Goal: Task Accomplishment & Management: Complete application form

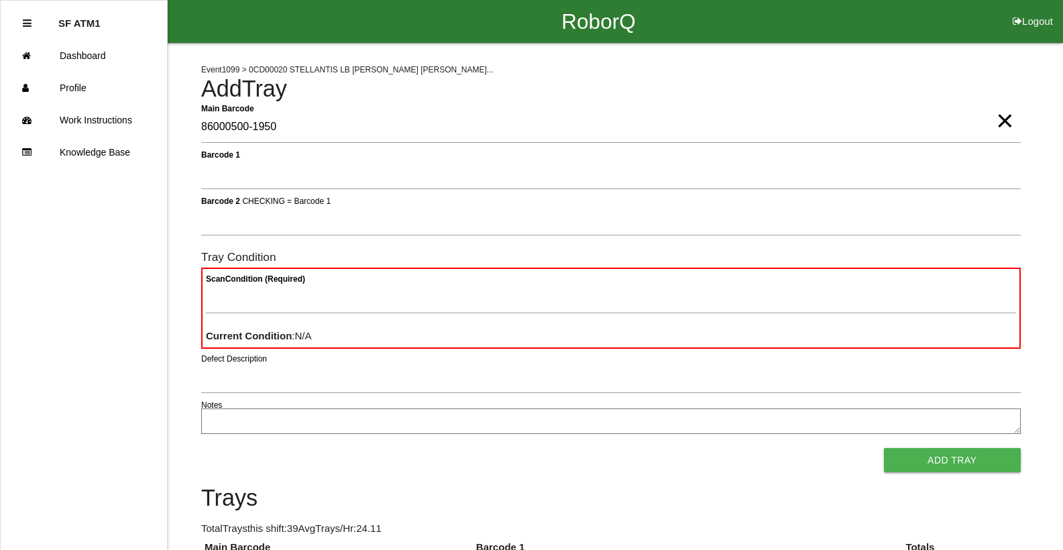
type Barcode "86000500-1950"
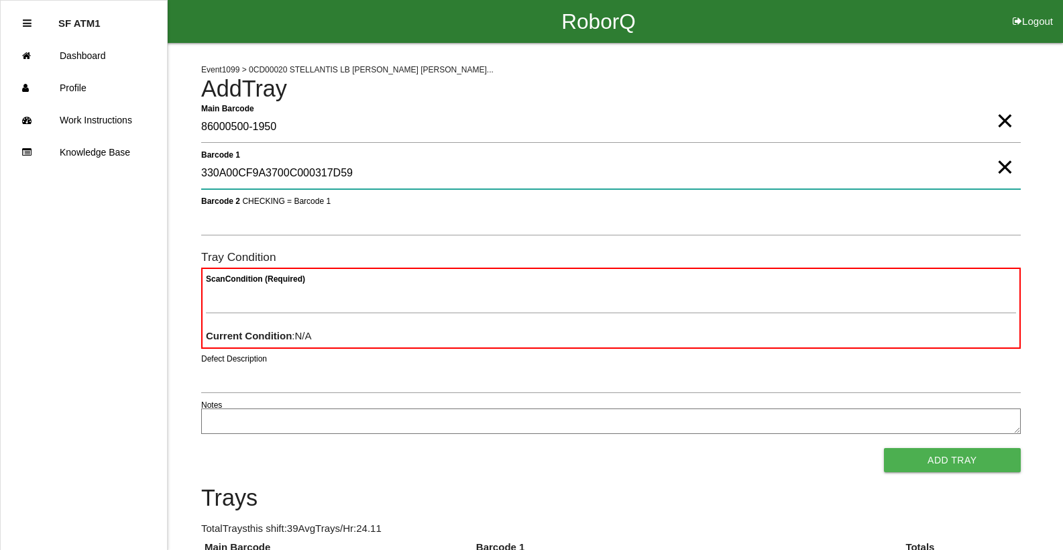
type 1 "330A00CF9A3700C000317D59"
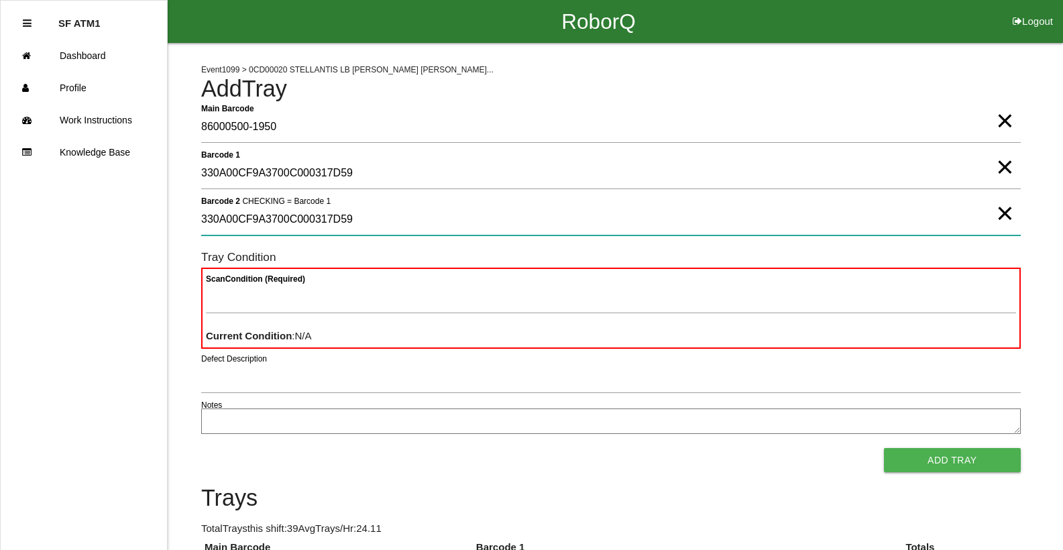
type 2 "330A00CF9A3700C000317D59"
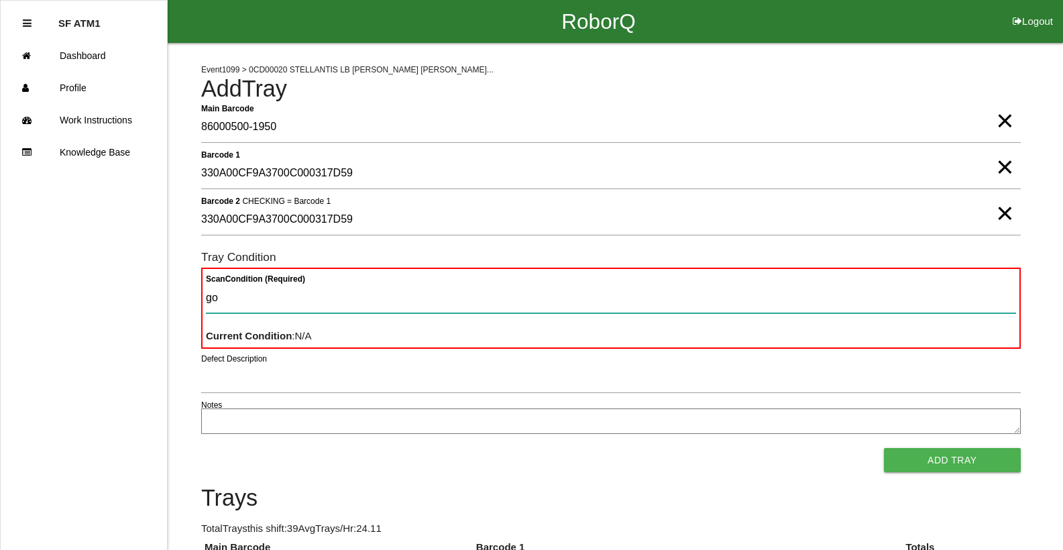
type Condition "goo"
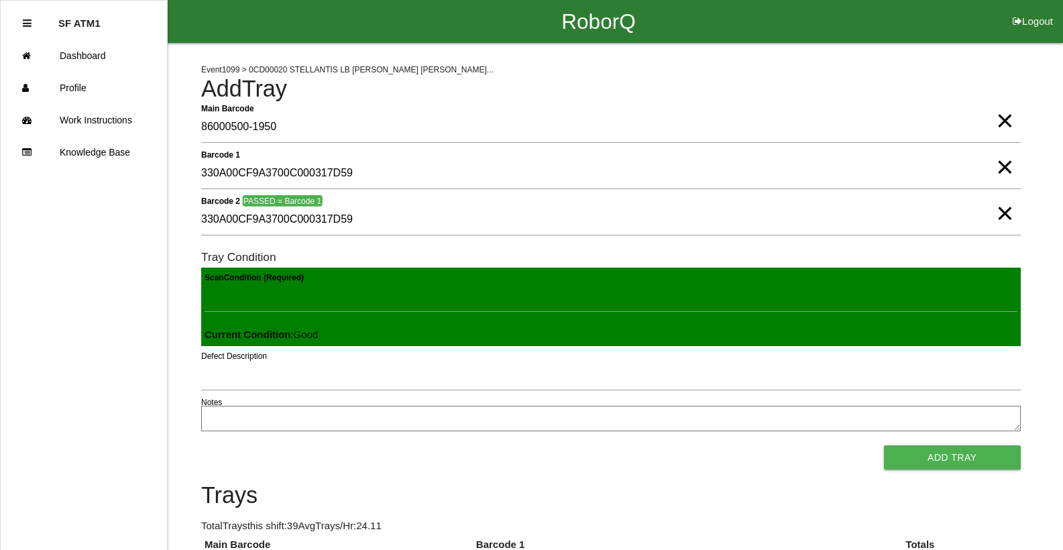
click at [884, 445] on button "Add Tray" at bounding box center [952, 457] width 137 height 24
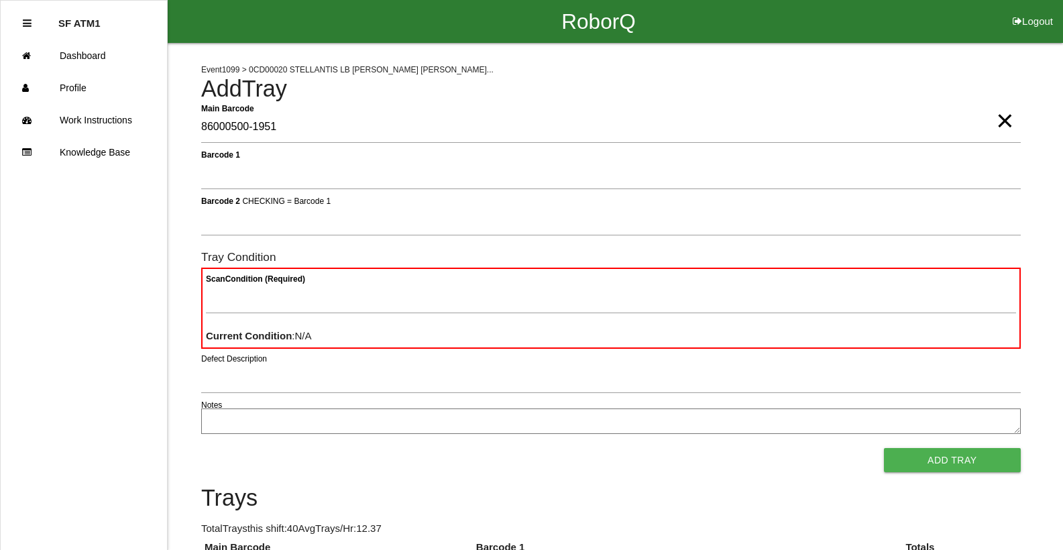
type Barcode "86000500-1951"
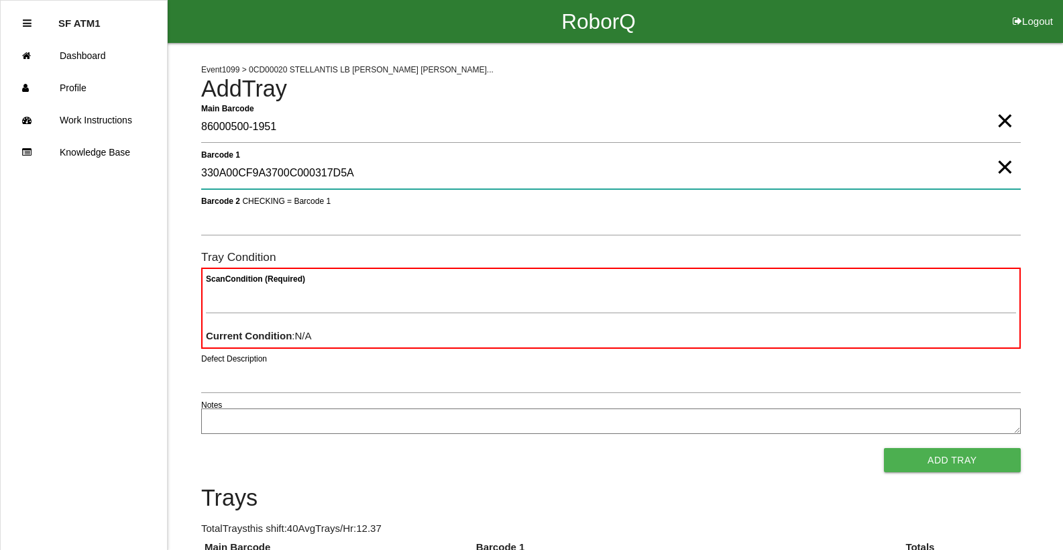
type 1 "330A00CF9A3700C000317D5A"
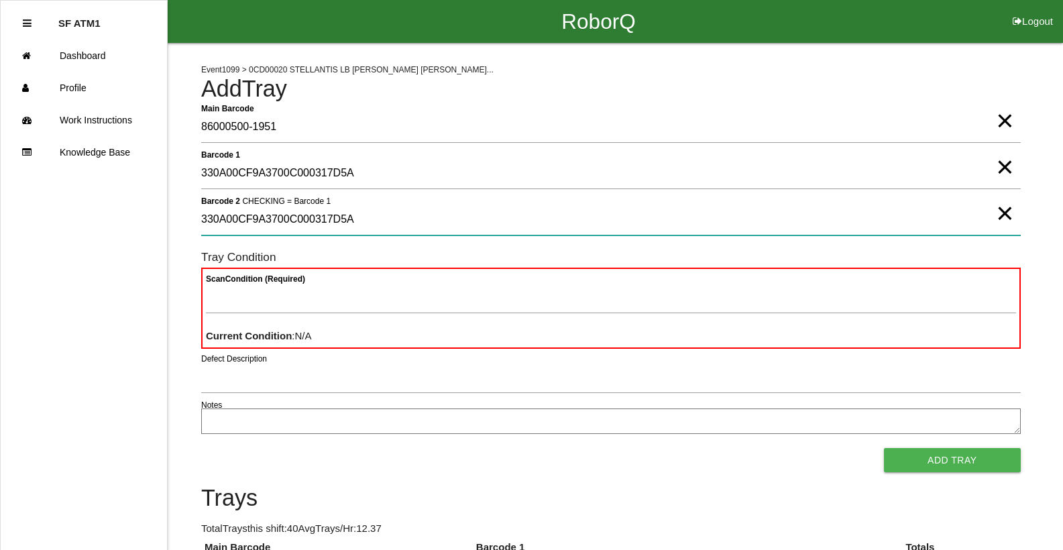
type 2 "330A00CF9A3700C000317D5A"
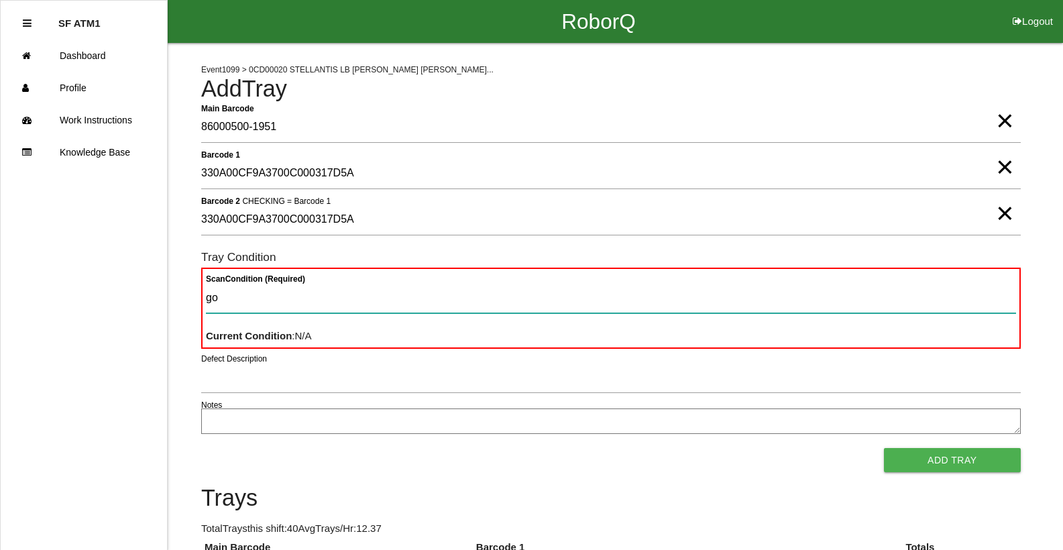
type Condition "goo"
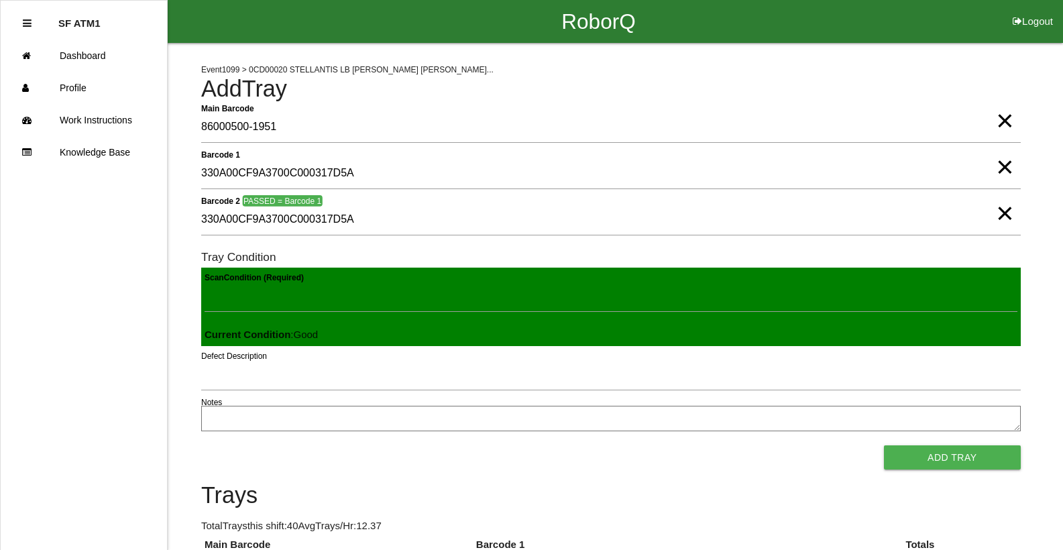
click at [884, 445] on button "Add Tray" at bounding box center [952, 457] width 137 height 24
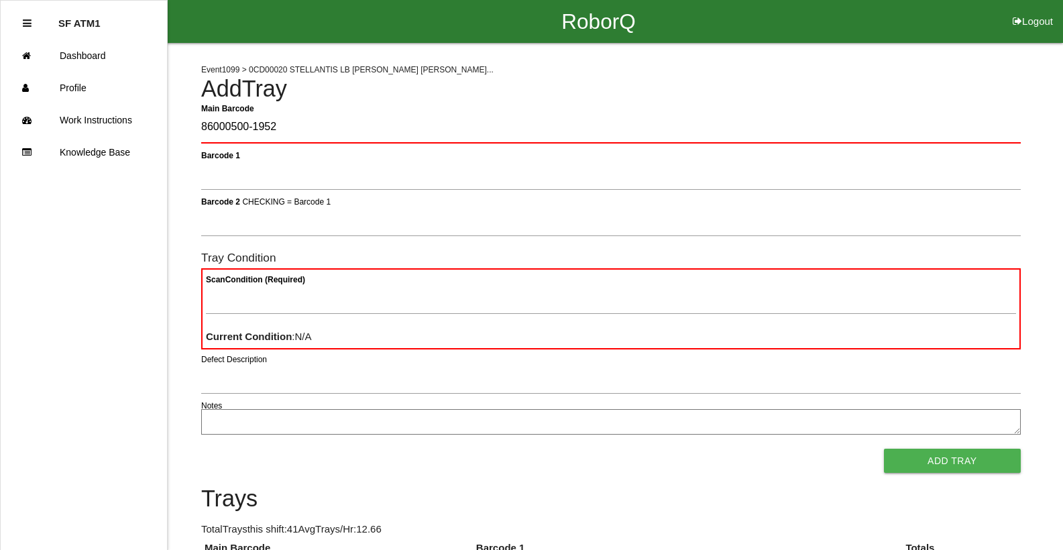
type Barcode "86000500-1952"
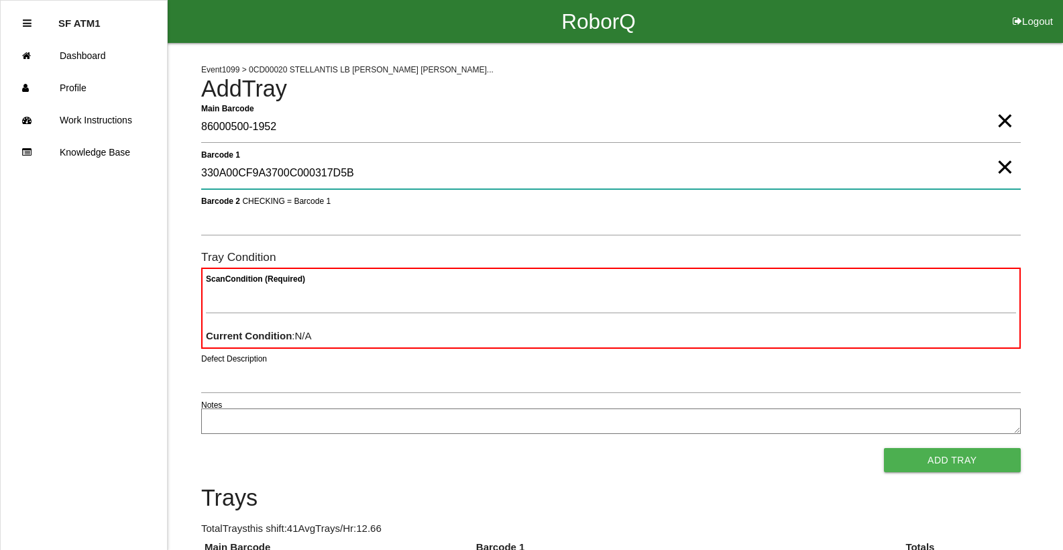
type 1 "330A00CF9A3700C000317D5B"
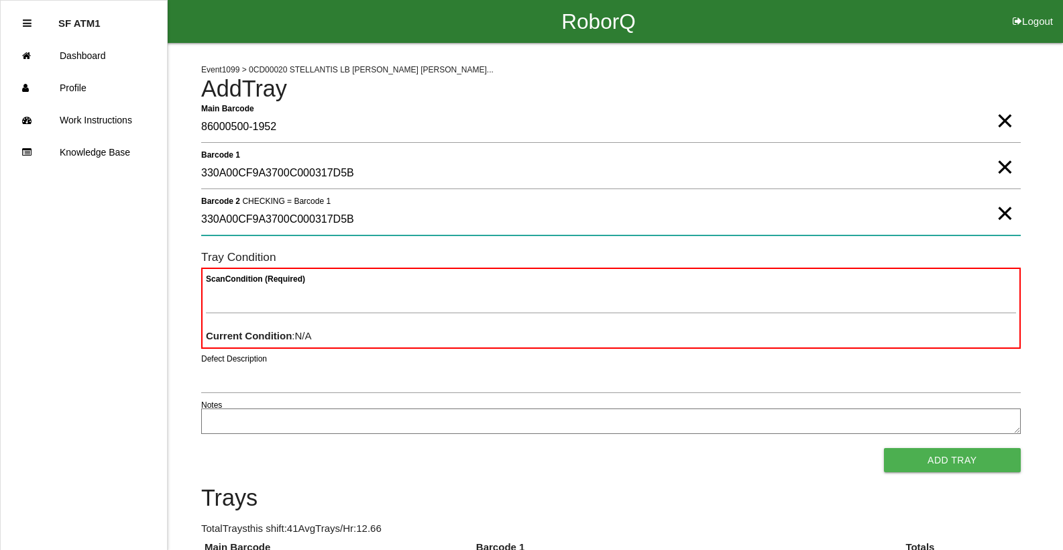
type 2 "330A00CF9A3700C000317D5B"
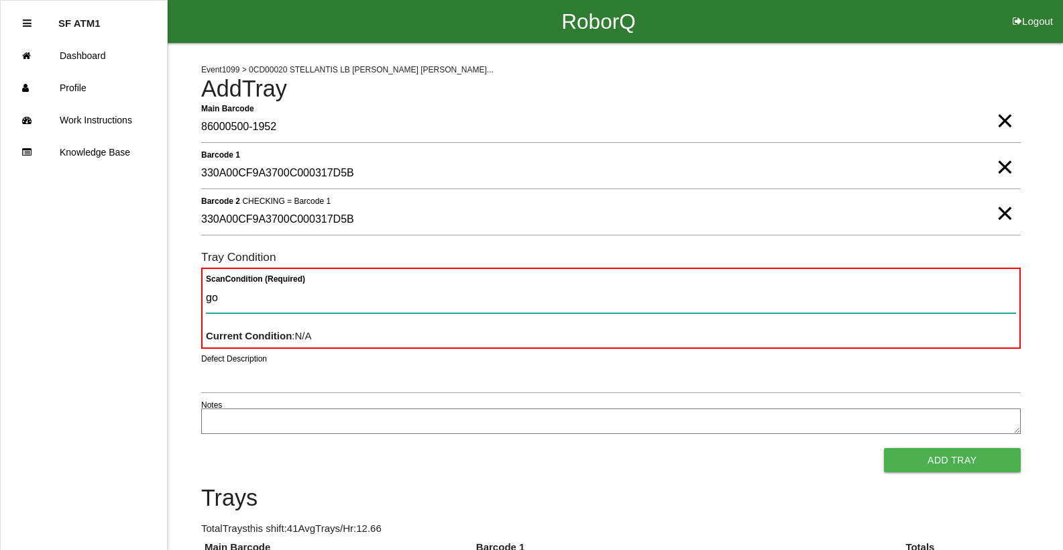
type Condition "goo"
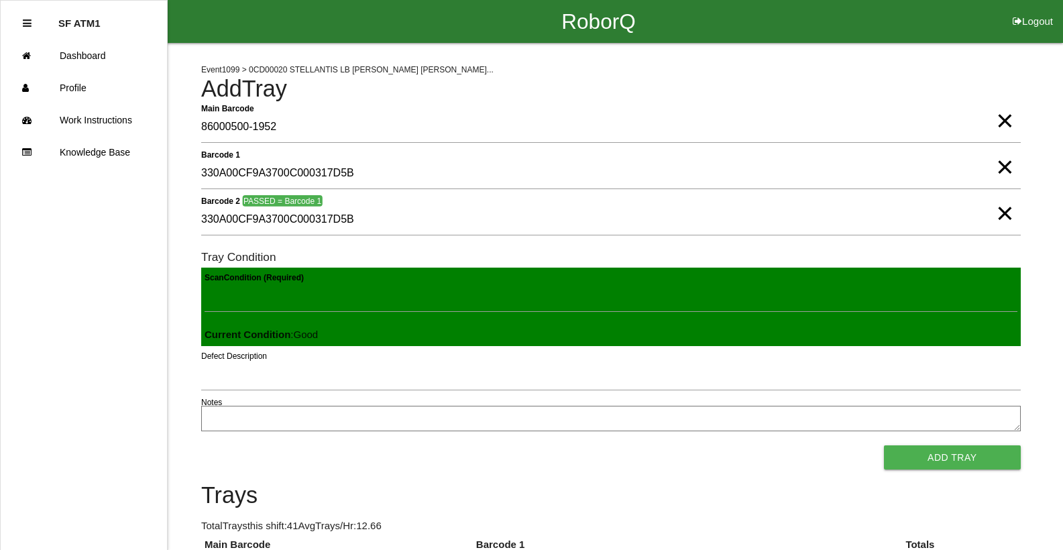
click at [884, 445] on button "Add Tray" at bounding box center [952, 457] width 137 height 24
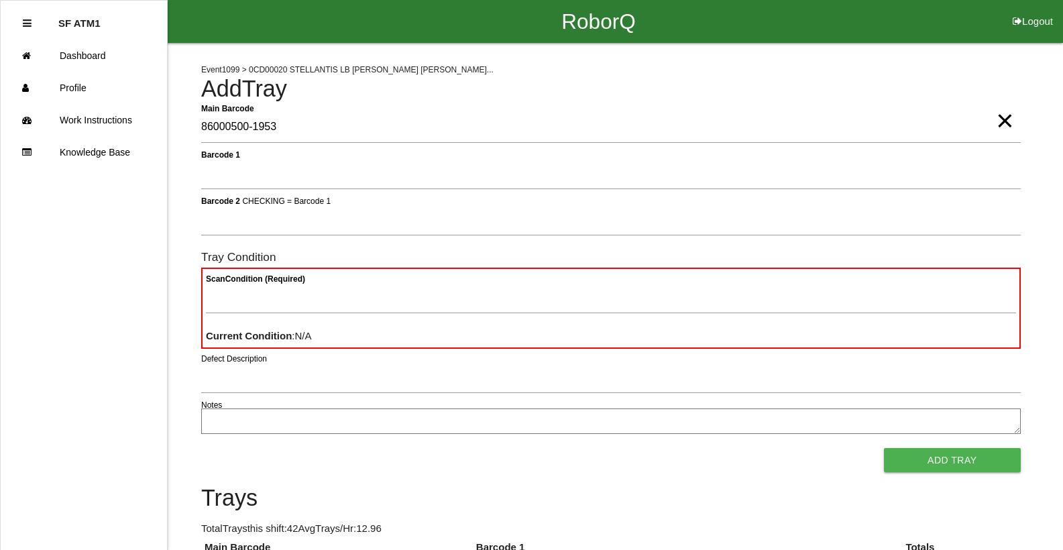
type Barcode "86000500-1953"
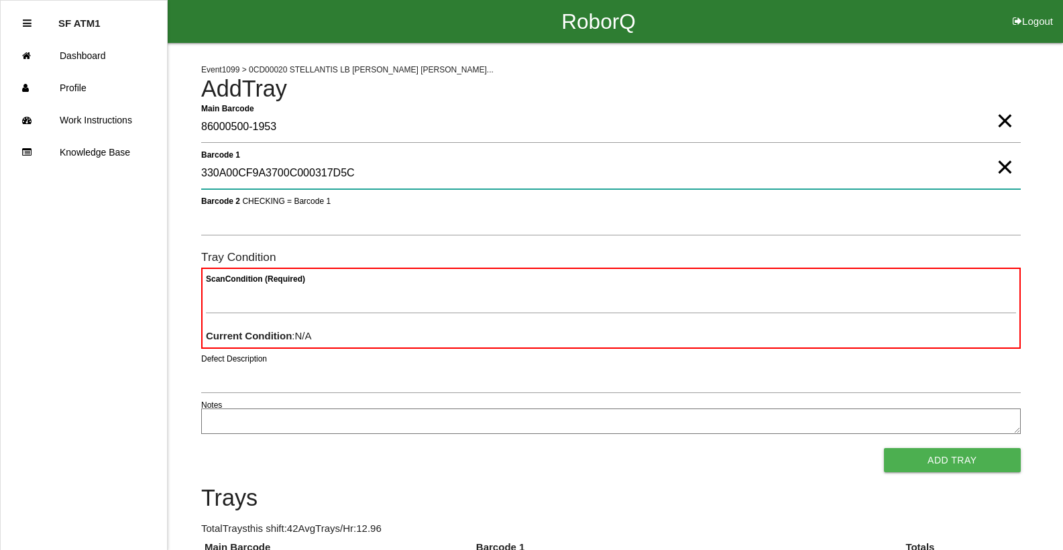
type 1 "330A00CF9A3700C000317D5C"
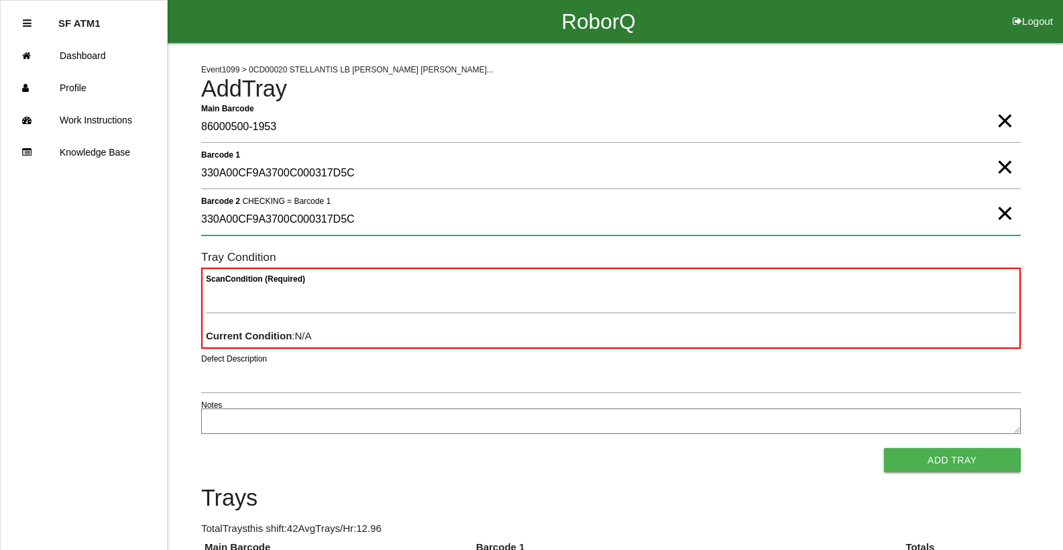
type 2 "330A00CF9A3700C000317D5C"
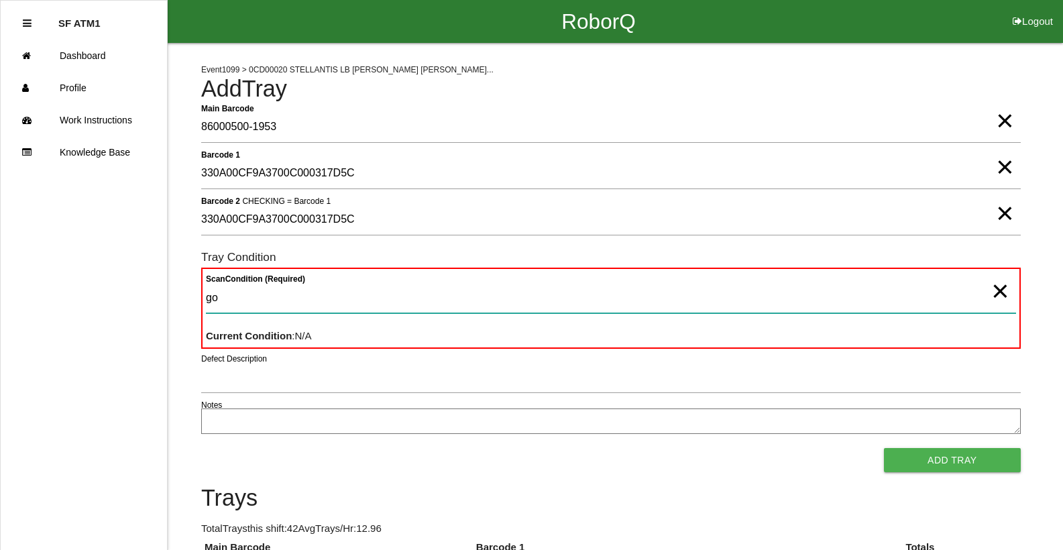
type Condition "goo"
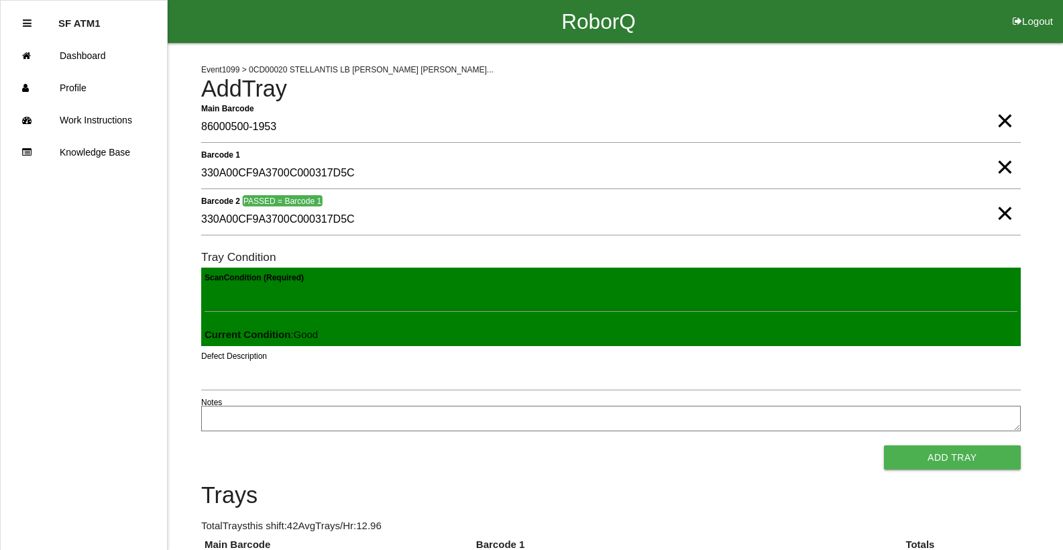
click at [884, 445] on button "Add Tray" at bounding box center [952, 457] width 137 height 24
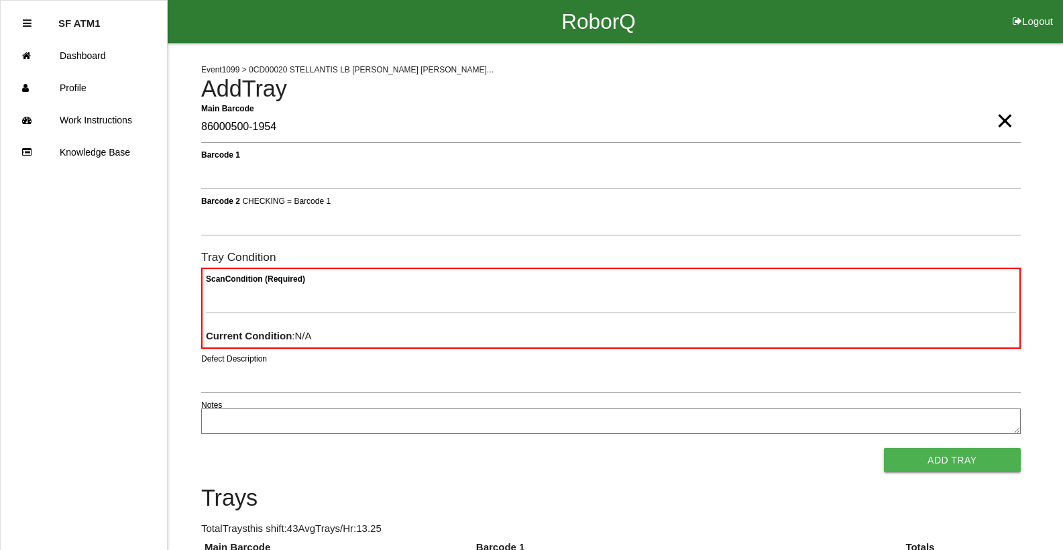
type Barcode "86000500-1954"
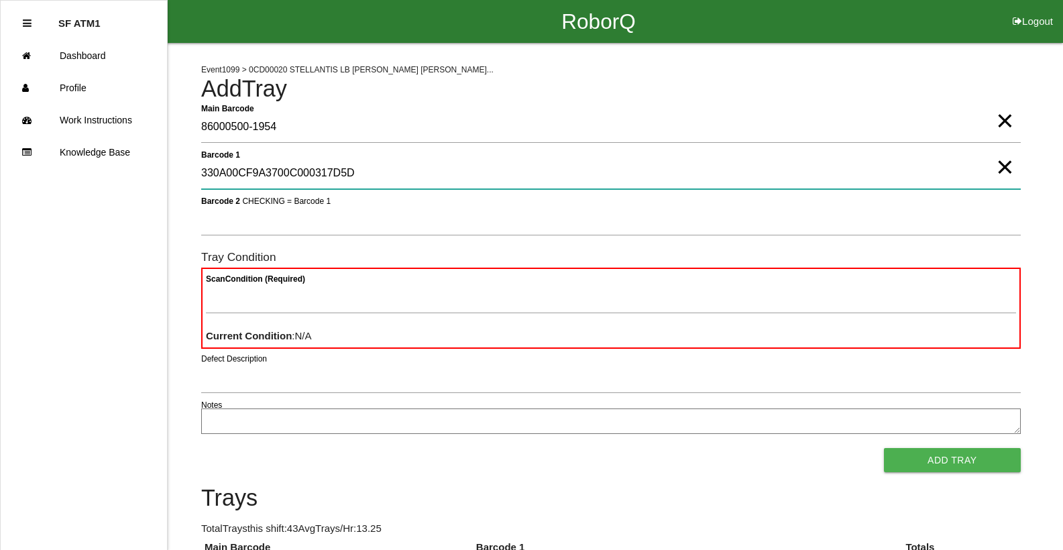
type 1 "330A00CF9A3700C000317D5D"
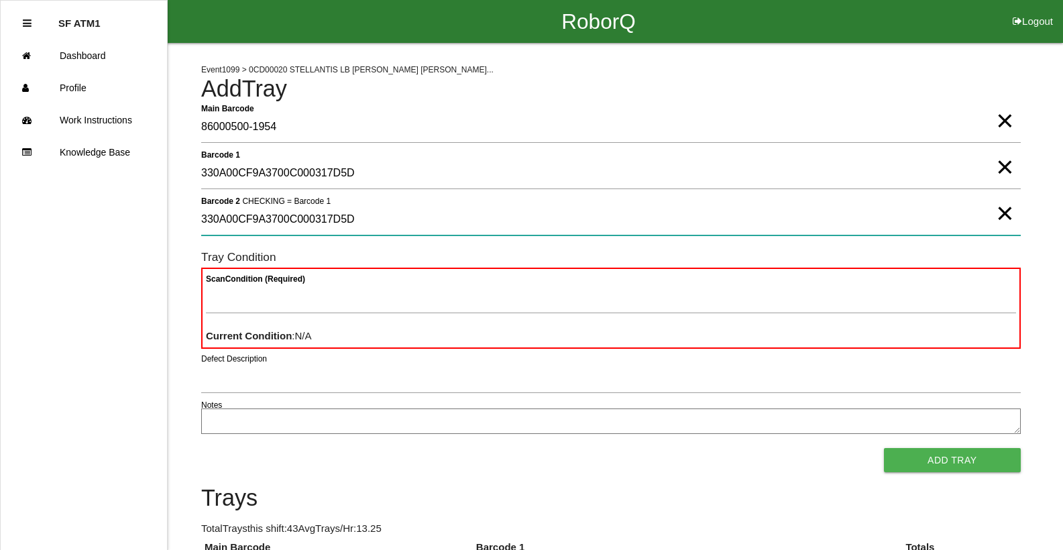
type 2 "330A00CF9A3700C000317D5D"
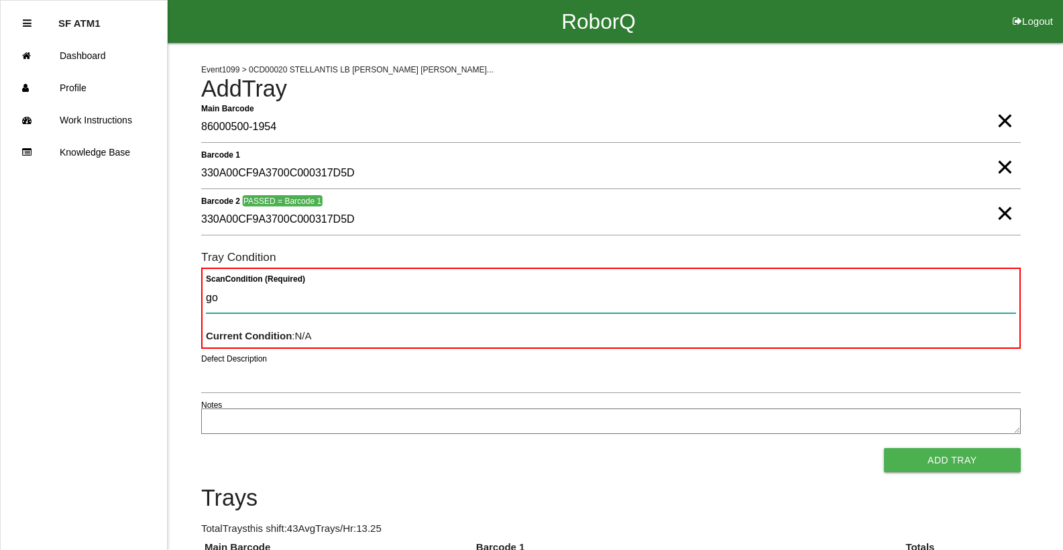
type Condition "goo"
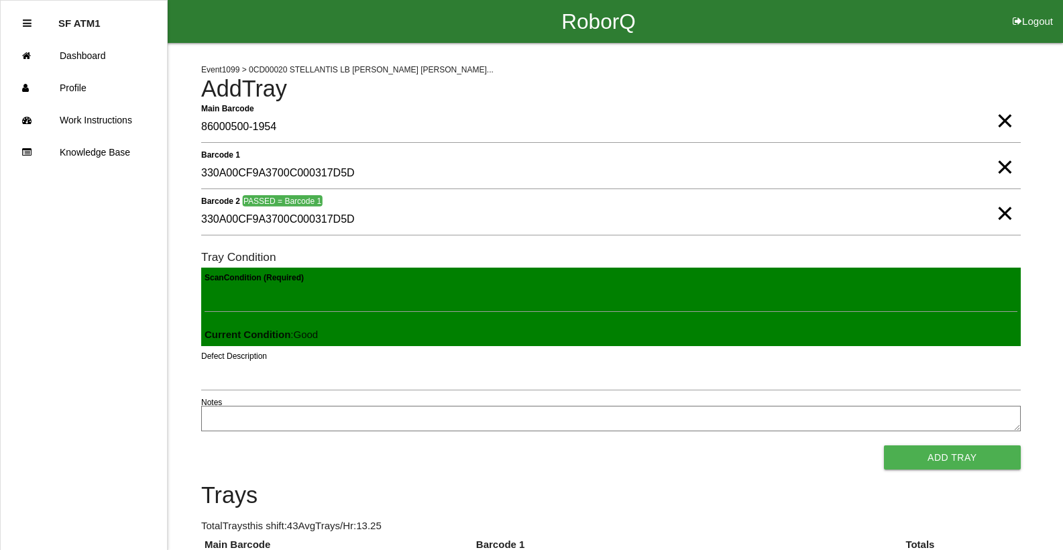
click at [884, 445] on button "Add Tray" at bounding box center [952, 457] width 137 height 24
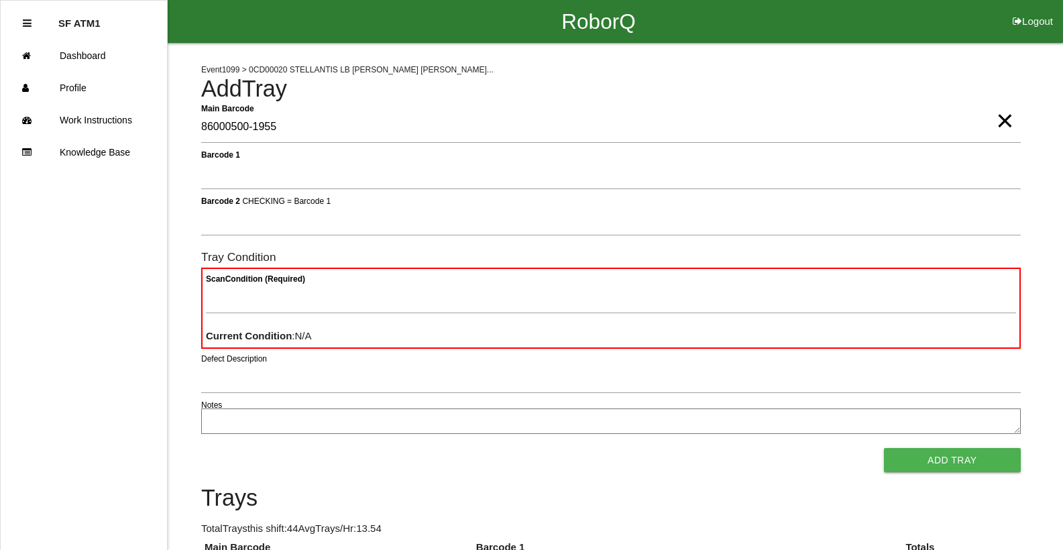
type Barcode "86000500-1955"
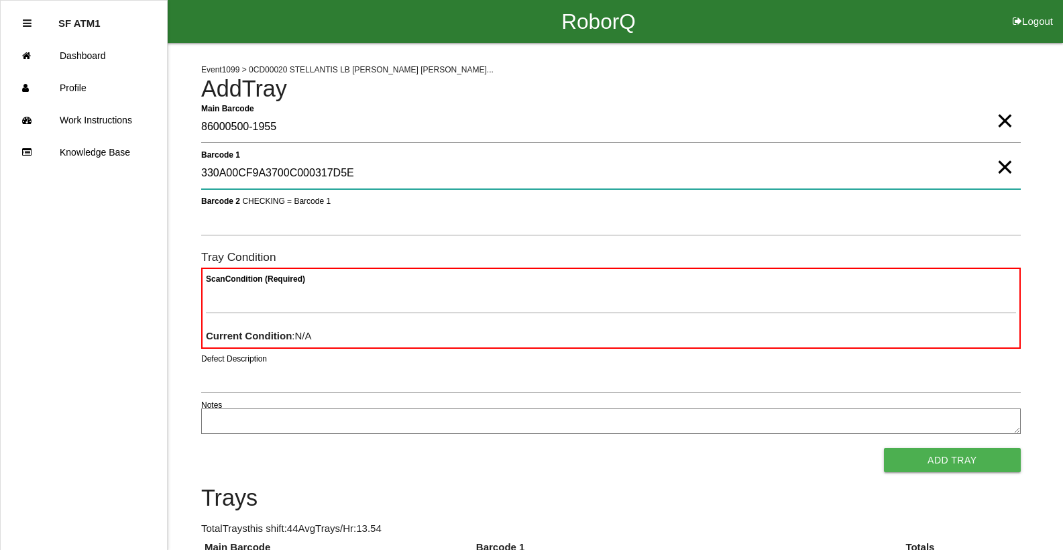
type 1 "330A00CF9A3700C000317D5E"
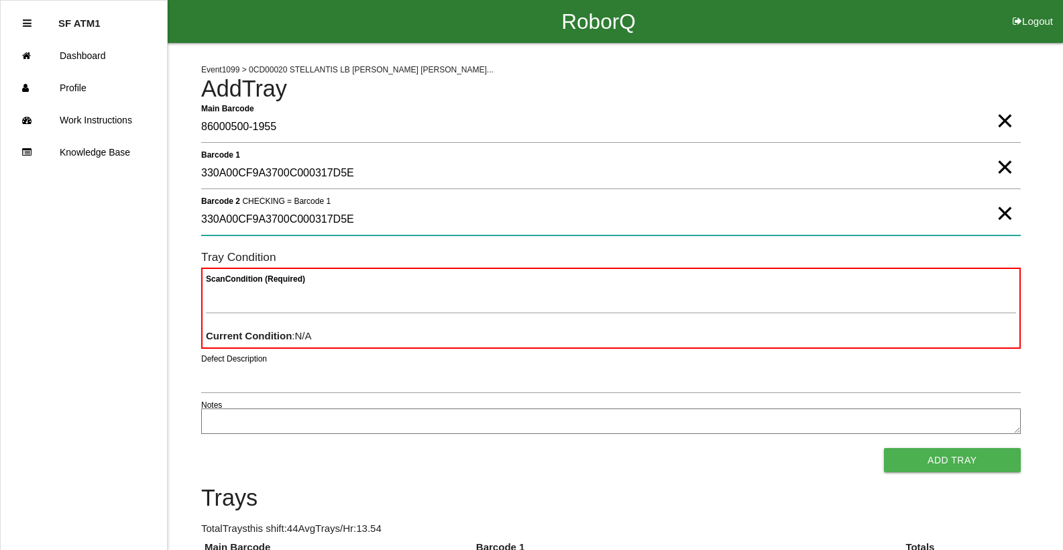
type 2 "330A00CF9A3700C000317D5E"
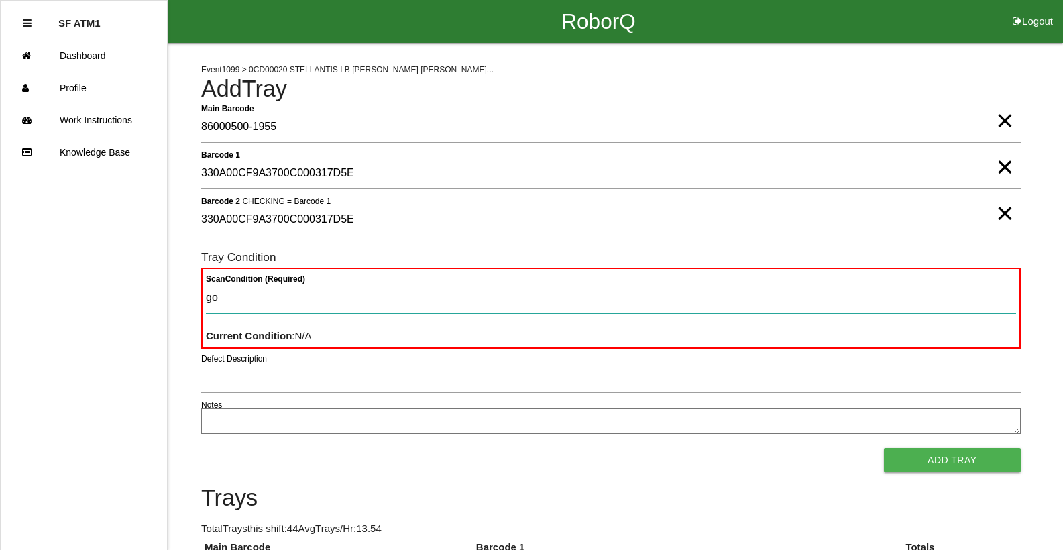
type Condition "goo"
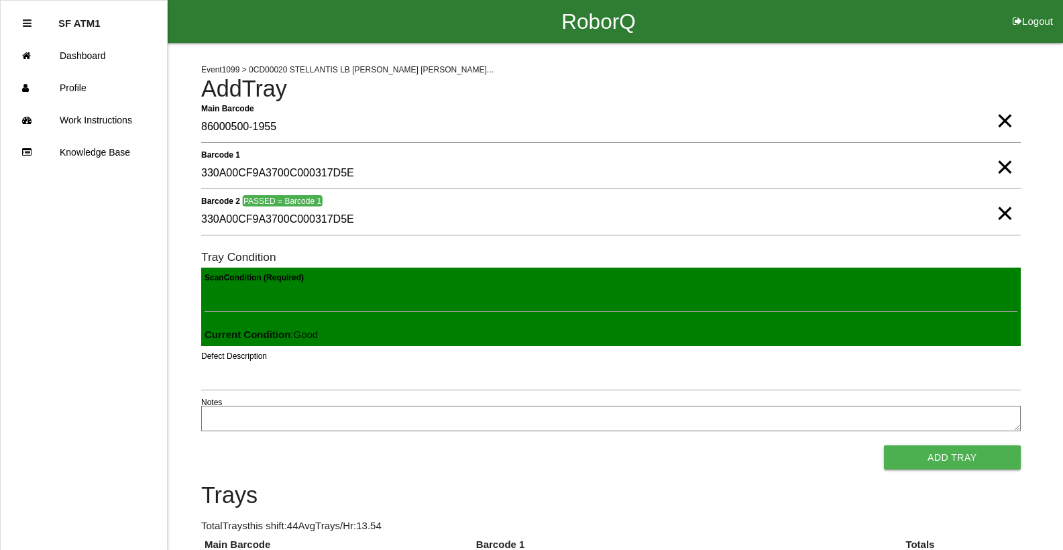
click at [884, 445] on button "Add Tray" at bounding box center [952, 457] width 137 height 24
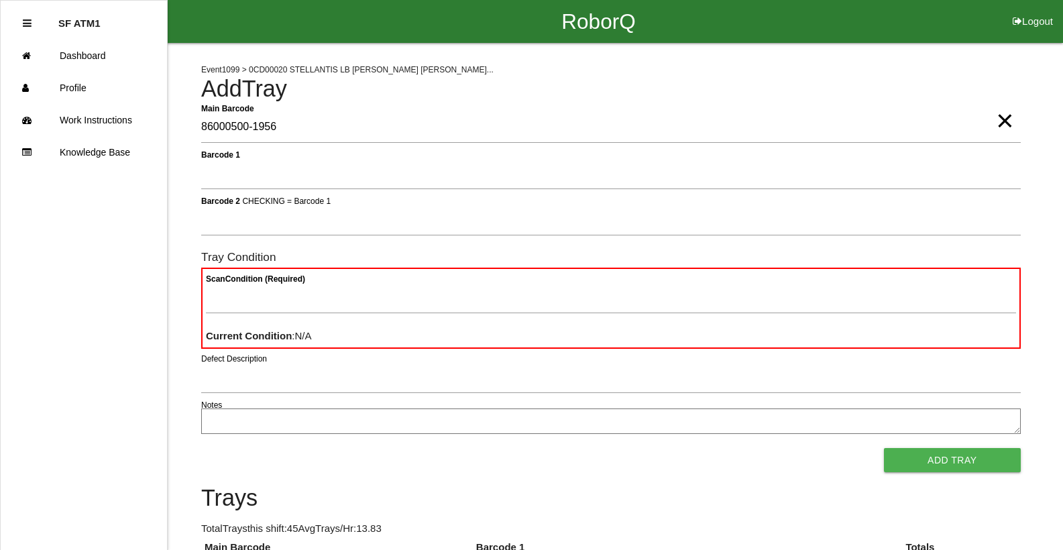
type Barcode "86000500-1956"
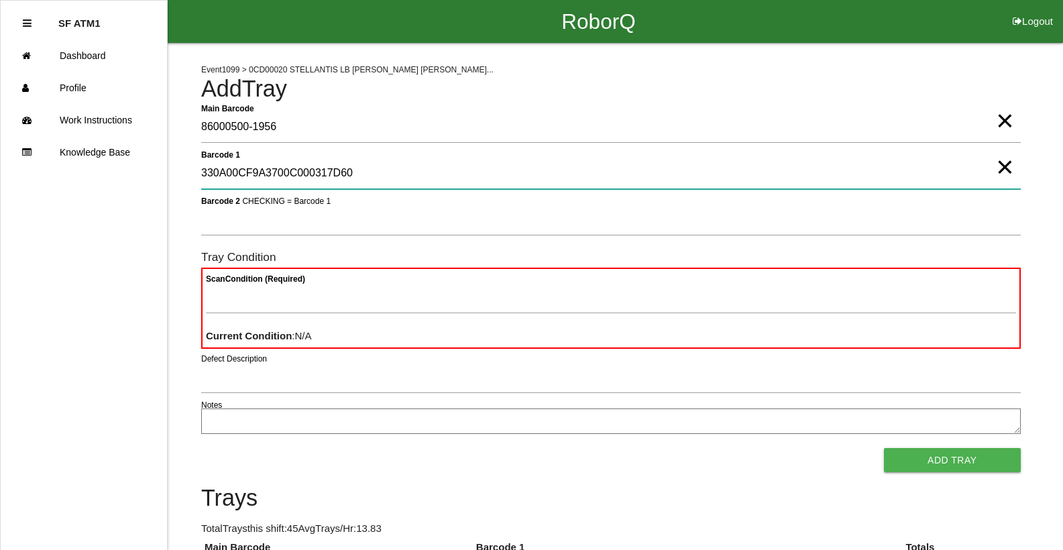
type 1 "330A00CF9A3700C000317D60"
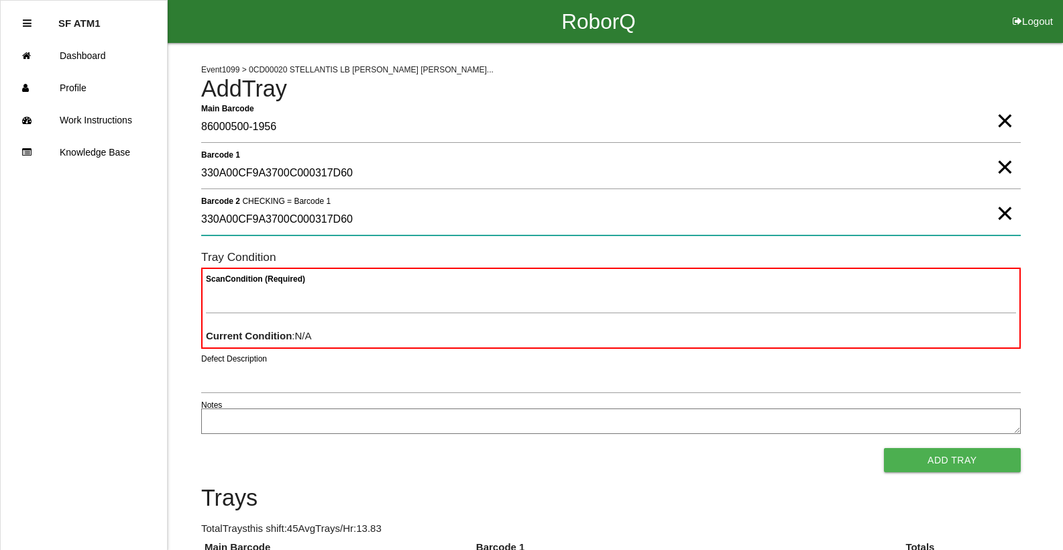
type 2 "330A00CF9A3700C000317D60"
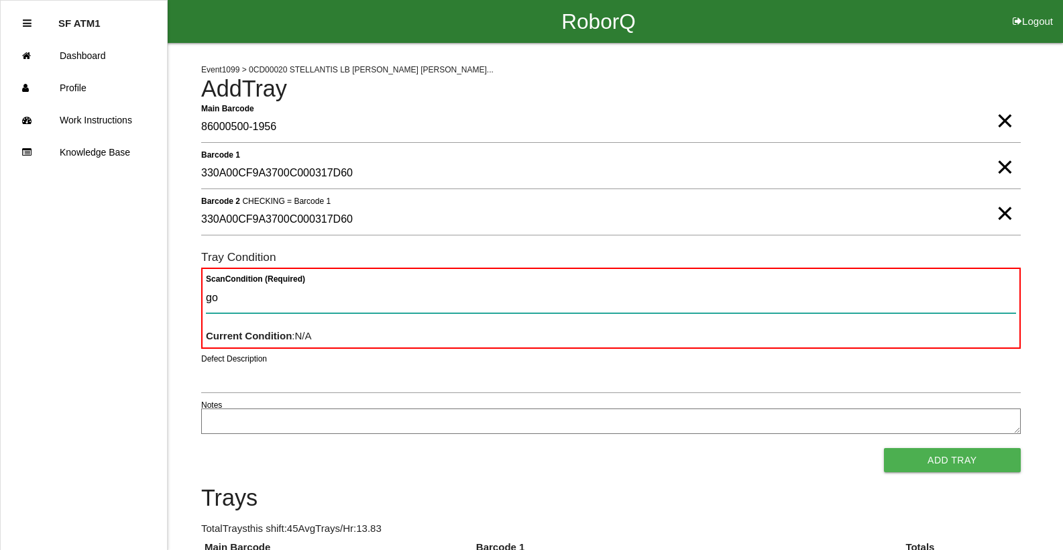
type Condition "goo"
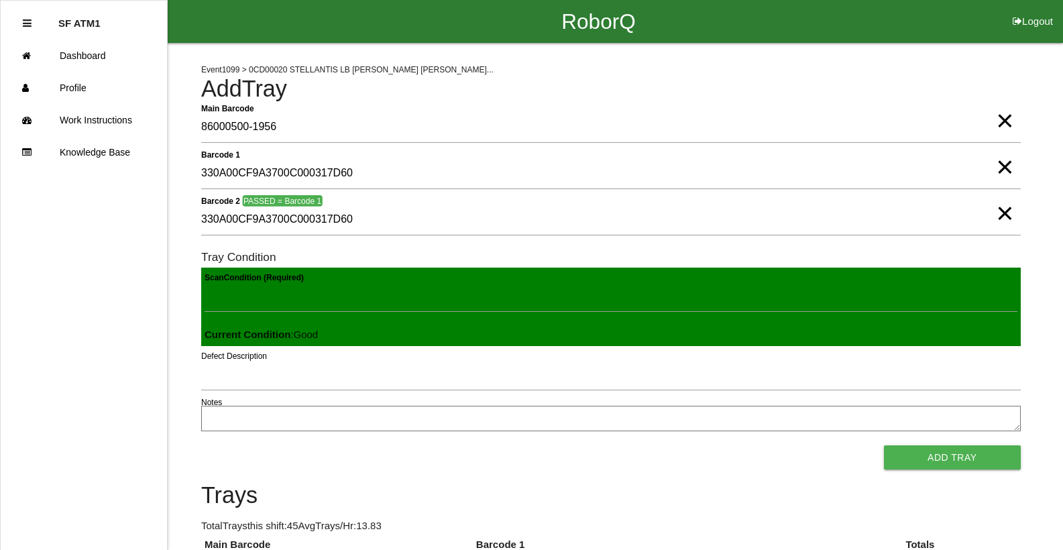
click at [884, 445] on button "Add Tray" at bounding box center [952, 457] width 137 height 24
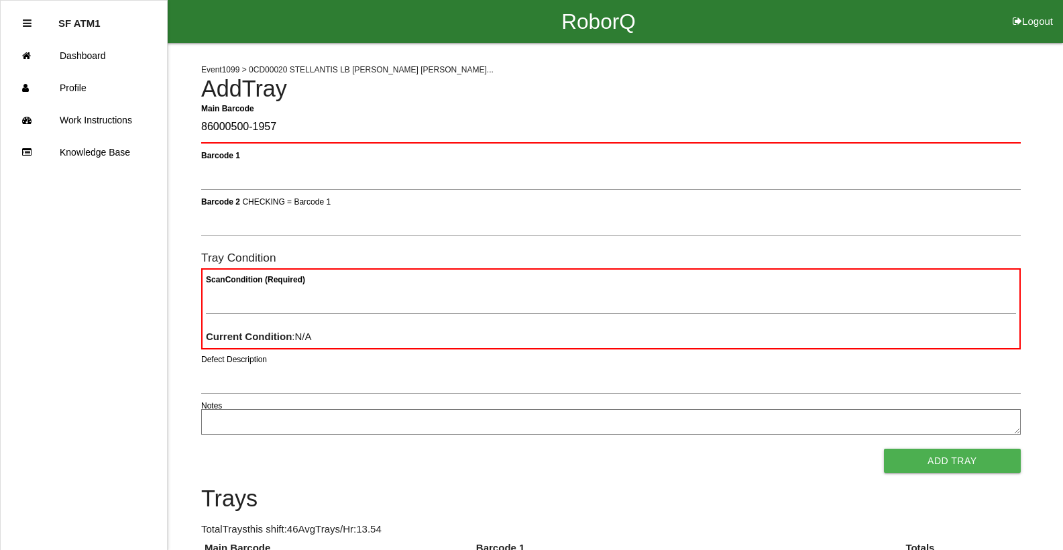
type Barcode "86000500-1957"
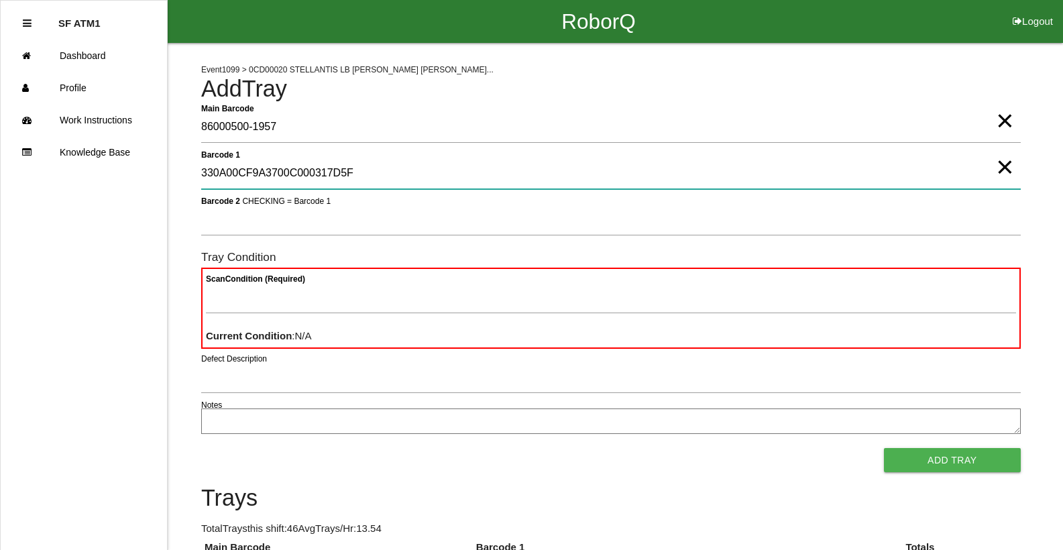
type 1 "330A00CF9A3700C000317D5F"
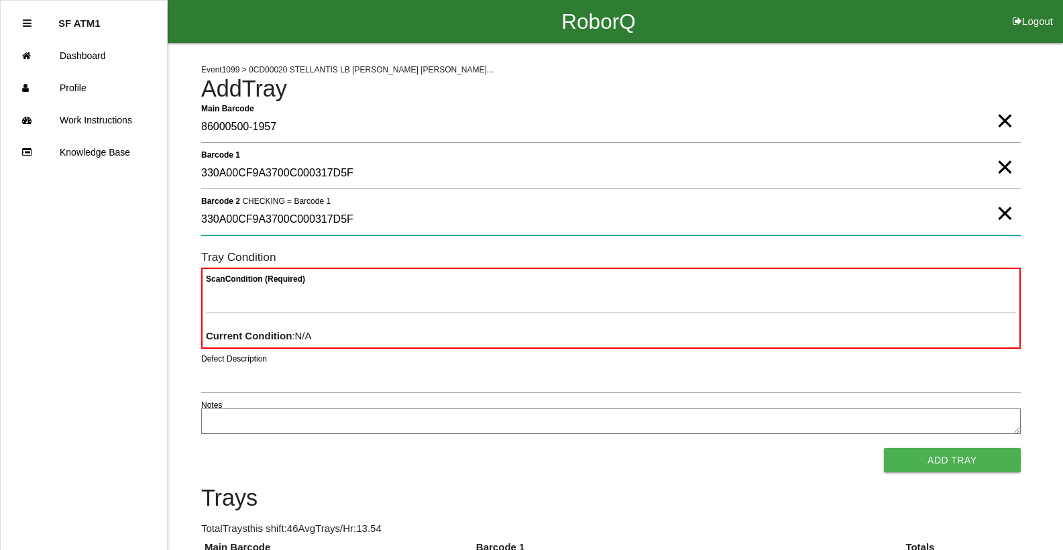
type 2 "330A00CF9A3700C000317D5F"
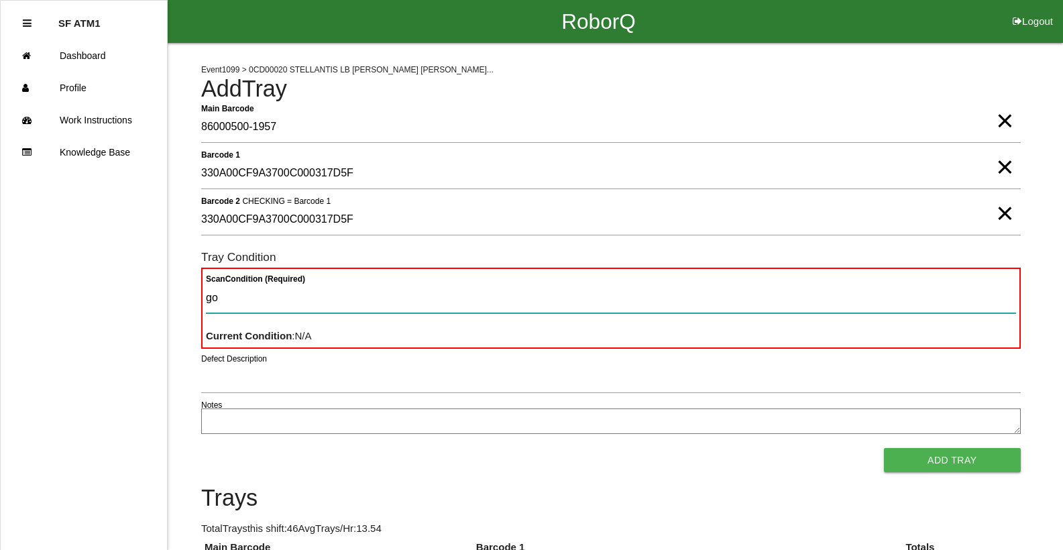
type Condition "goo"
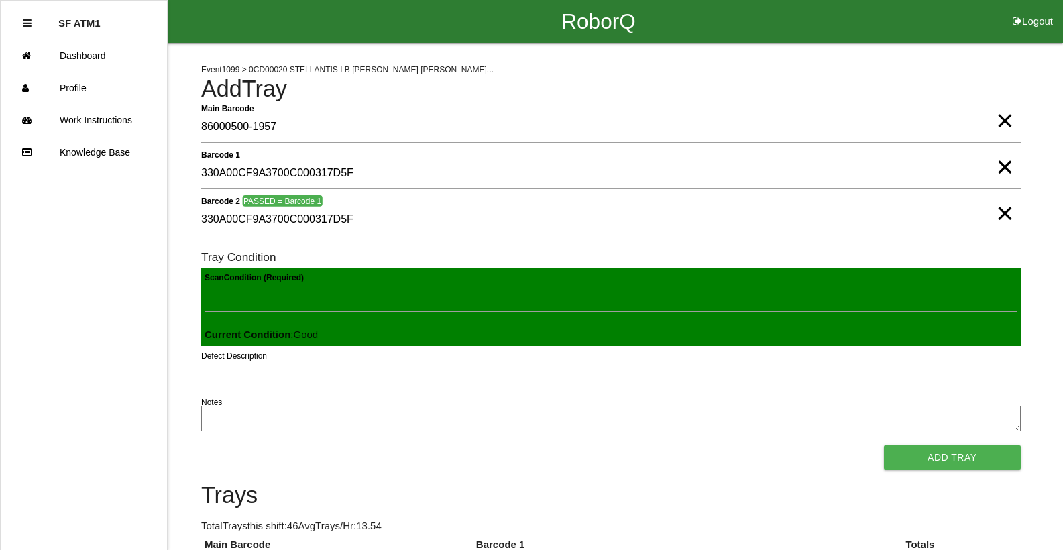
click at [884, 445] on button "Add Tray" at bounding box center [952, 457] width 137 height 24
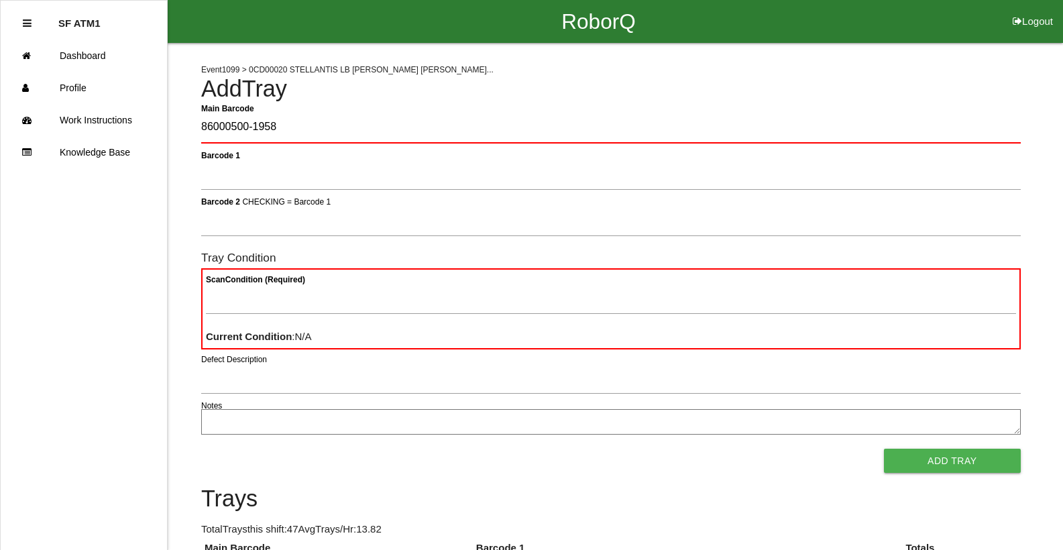
type Barcode "86000500-1958"
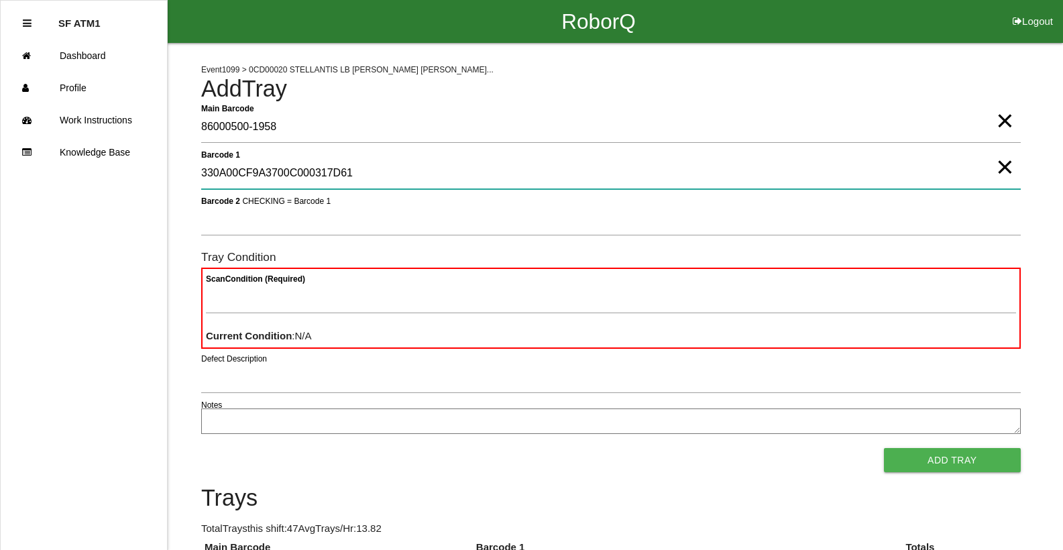
type 1 "330A00CF9A3700C000317D61"
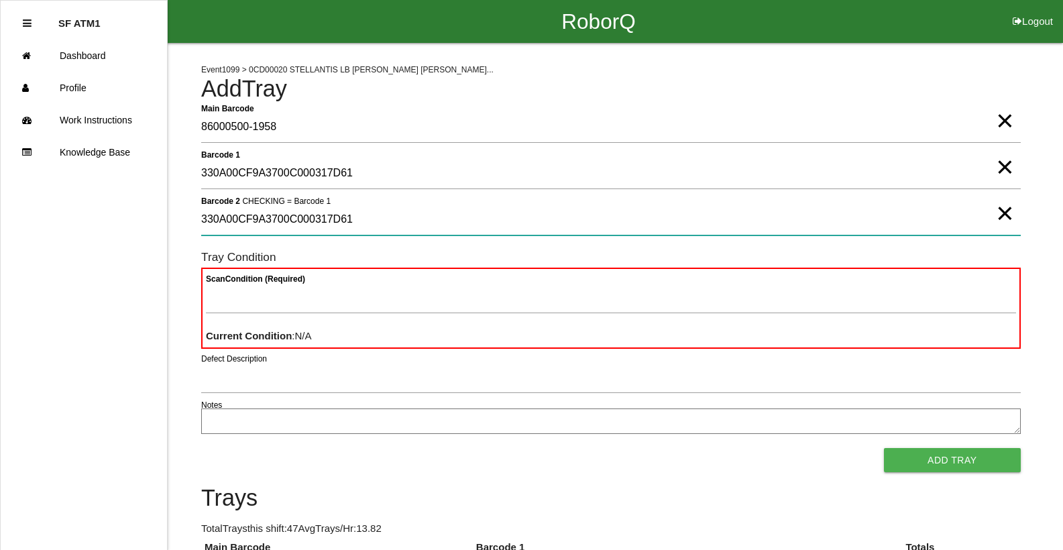
type 2 "330A00CF9A3700C000317D61"
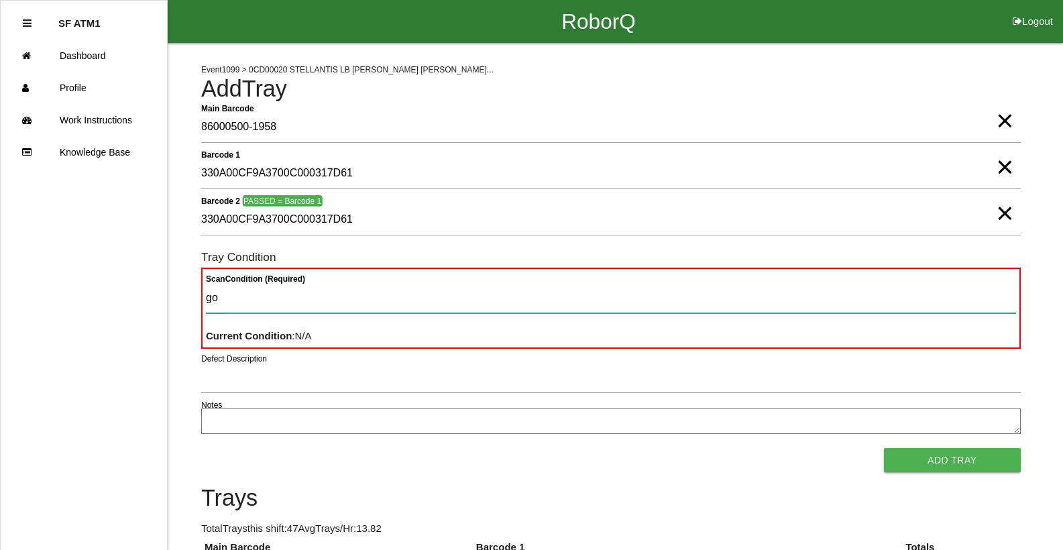
type Condition "goo"
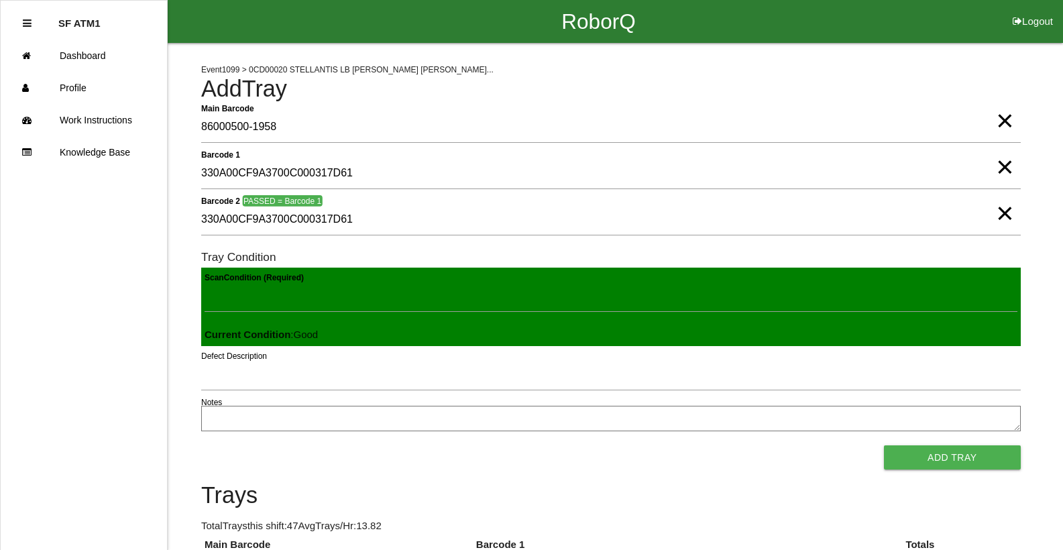
click at [884, 445] on button "Add Tray" at bounding box center [952, 457] width 137 height 24
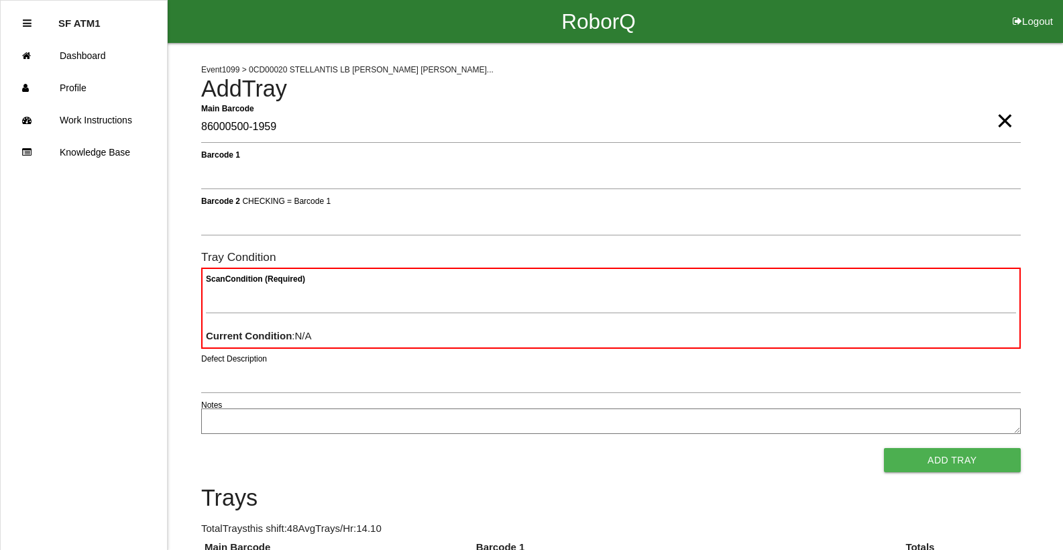
type Barcode "86000500-1959"
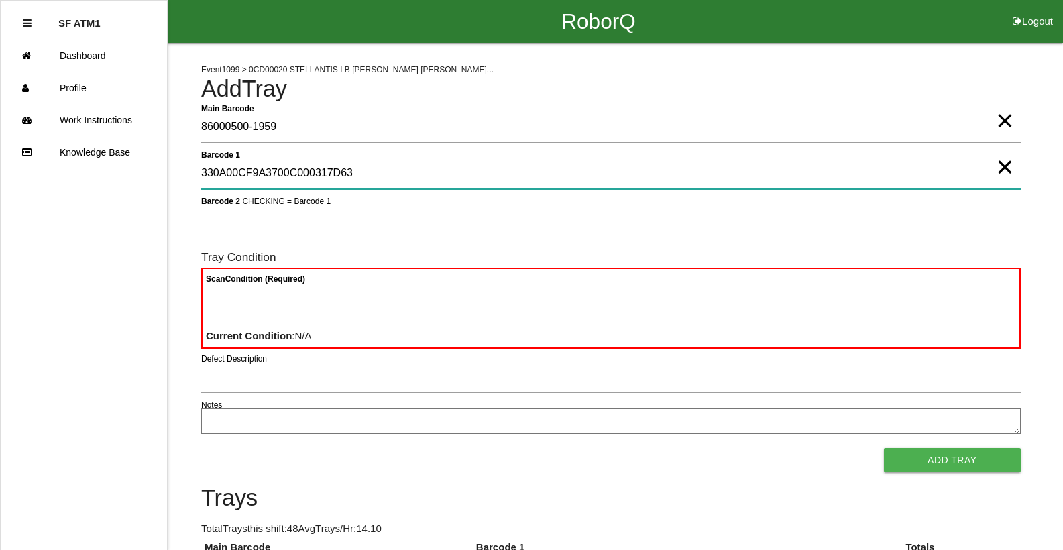
type 1 "330A00CF9A3700C000317D63"
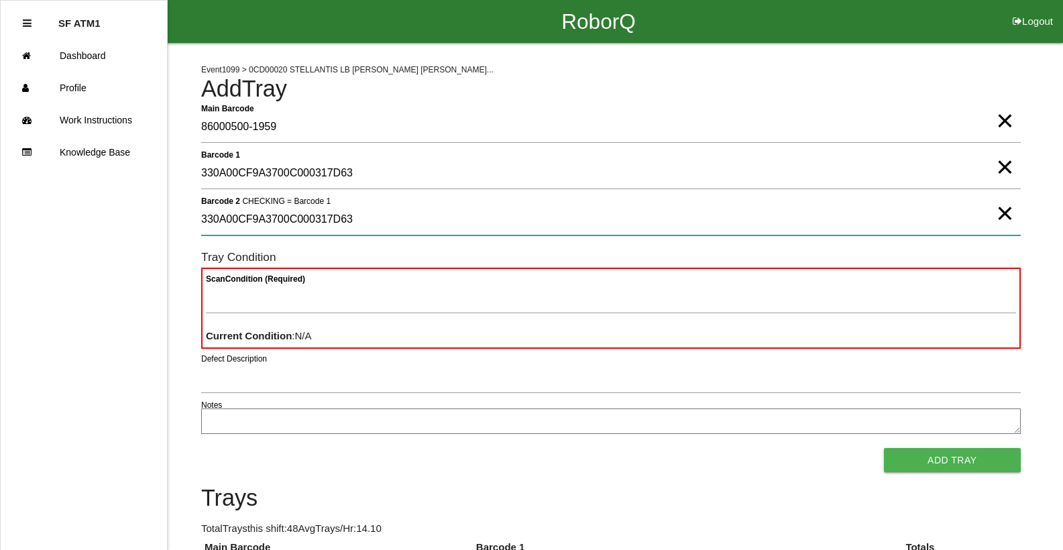
type 2 "330A00CF9A3700C000317D63"
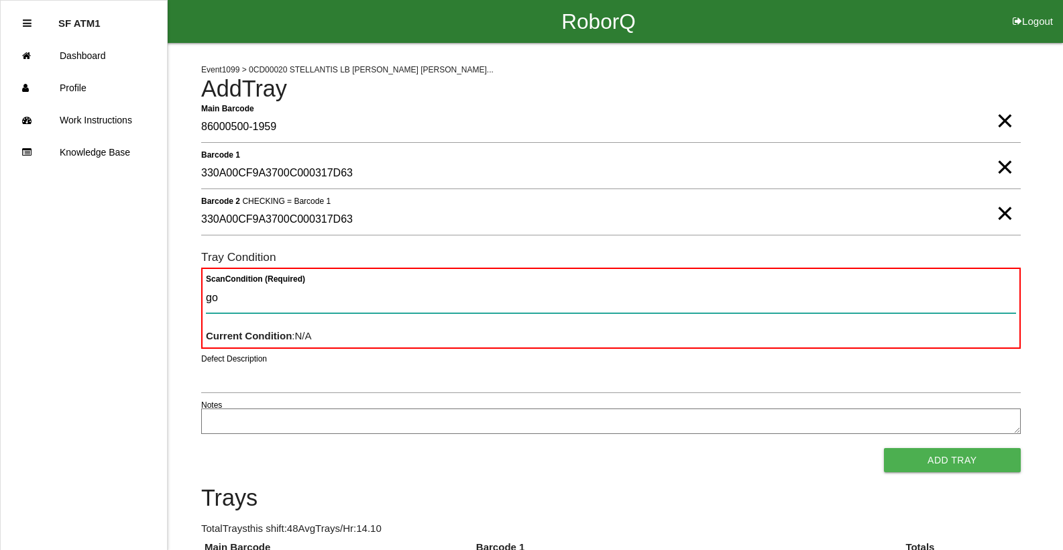
type Condition "goo"
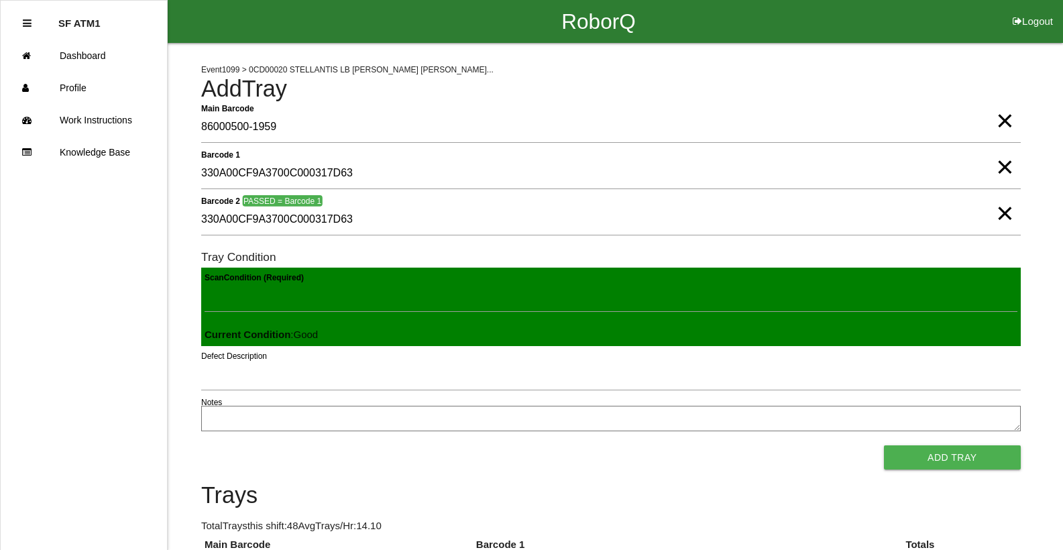
click at [884, 445] on button "Add Tray" at bounding box center [952, 457] width 137 height 24
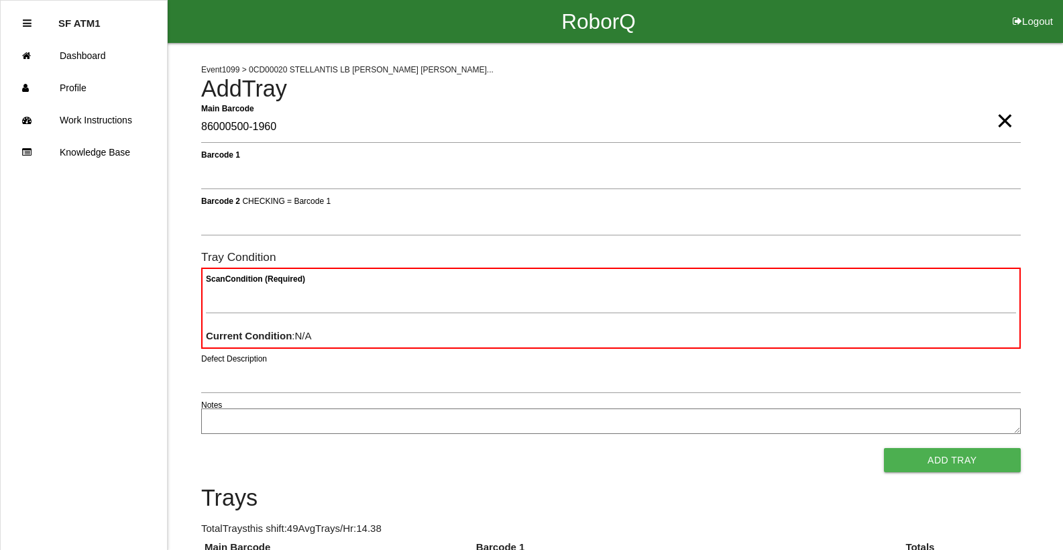
type Barcode "86000500-1960"
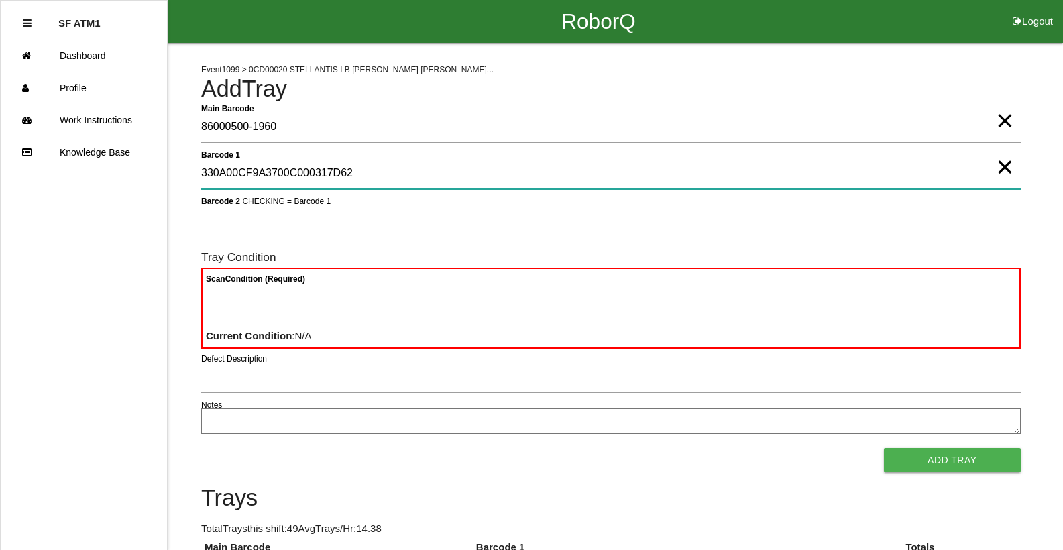
type 1 "330A00CF9A3700C000317D62"
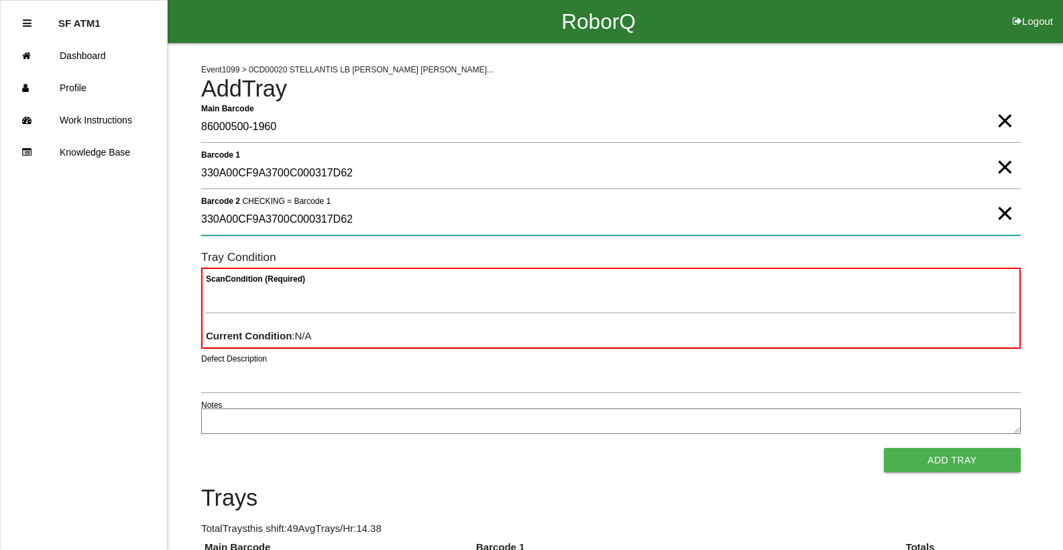
type 2 "330A00CF9A3700C000317D62"
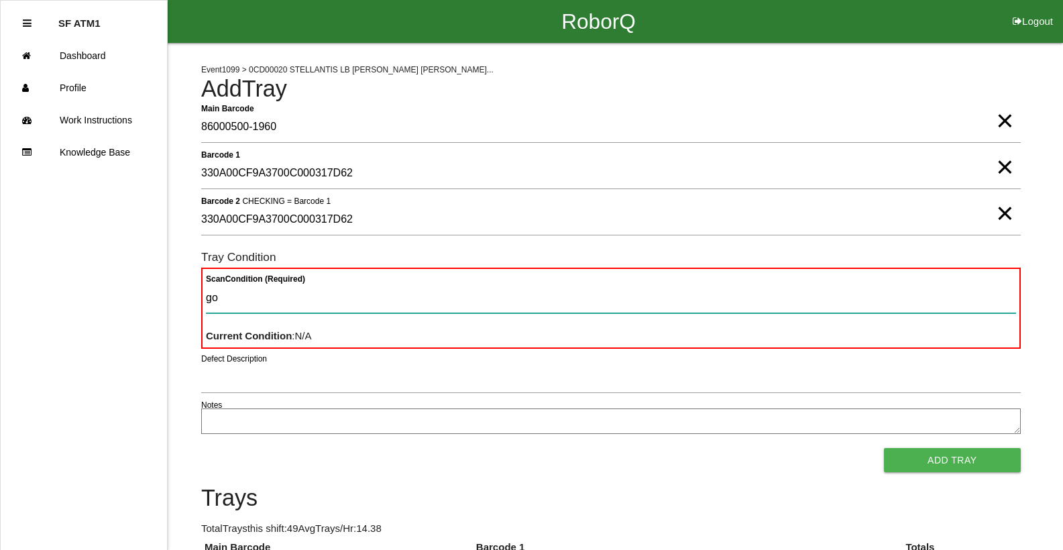
type Condition "goo"
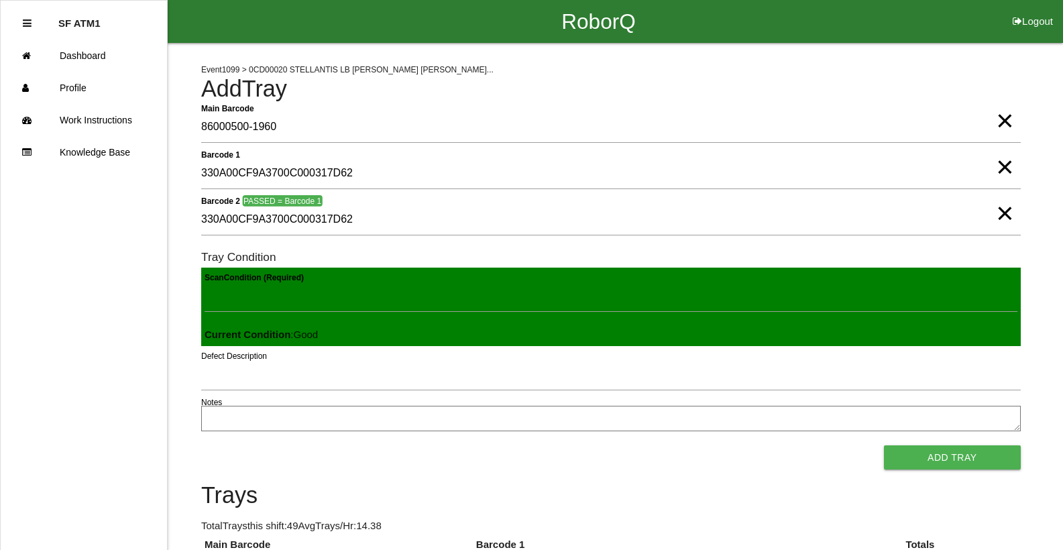
click at [884, 445] on button "Add Tray" at bounding box center [952, 457] width 137 height 24
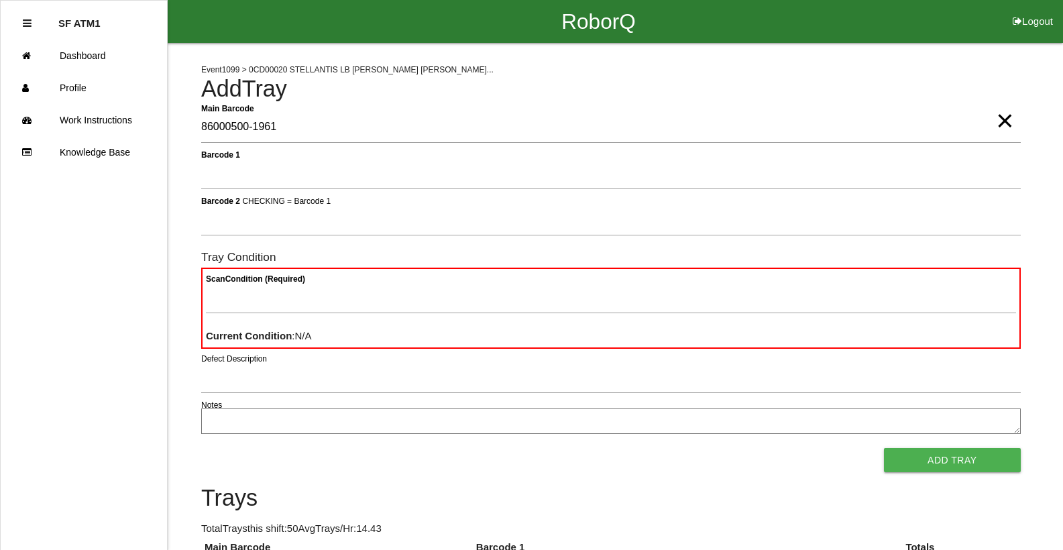
type Barcode "86000500-1961"
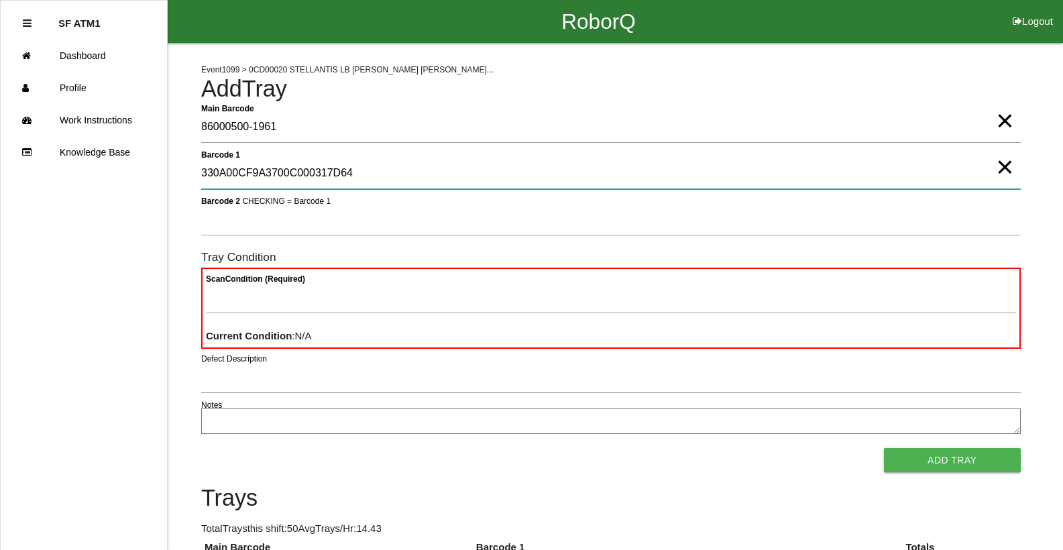
type 1 "330A00CF9A3700C000317D64"
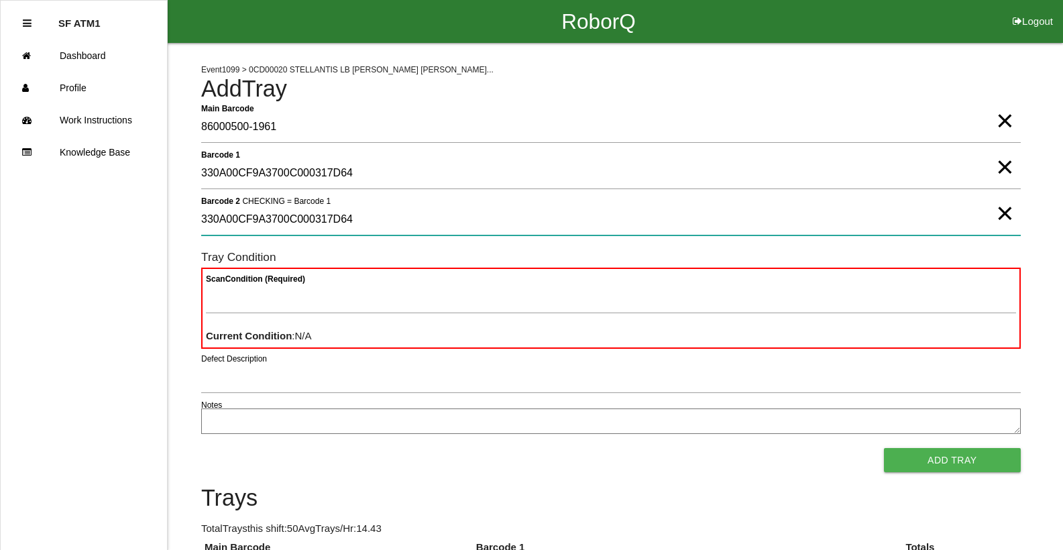
type 2 "330A00CF9A3700C000317D64"
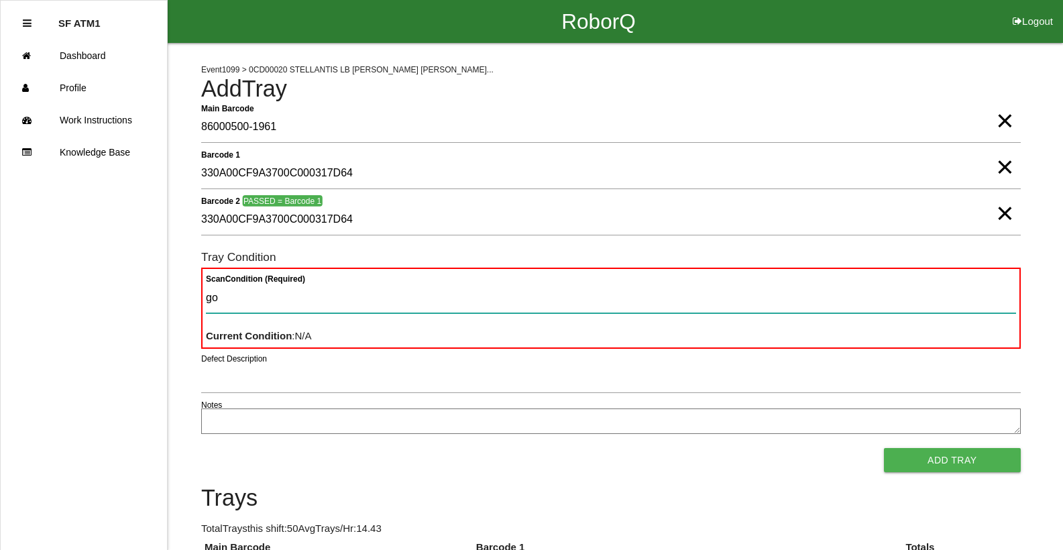
type Condition "goo"
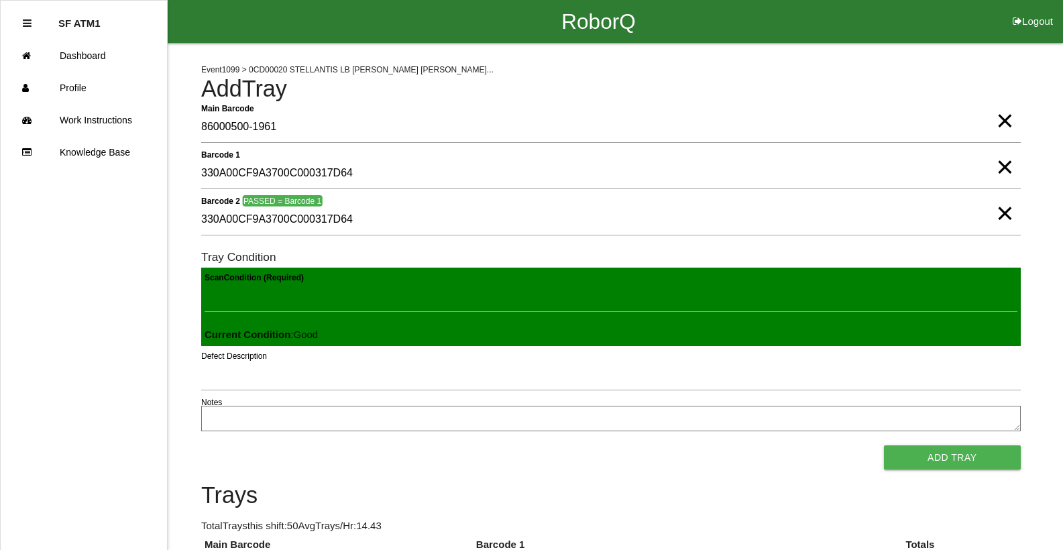
click at [884, 445] on button "Add Tray" at bounding box center [952, 457] width 137 height 24
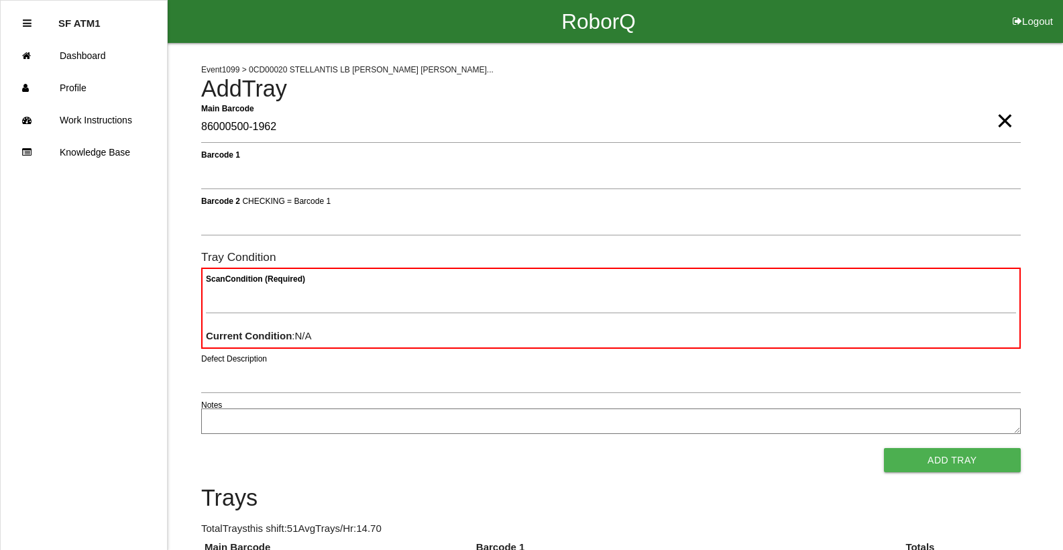
type Barcode "86000500-1962"
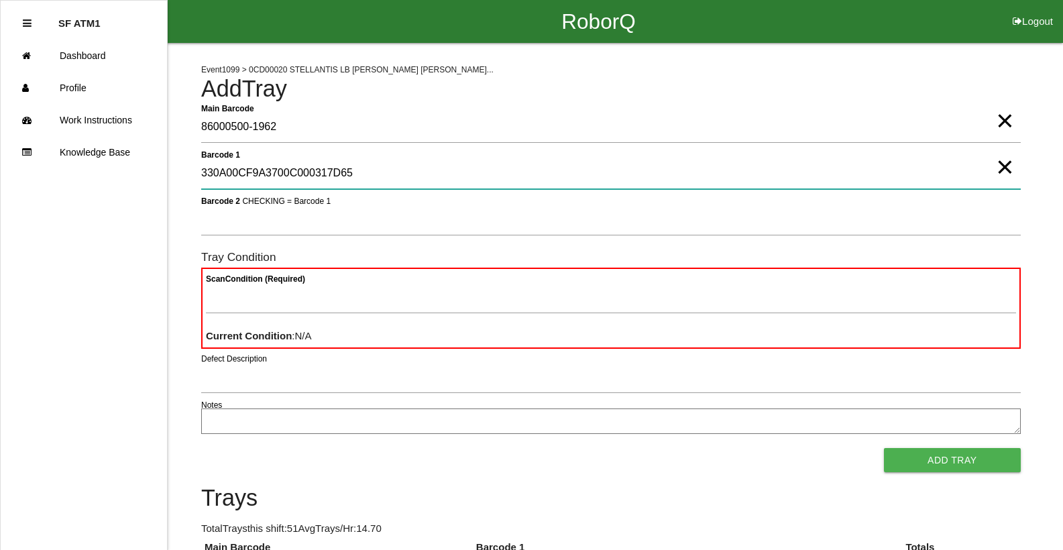
type 1 "330A00CF9A3700C000317D65"
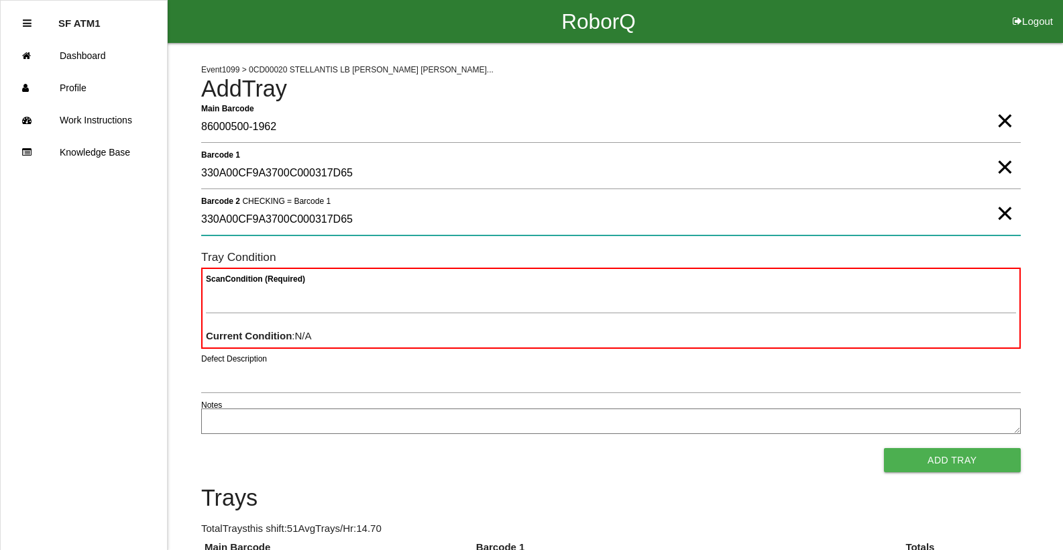
type 2 "330A00CF9A3700C000317D65"
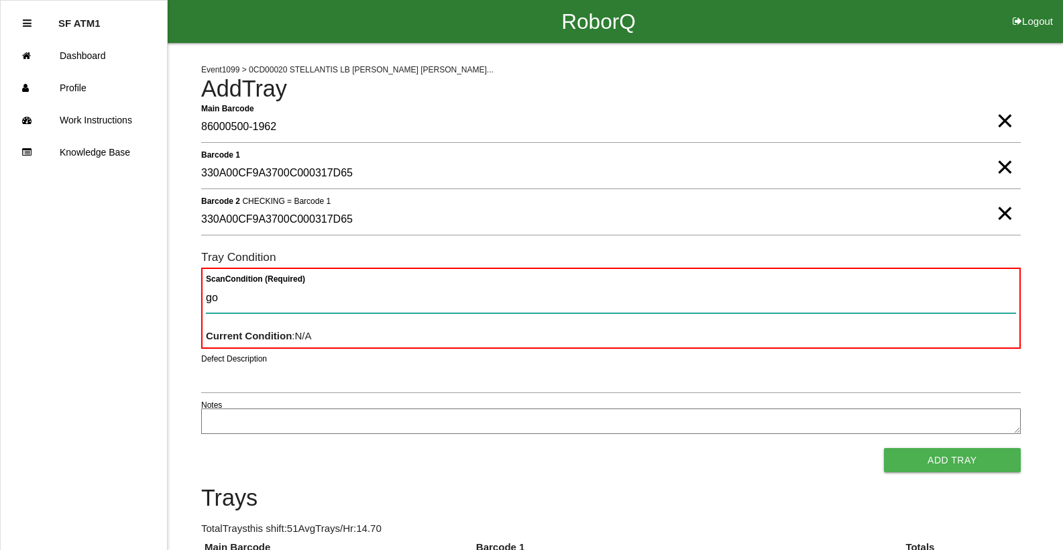
type Condition "goo"
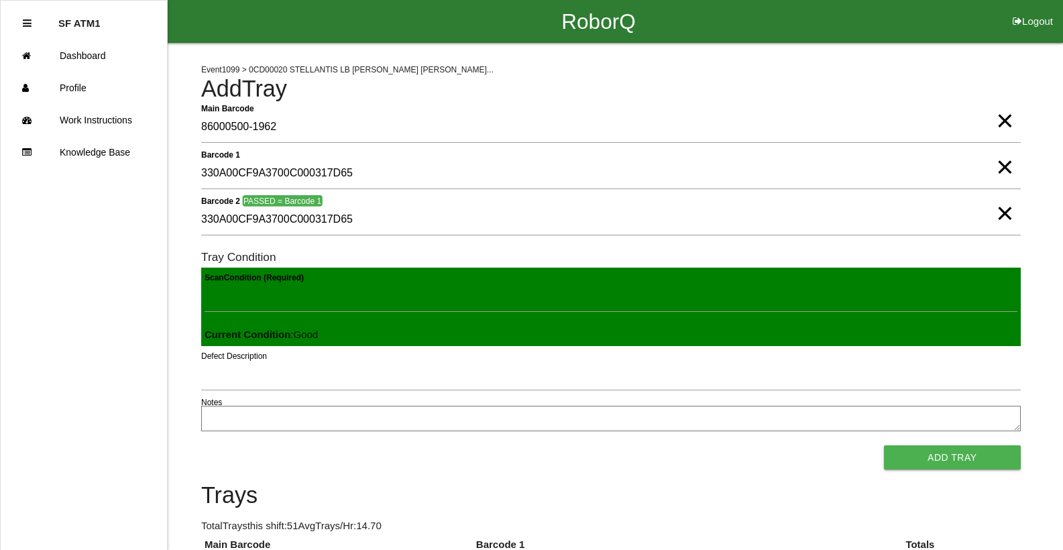
click button "Add Tray" at bounding box center [952, 457] width 137 height 24
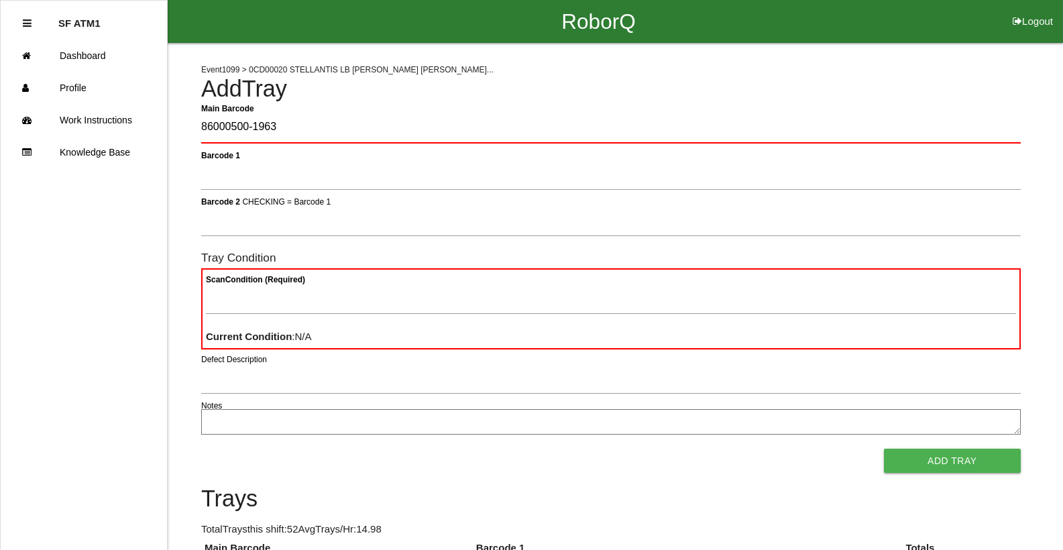
type Barcode "86000500-1963"
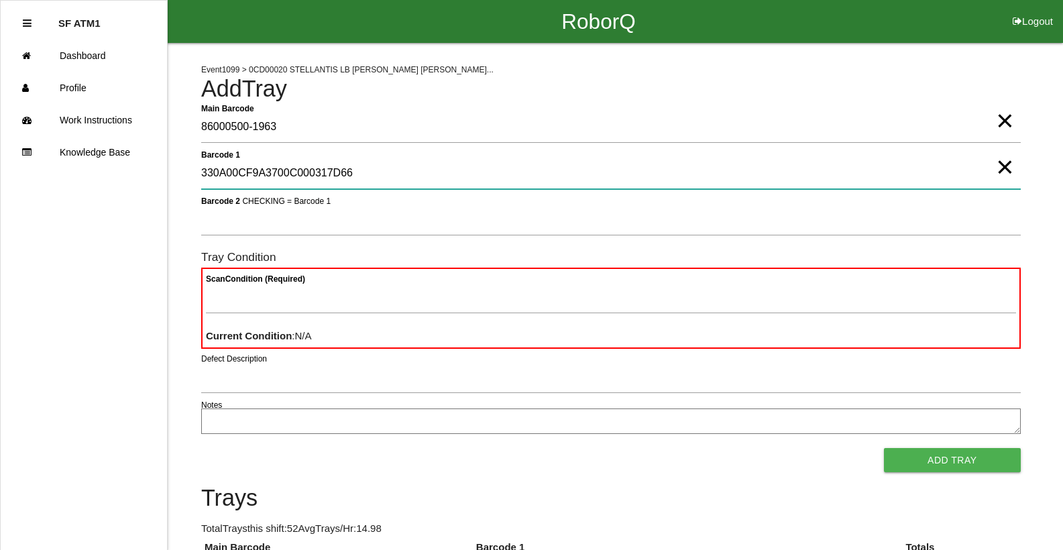
type 1 "330A00CF9A3700C000317D66"
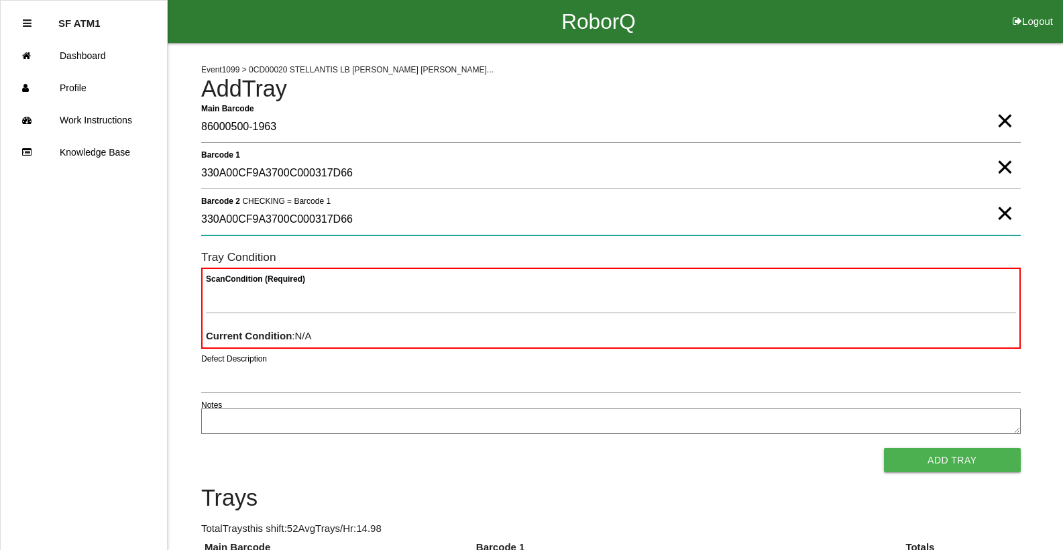
type 2 "330A00CF9A3700C000317D66"
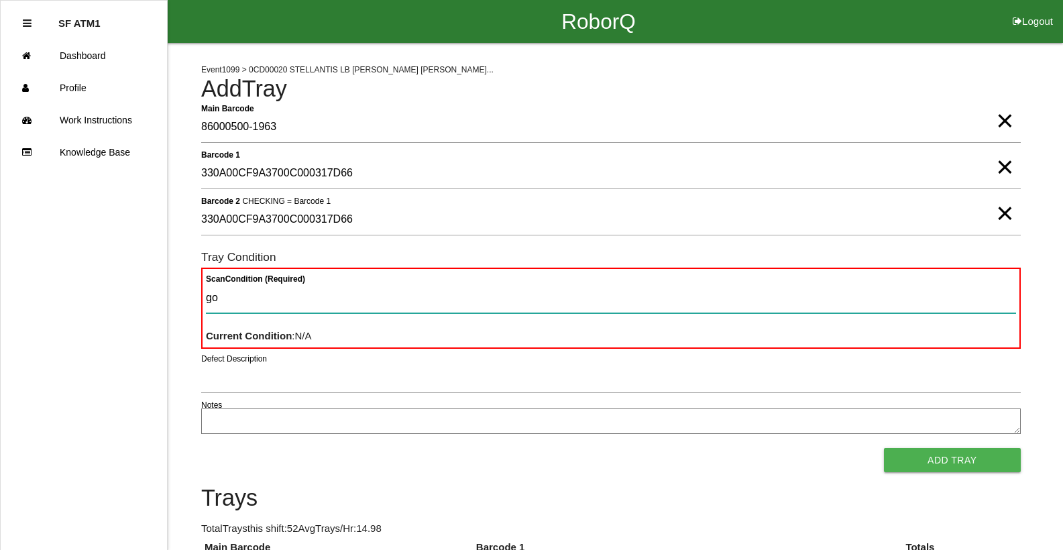
type Condition "goo"
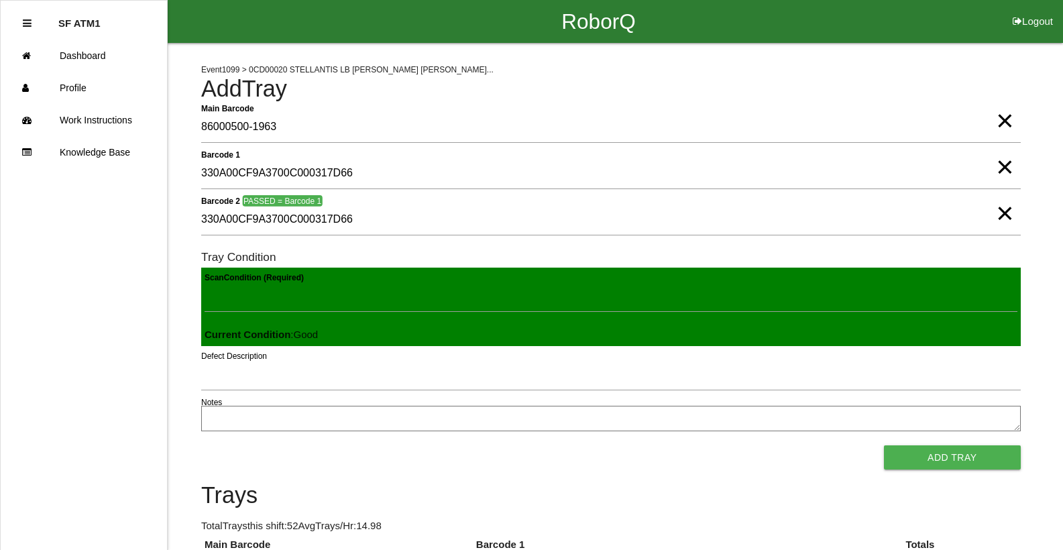
click at [884, 445] on button "Add Tray" at bounding box center [952, 457] width 137 height 24
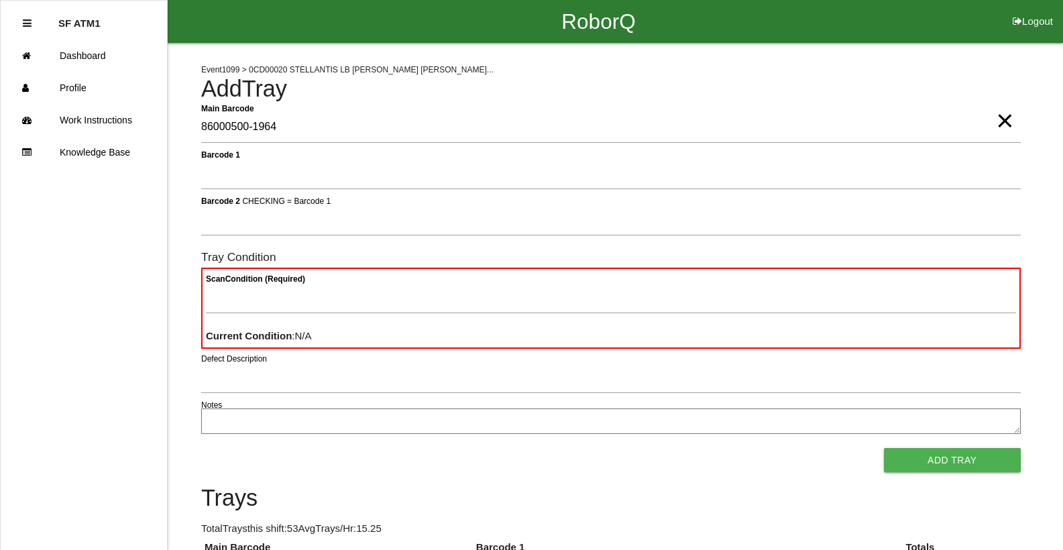
type Barcode "86000500-1964"
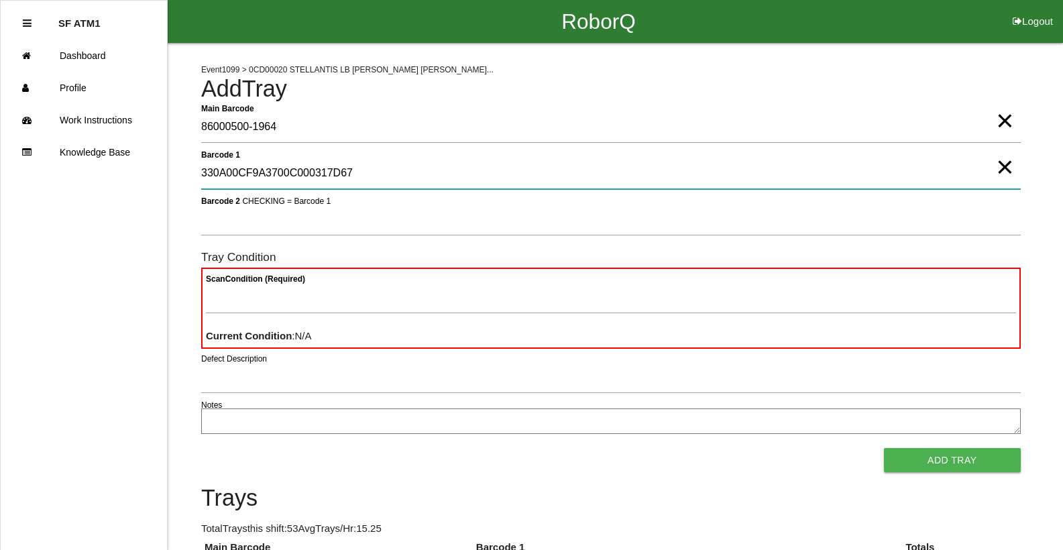
type 1 "330A00CF9A3700C000317D67"
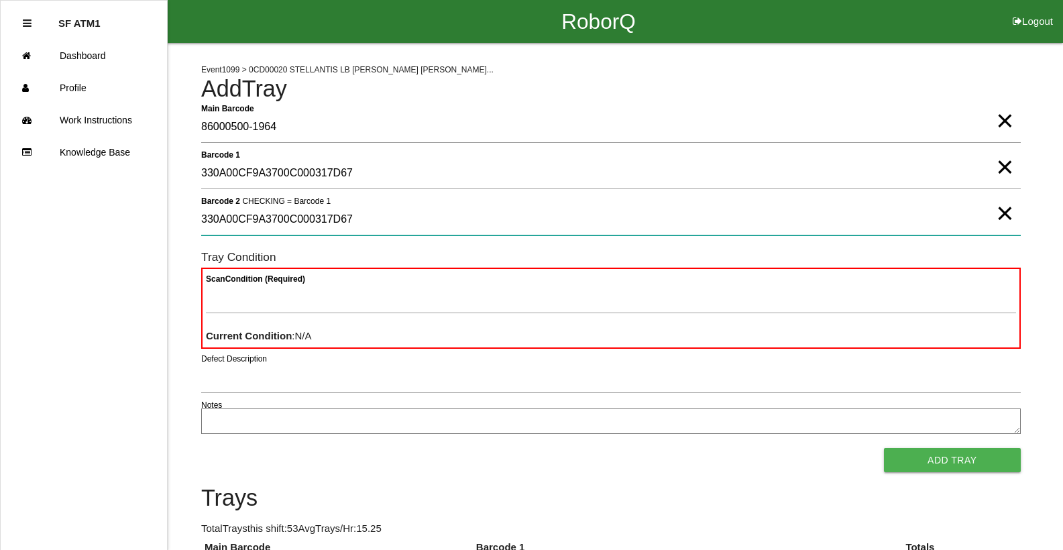
type 2 "330A00CF9A3700C000317D67"
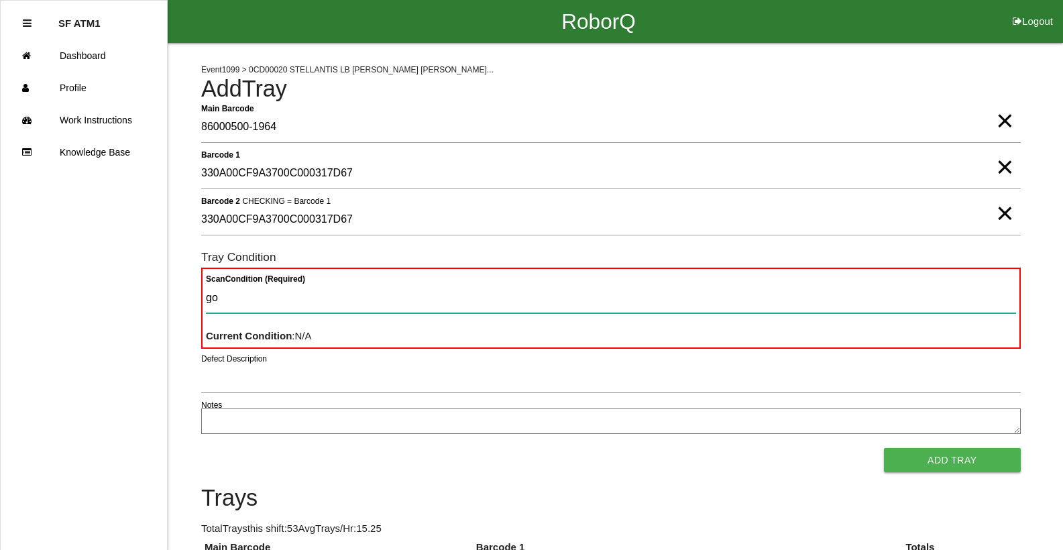
type Condition "goo"
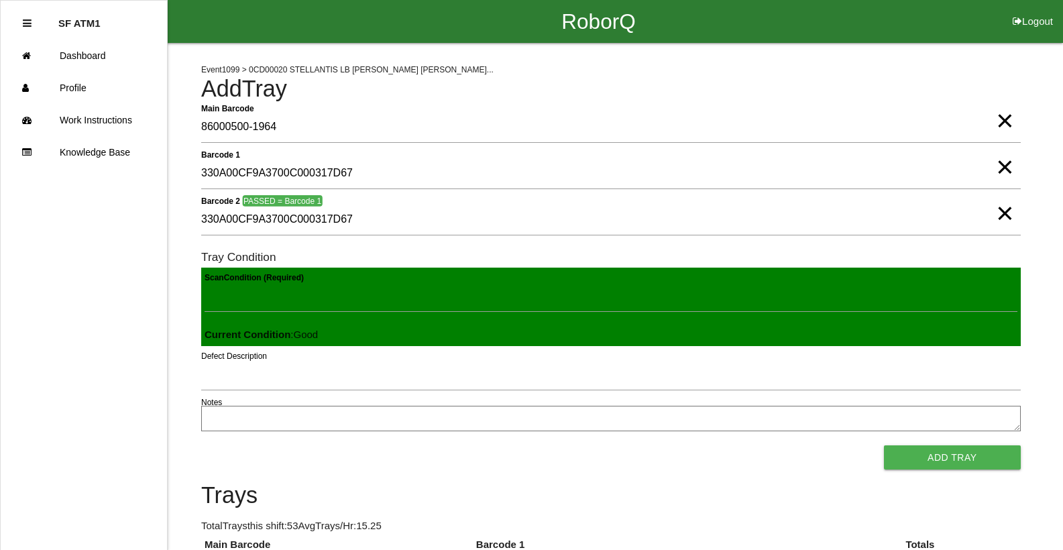
click at [884, 445] on button "Add Tray" at bounding box center [952, 457] width 137 height 24
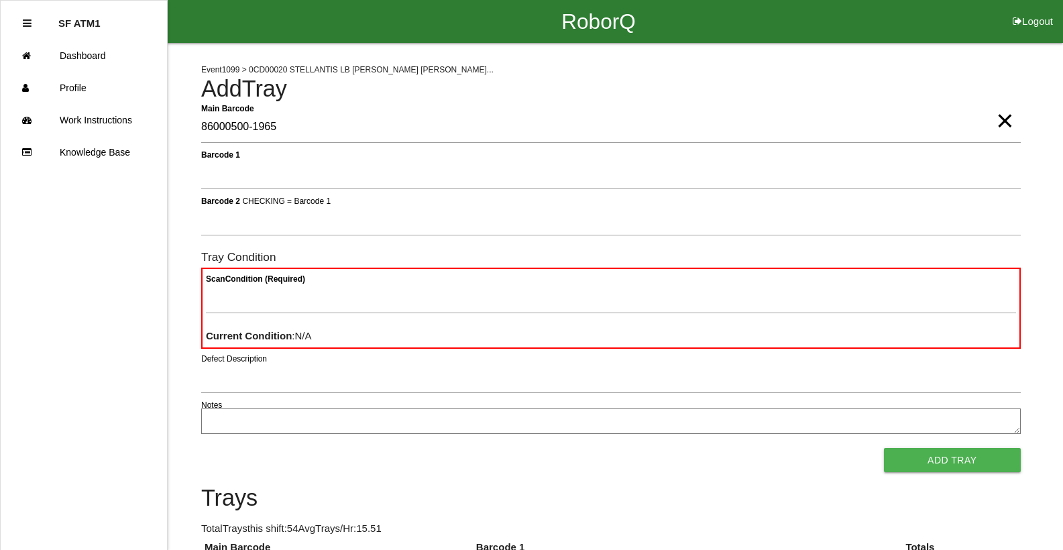
type Barcode "86000500-1965"
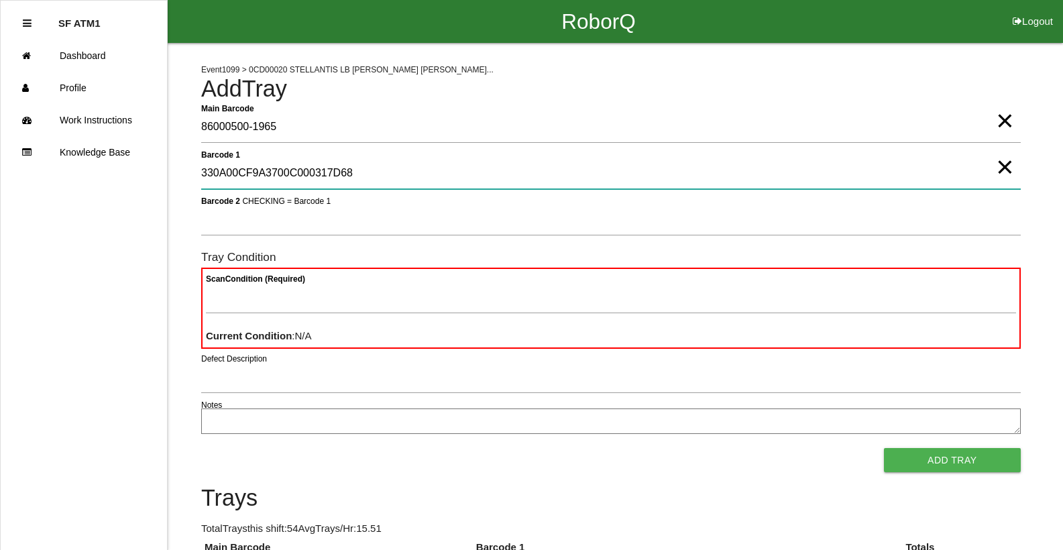
type 1 "330A00CF9A3700C000317D68"
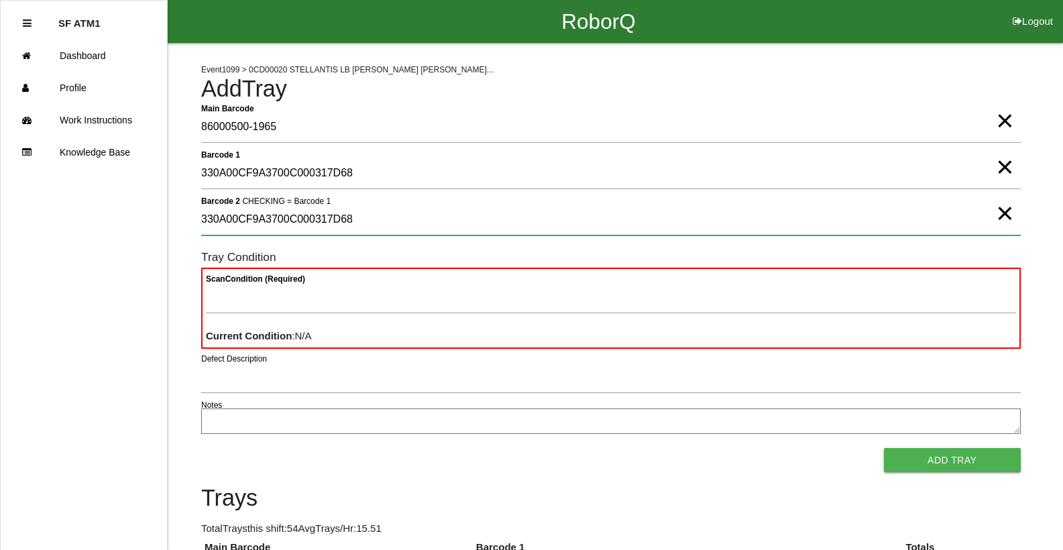
type 2 "330A00CF9A3700C000317D68"
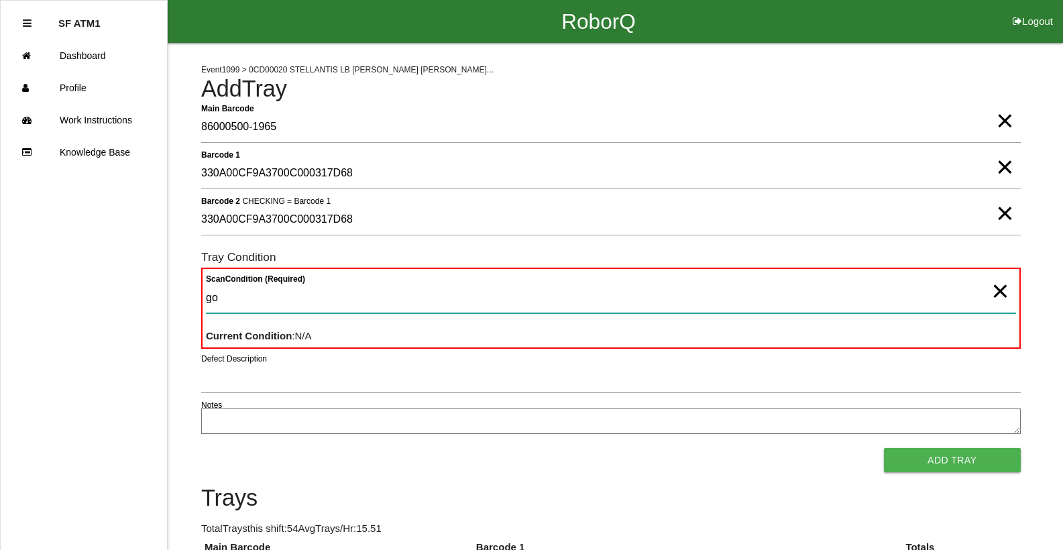
type Condition "goo"
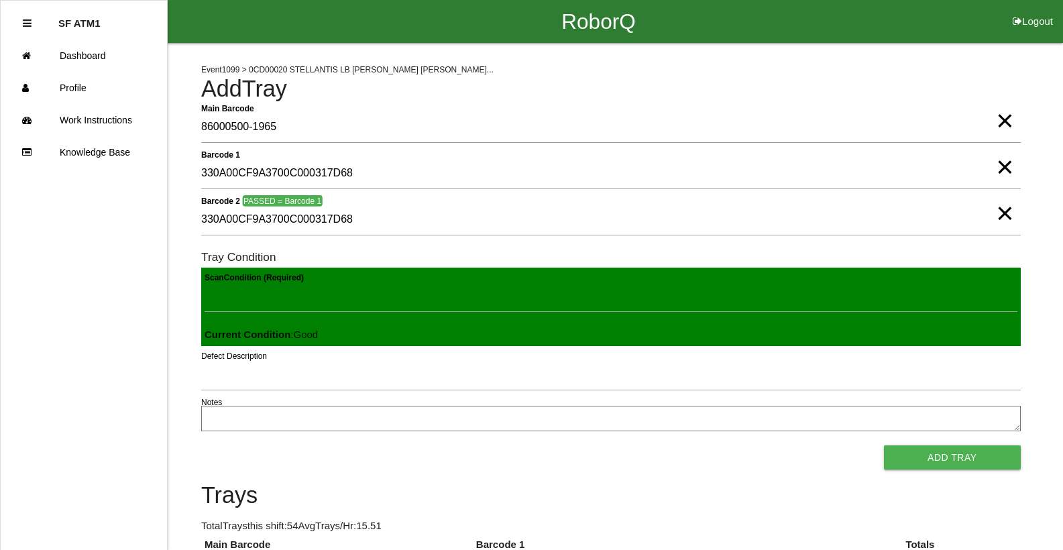
click at [884, 445] on button "Add Tray" at bounding box center [952, 457] width 137 height 24
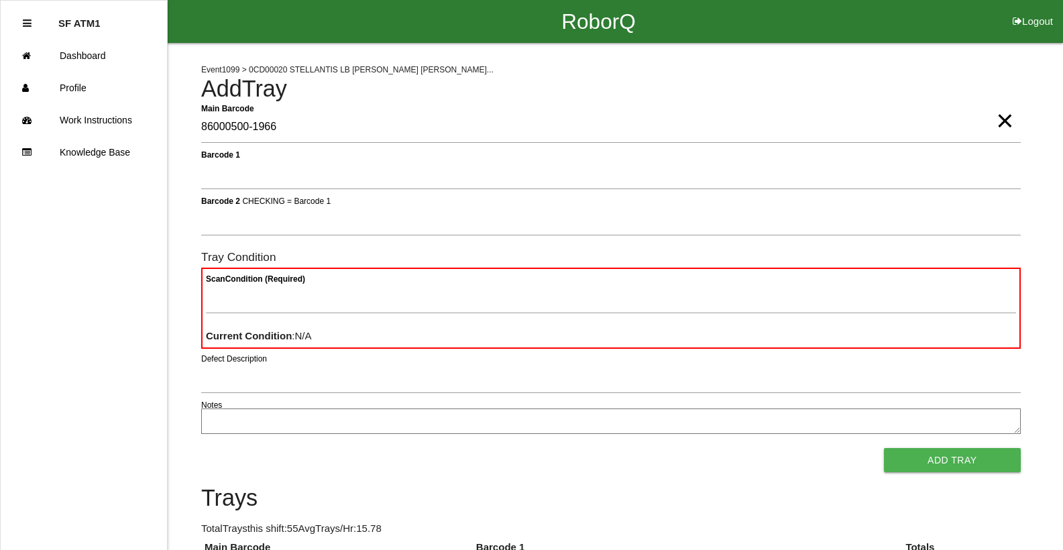
type Barcode "86000500-1966"
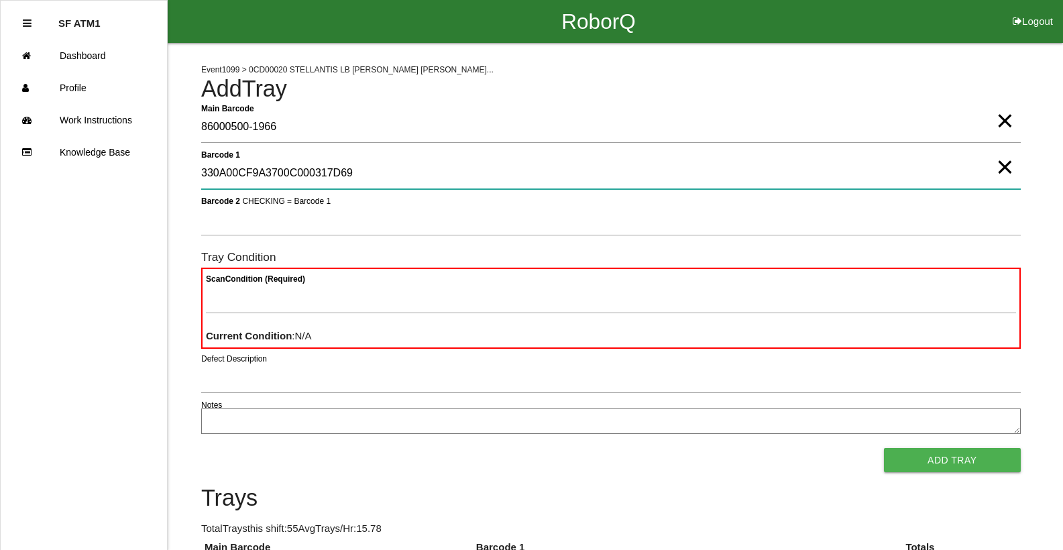
type 1 "330A00CF9A3700C000317D69"
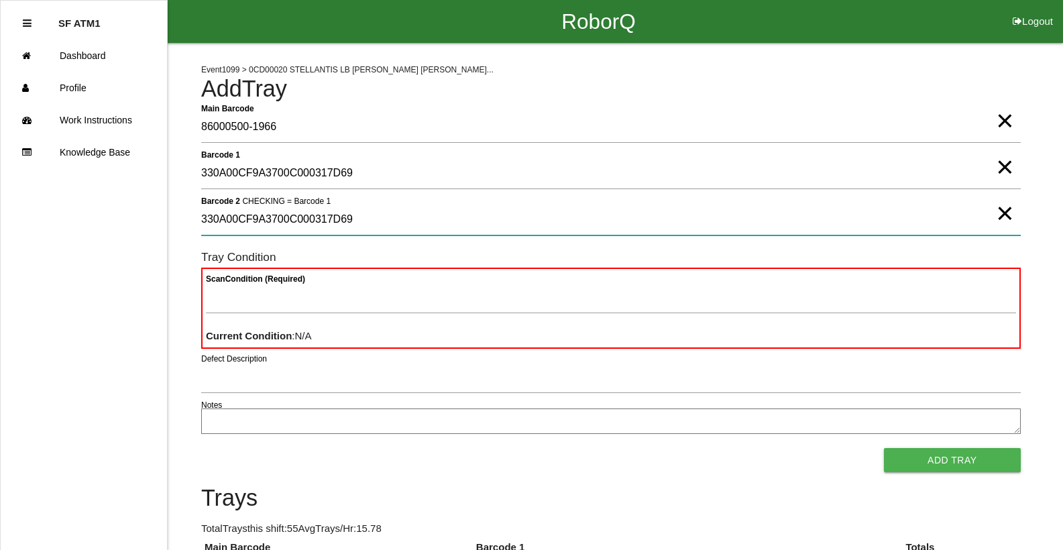
type 2 "330A00CF9A3700C000317D69"
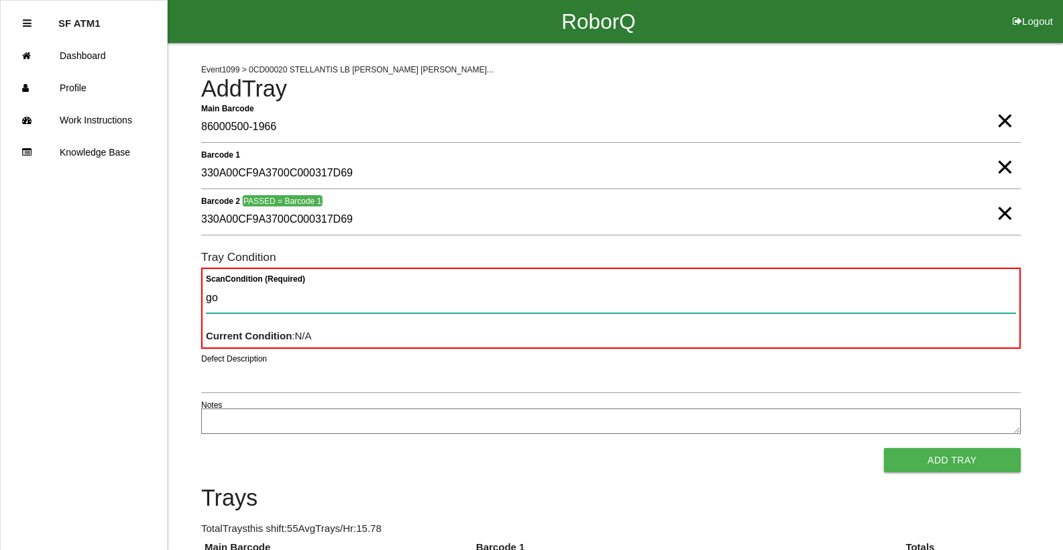
type Condition "goo"
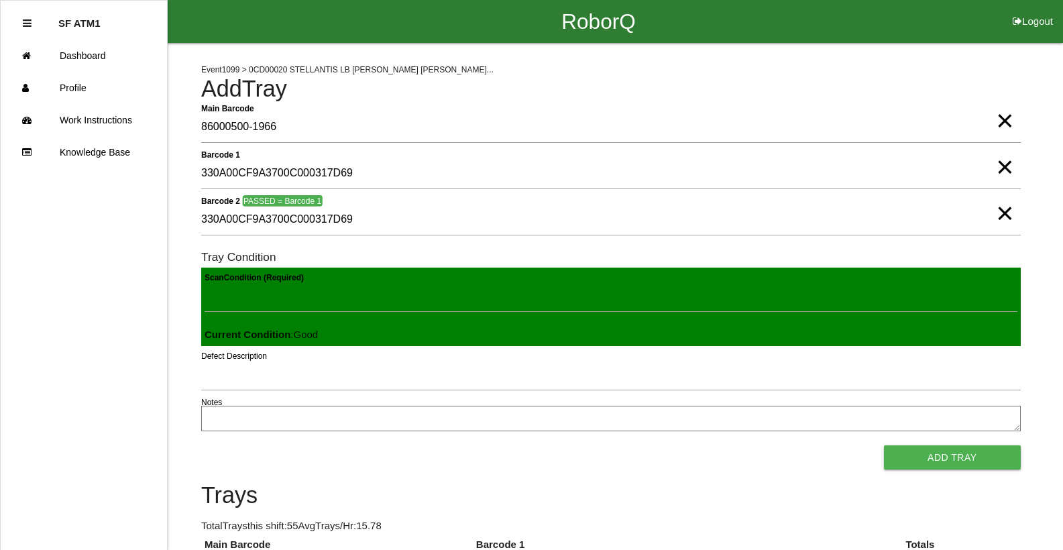
click at [884, 445] on button "Add Tray" at bounding box center [952, 457] width 137 height 24
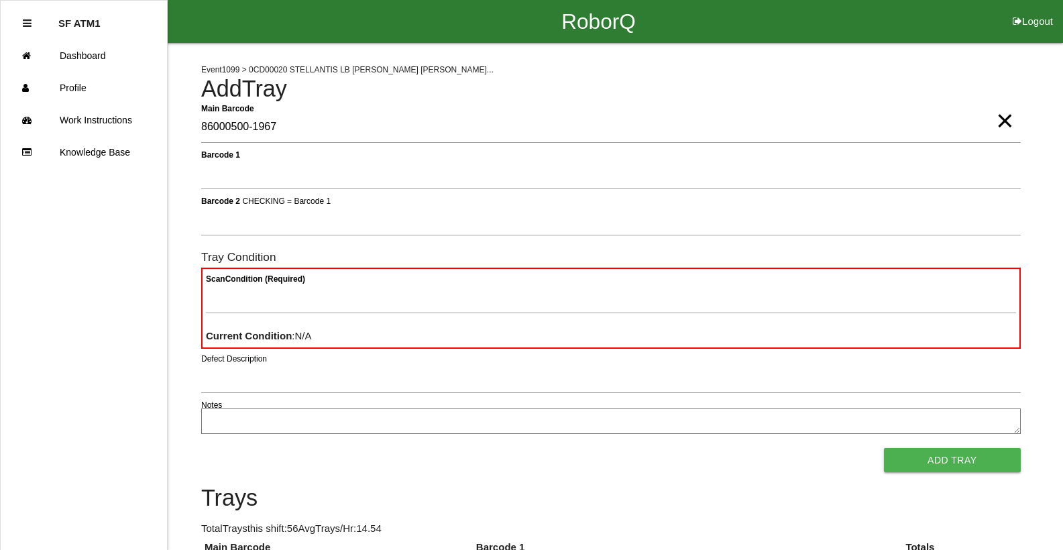
type Barcode "86000500-1967"
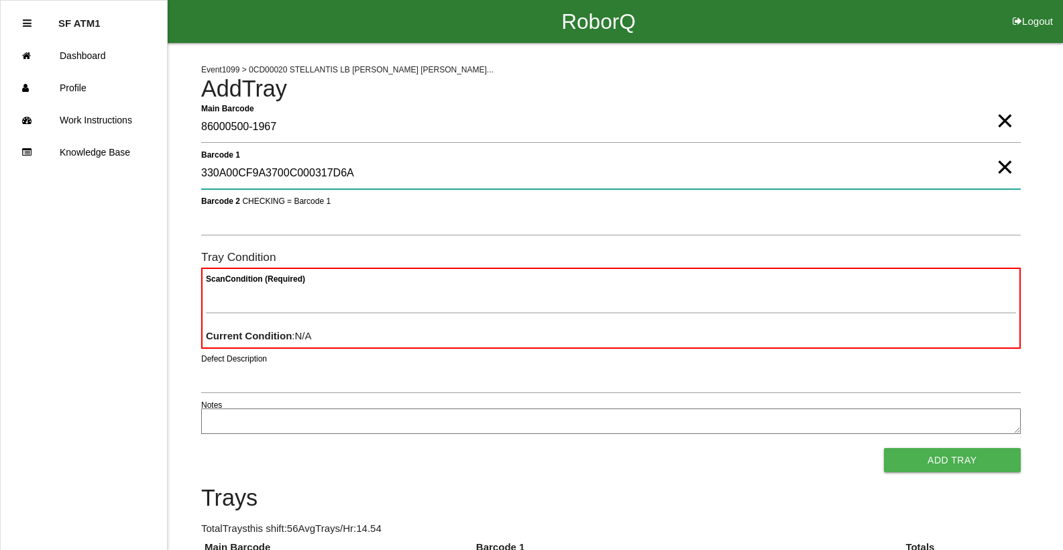
type 1 "330A00CF9A3700C000317D6A"
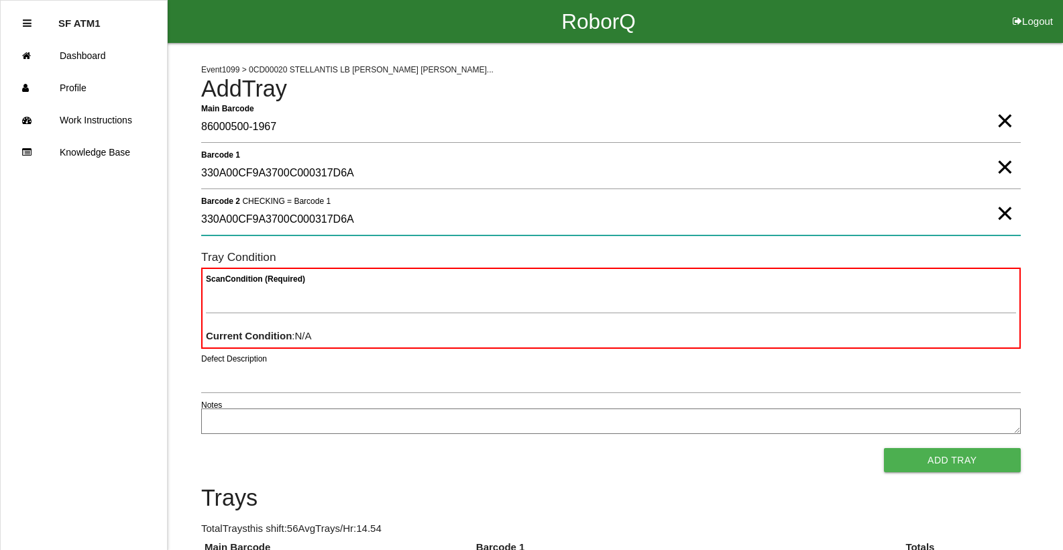
type 2 "330A00CF9A3700C000317D6A"
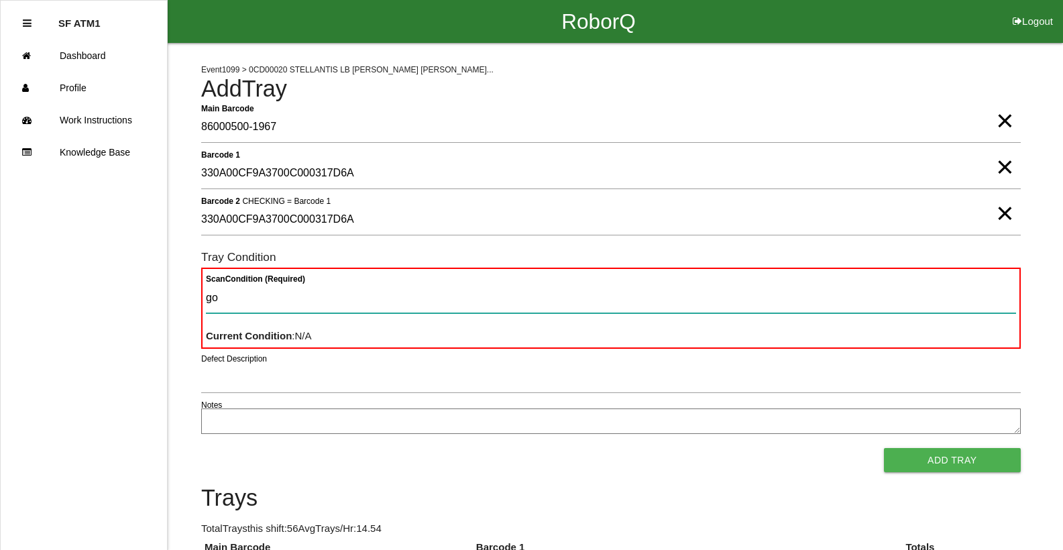
type Condition "goo"
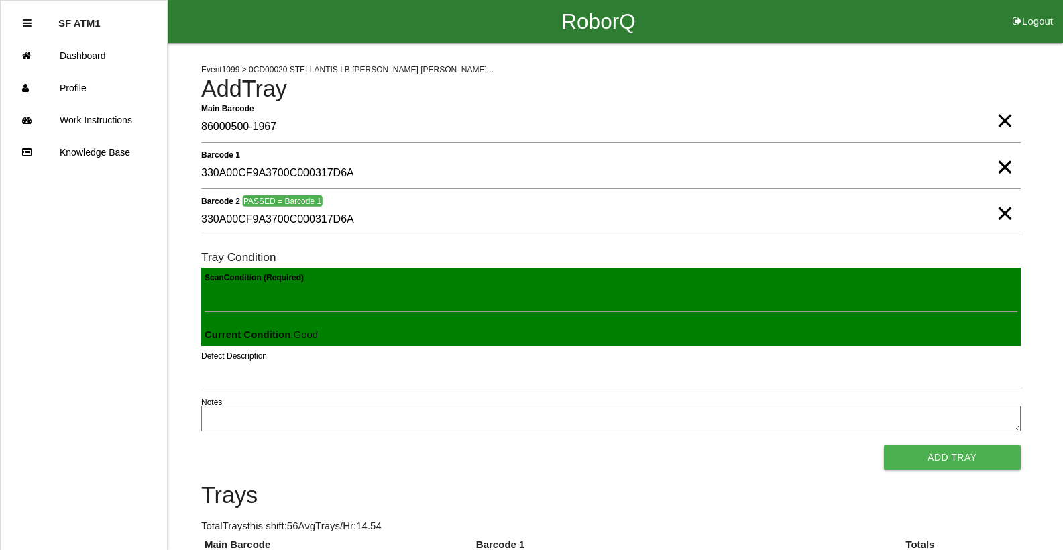
click at [884, 445] on button "Add Tray" at bounding box center [952, 457] width 137 height 24
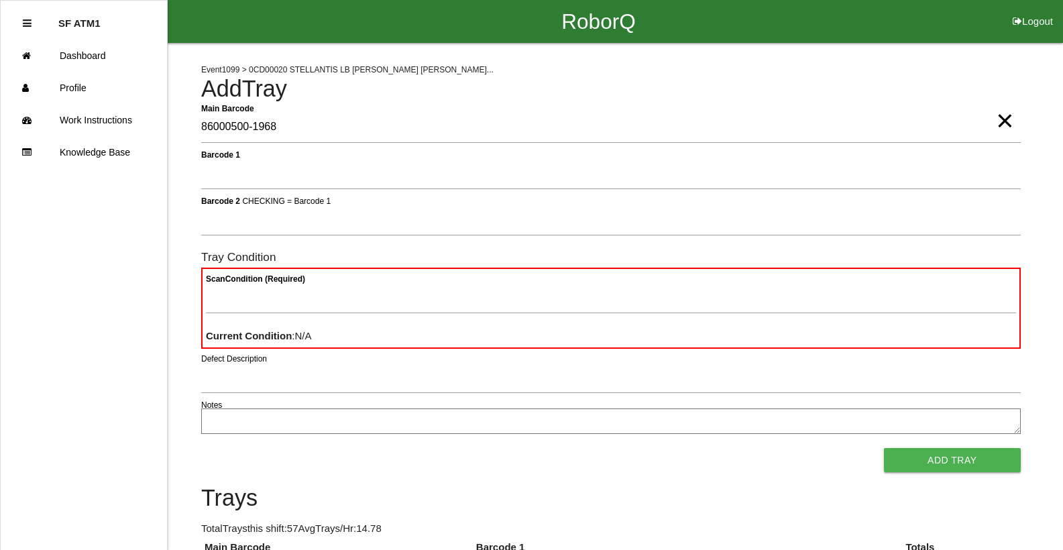
type Barcode "86000500-1968"
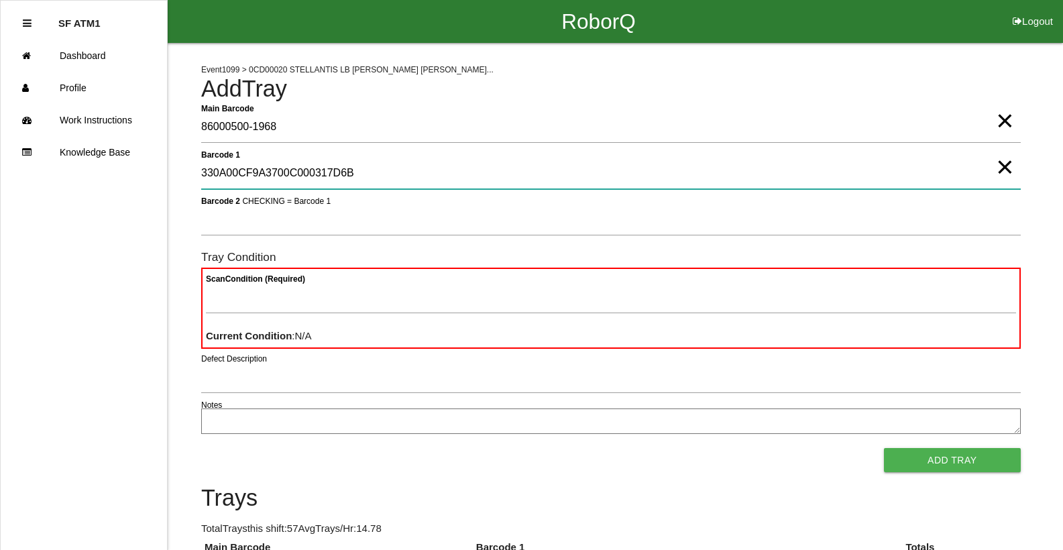
type 1 "330A00CF9A3700C000317D6B"
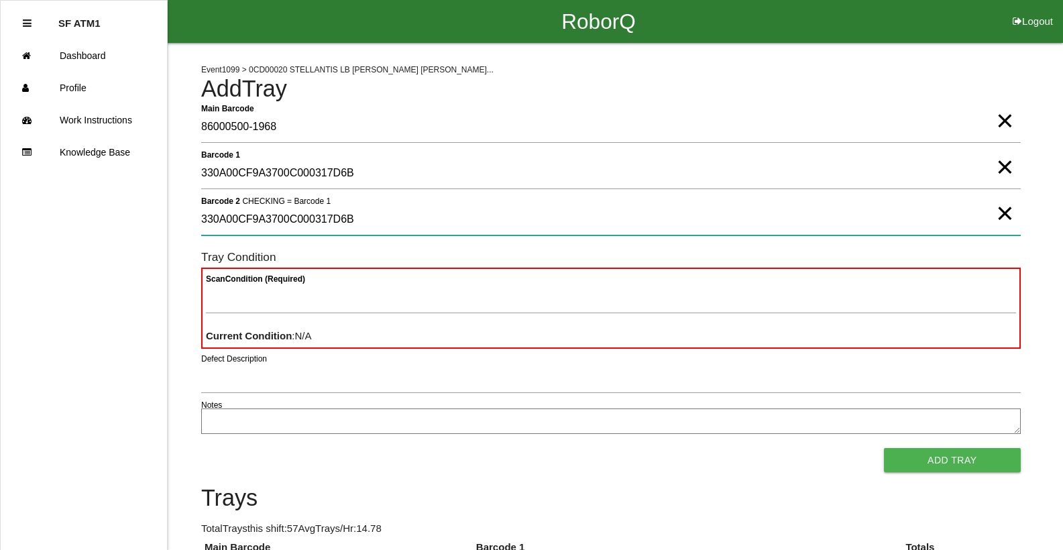
type 2 "330A00CF9A3700C000317D6B"
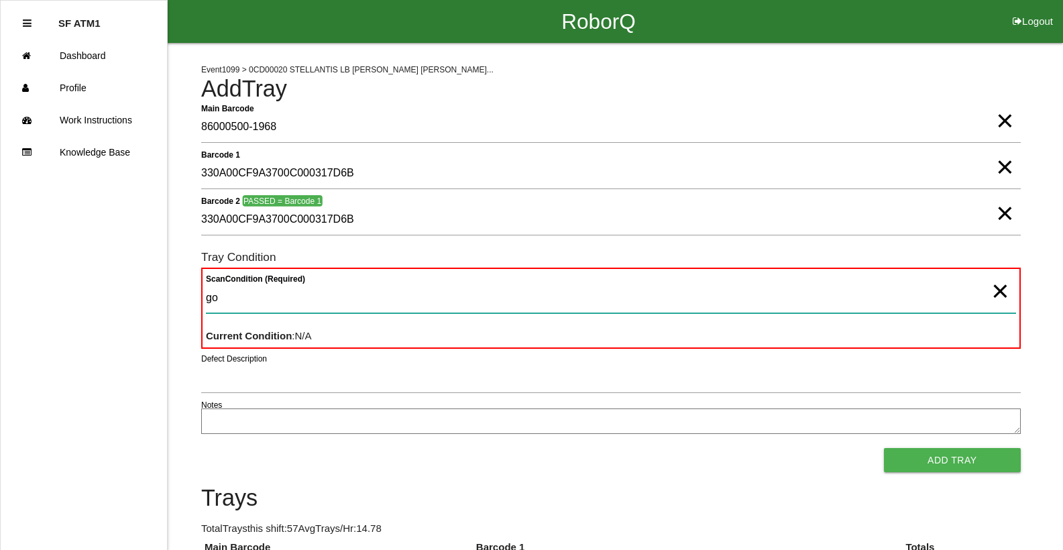
type Condition "goo"
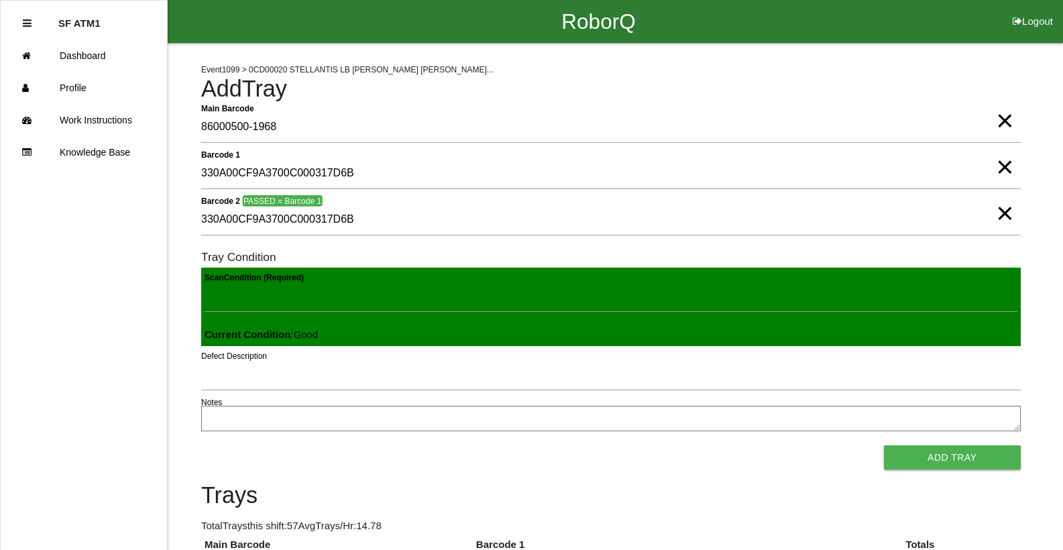
click at [884, 445] on button "Add Tray" at bounding box center [952, 457] width 137 height 24
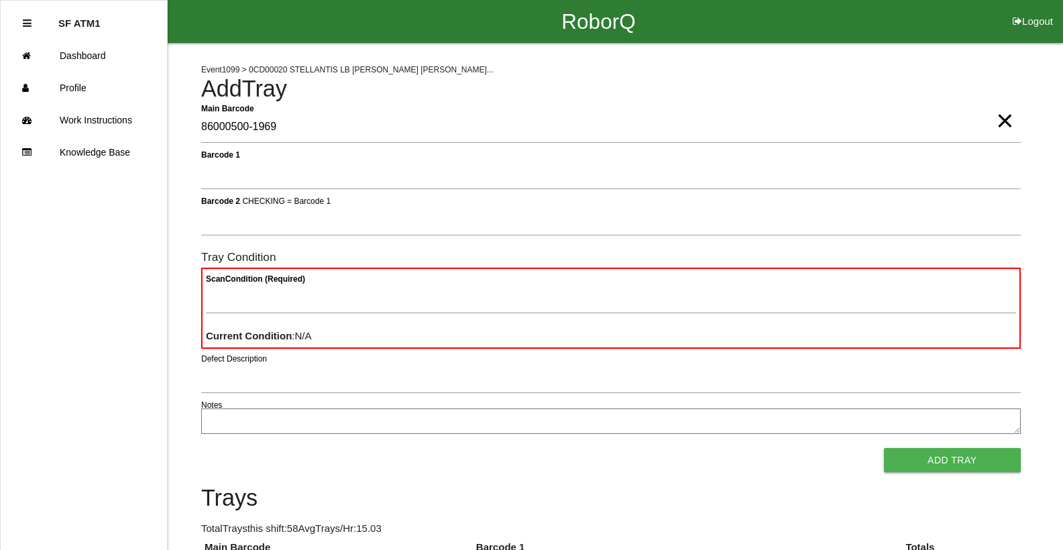
type Barcode "86000500-1969"
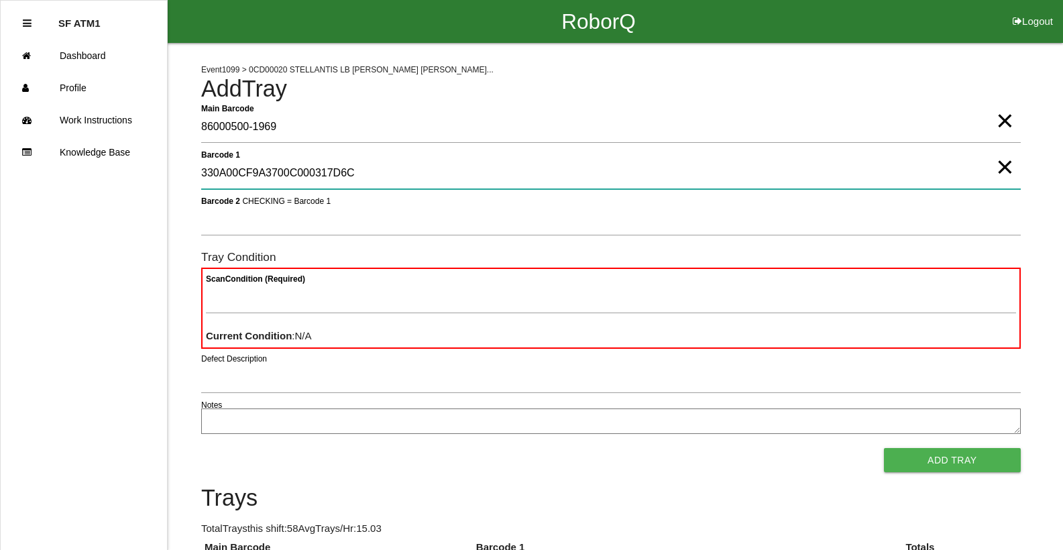
type 1 "330A00CF9A3700C000317D6C"
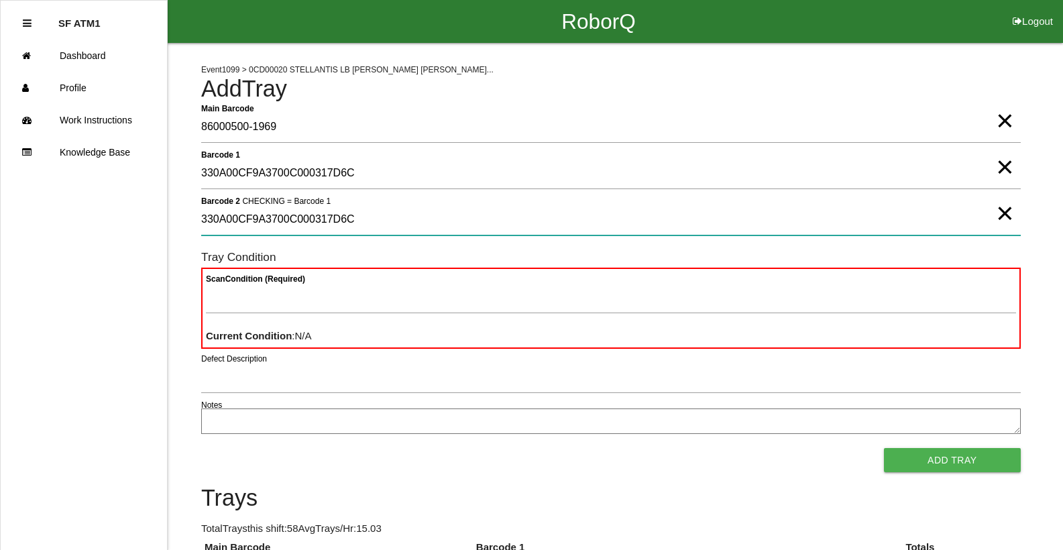
type 2 "330A00CF9A3700C000317D6C"
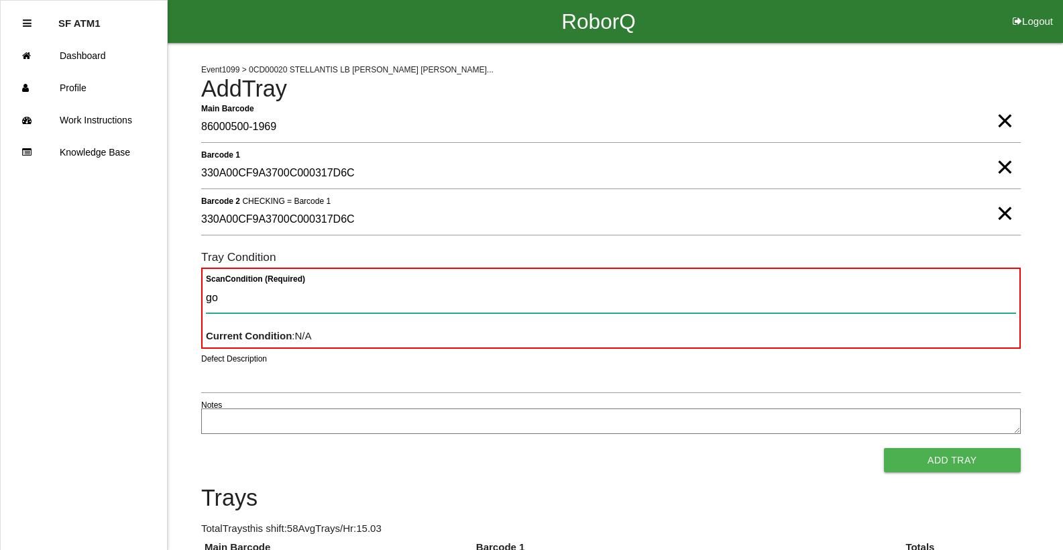
type Condition "goo"
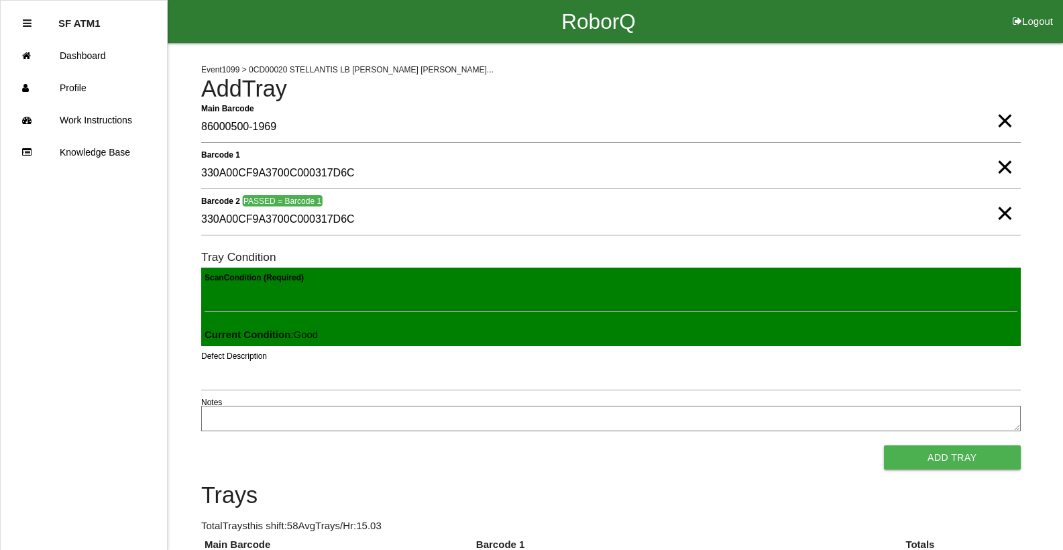
click at [884, 445] on button "Add Tray" at bounding box center [952, 457] width 137 height 24
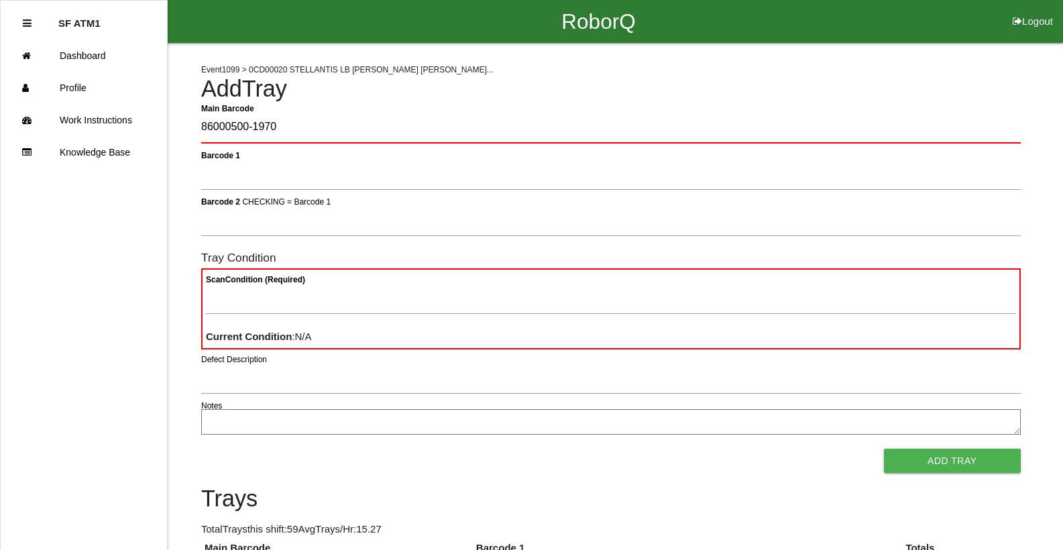
type Barcode "86000500-1970"
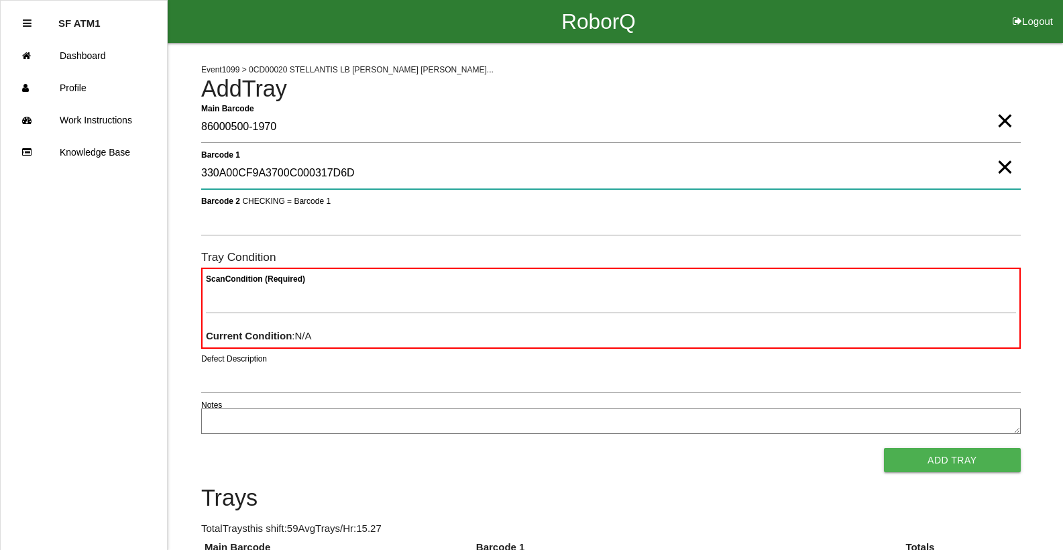
type 1 "330A00CF9A3700C000317D6D"
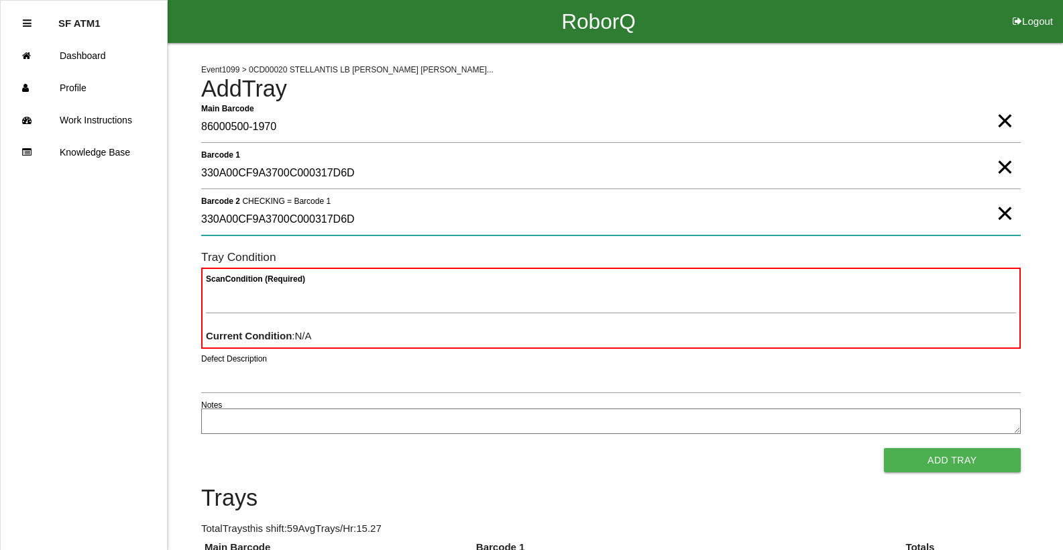
type 2 "330A00CF9A3700C000317D6D"
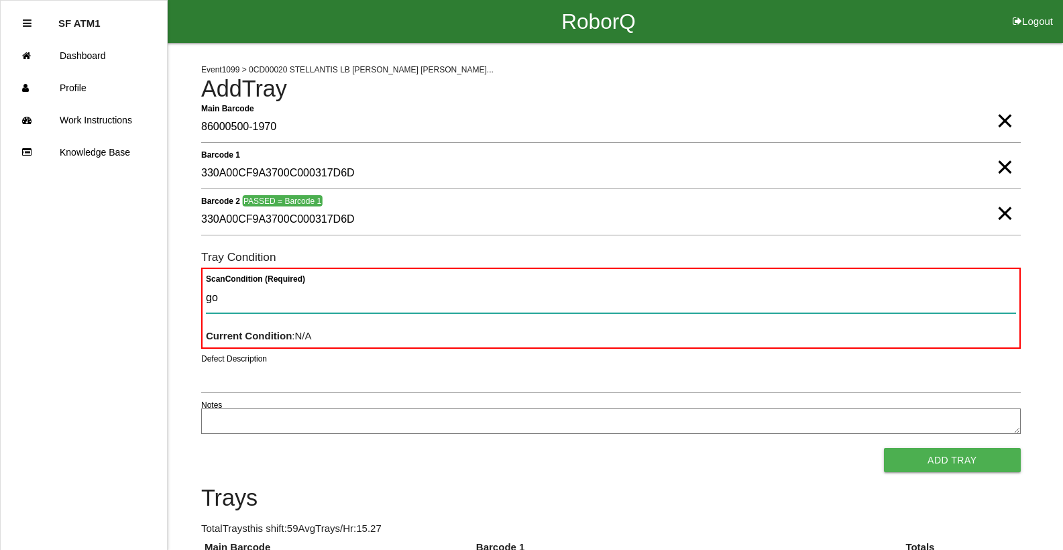
type Condition "goo"
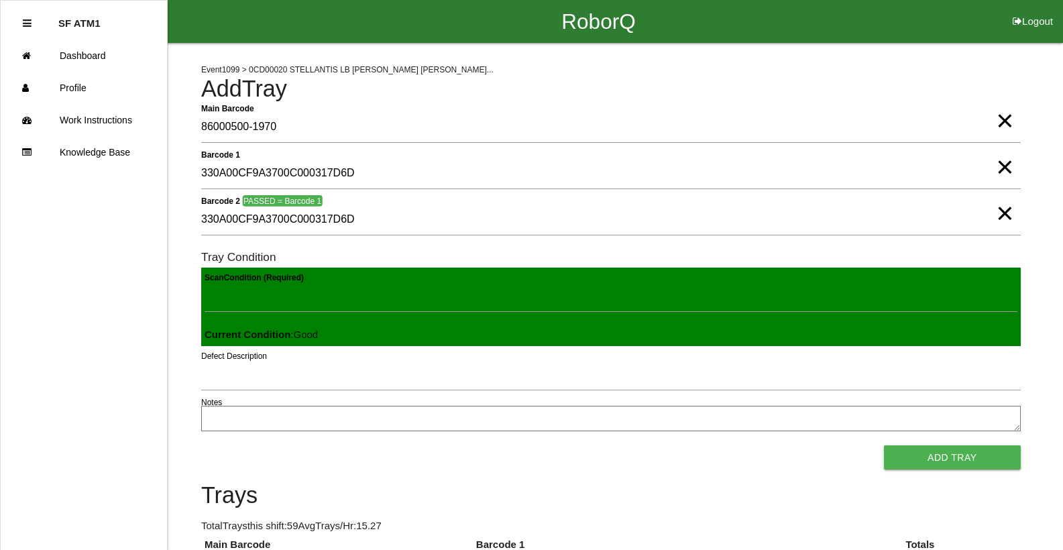
click at [884, 445] on button "Add Tray" at bounding box center [952, 457] width 137 height 24
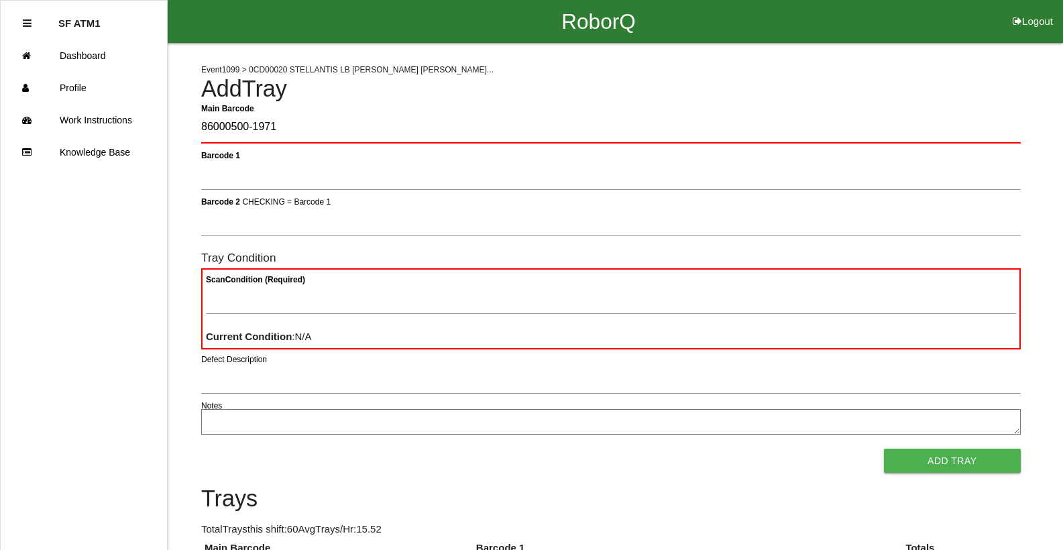
type Barcode "86000500-1971"
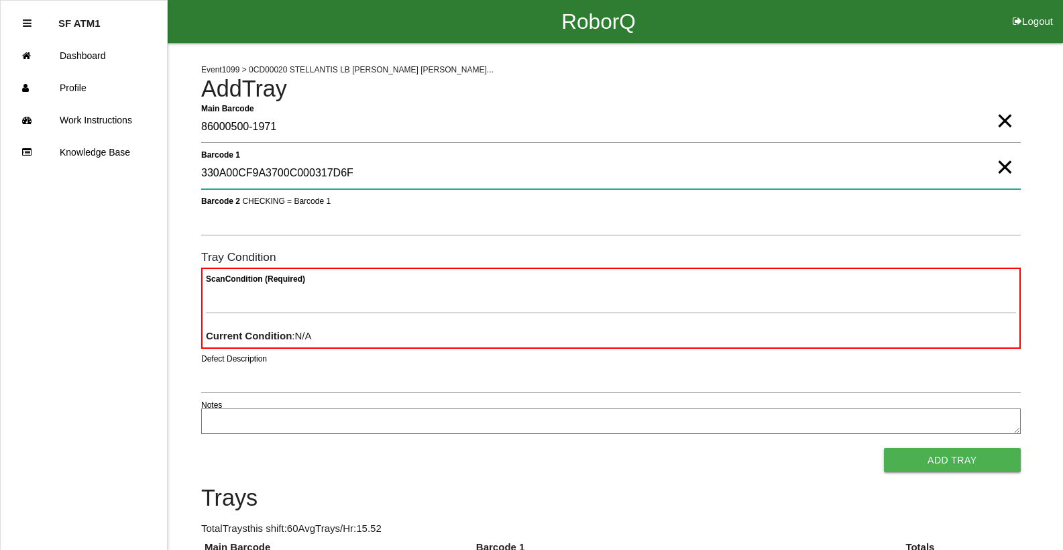
type 1 "330A00CF9A3700C000317D6F"
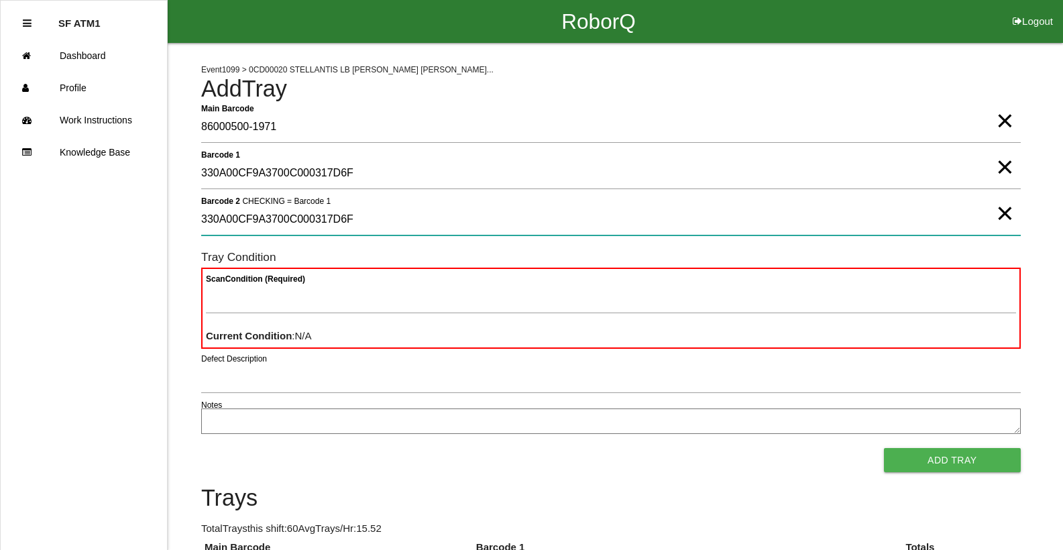
type 2 "330A00CF9A3700C000317D6F"
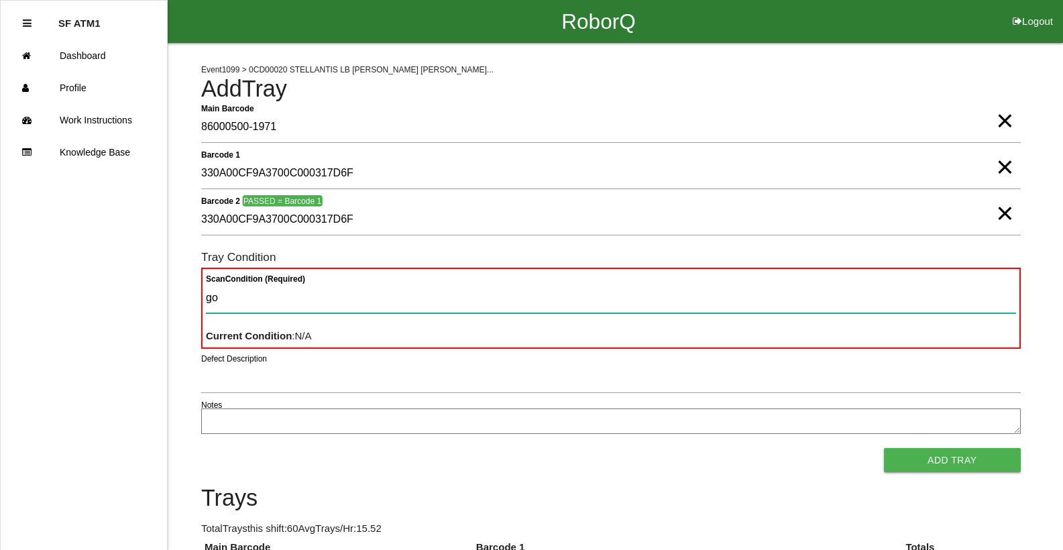
type Condition "goo"
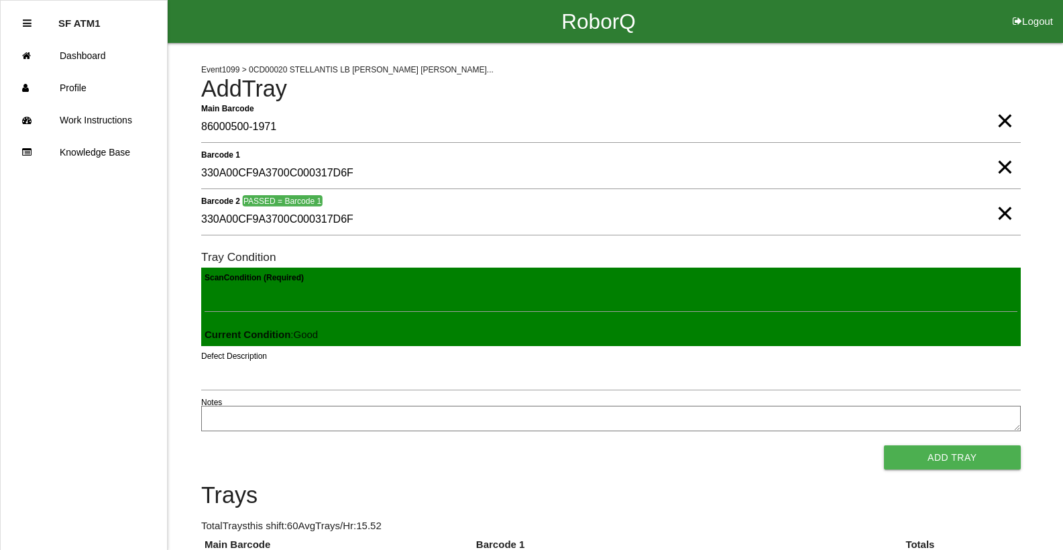
click at [884, 445] on button "Add Tray" at bounding box center [952, 457] width 137 height 24
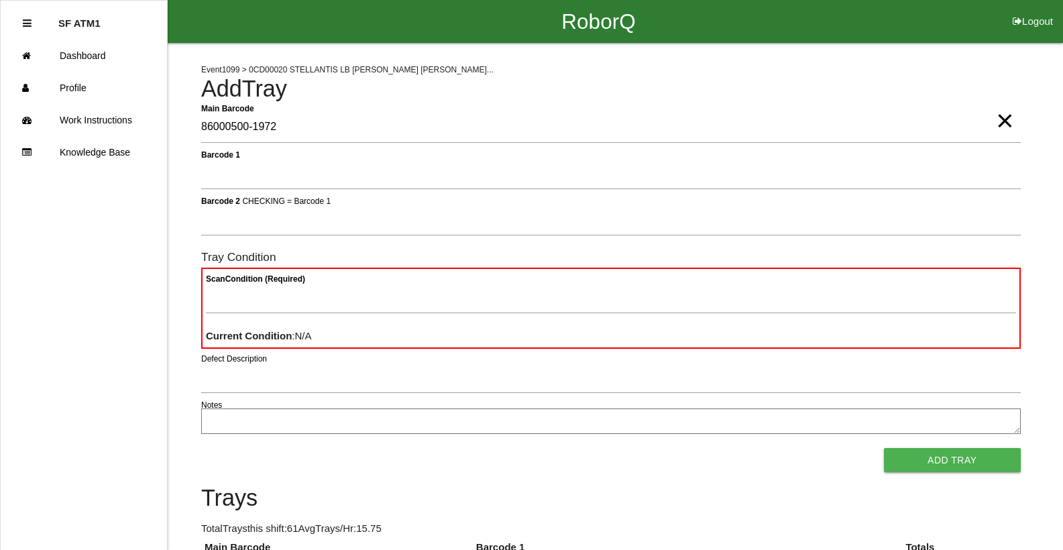
type Barcode "86000500-1972"
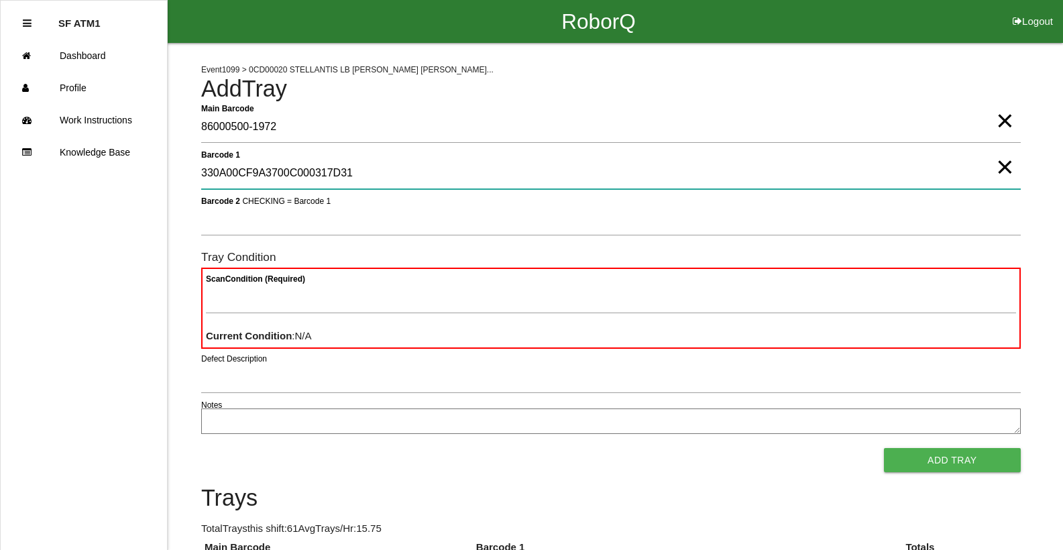
type 1 "330A00CF9A3700C000317D31"
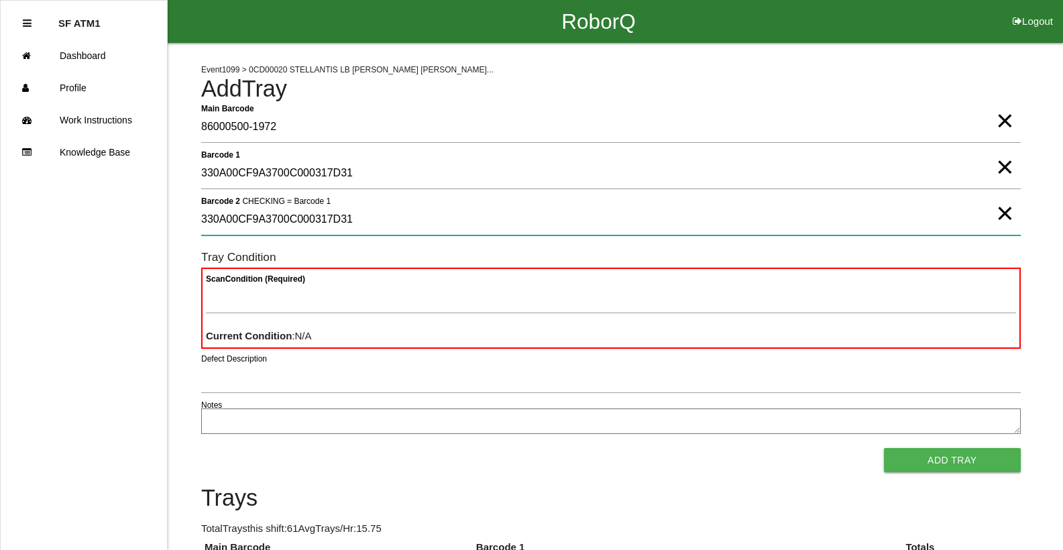
type 2 "330A00CF9A3700C000317D31"
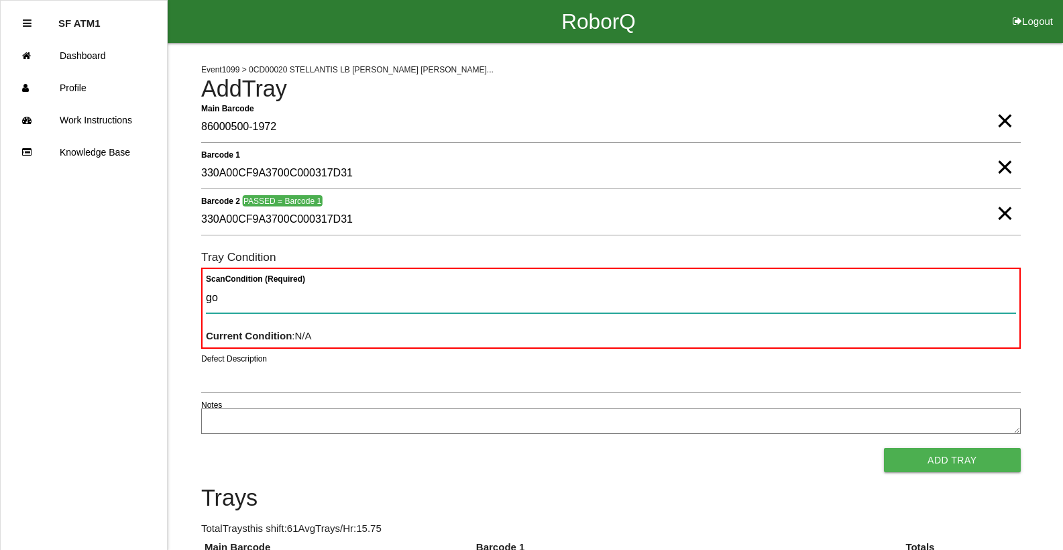
type Condition "goo"
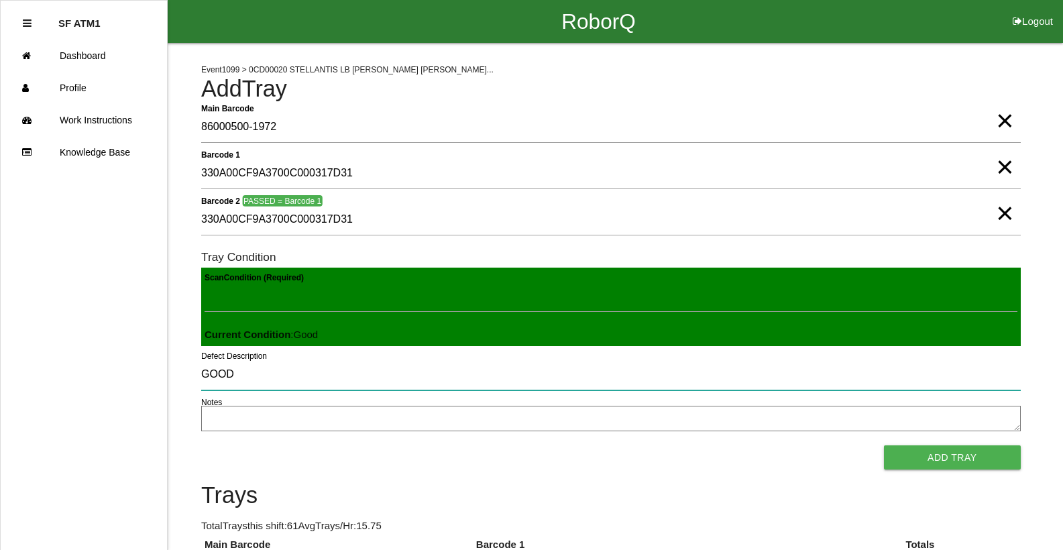
type input "GOOD"
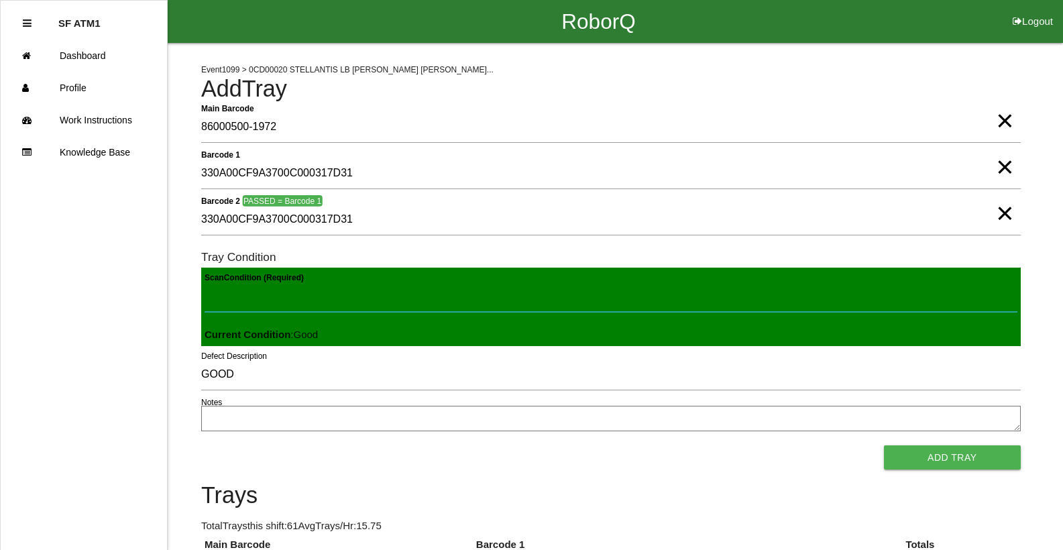
click at [294, 286] on Condition "Scan Condition (Required)" at bounding box center [611, 296] width 813 height 31
type Condition "goo"
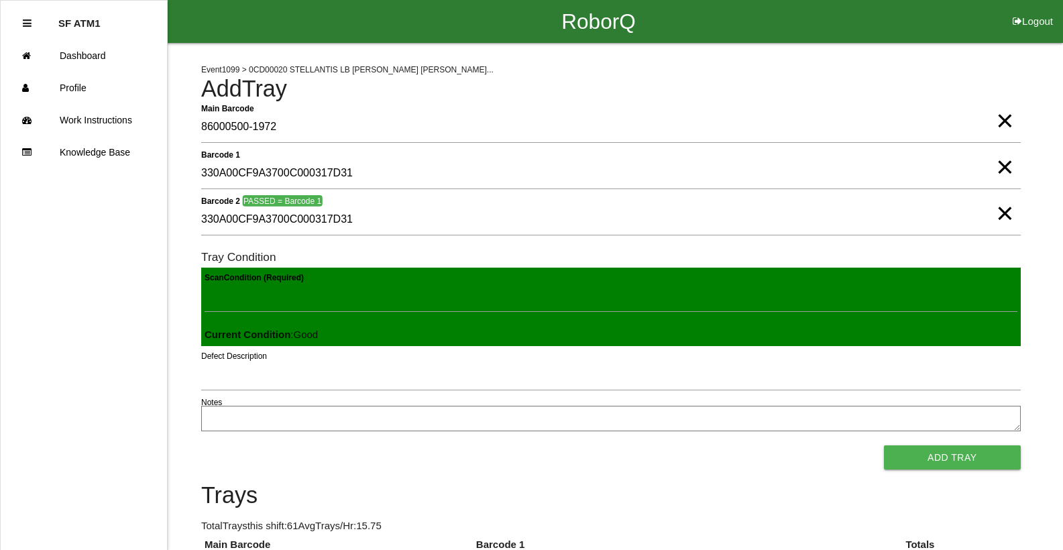
click at [884, 445] on button "Add Tray" at bounding box center [952, 457] width 137 height 24
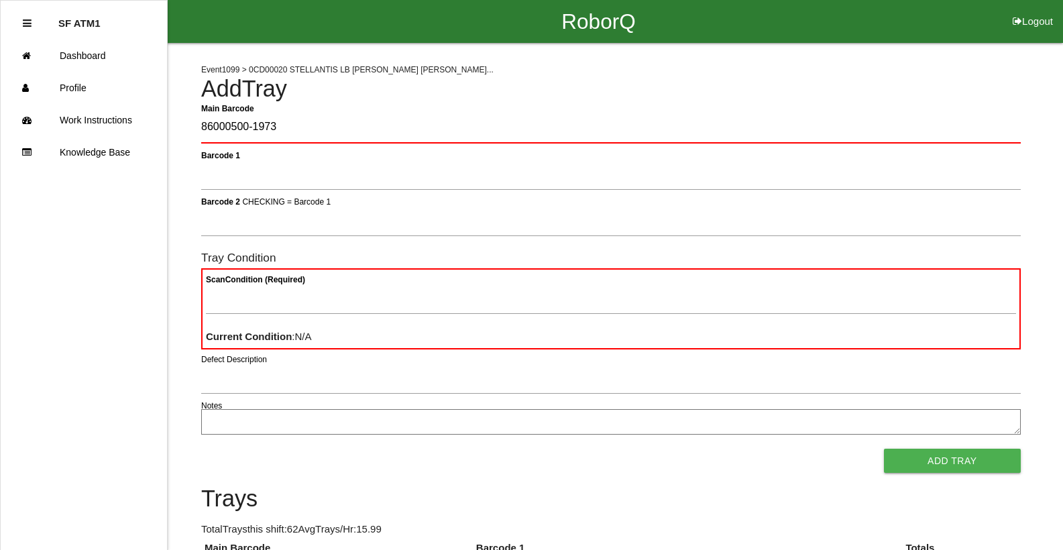
type Barcode "86000500-1973"
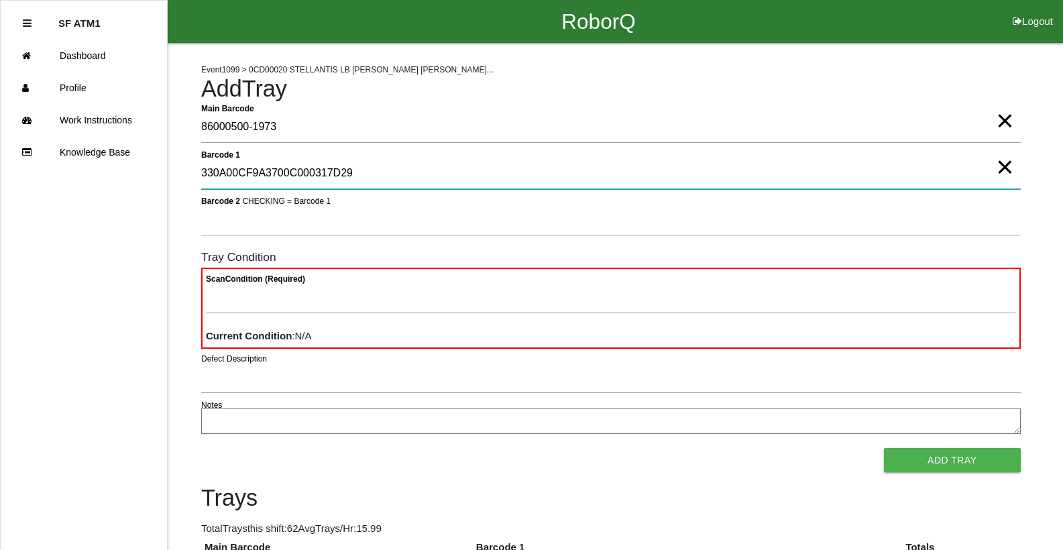
type 1 "330A00CF9A3700C000317D29"
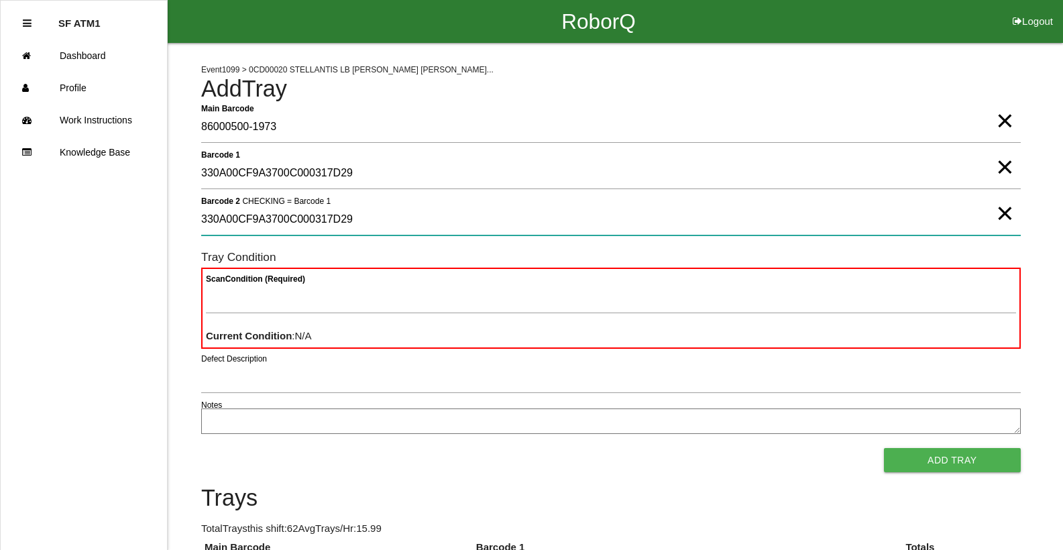
type 2 "330A00CF9A3700C000317D29"
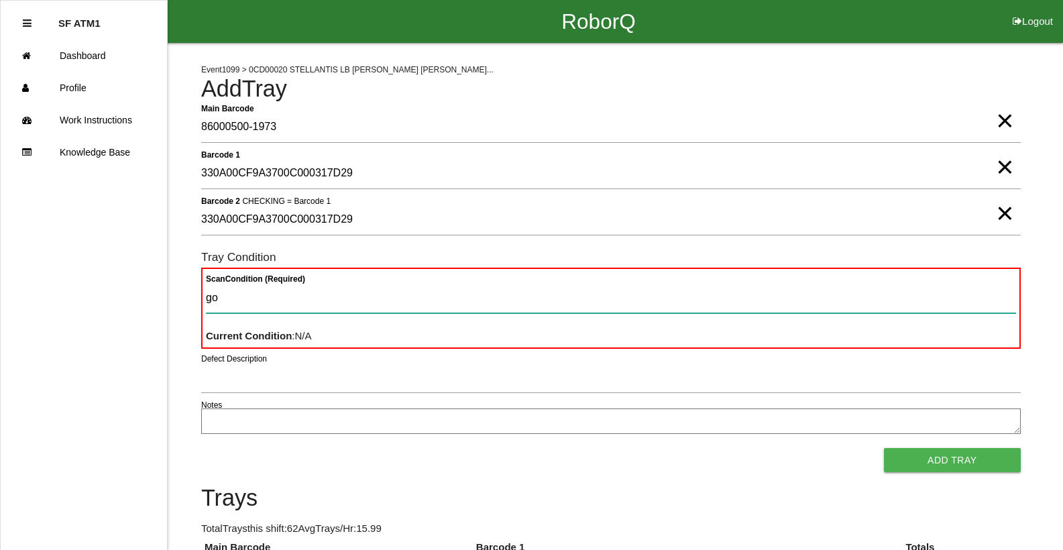
type Condition "goo"
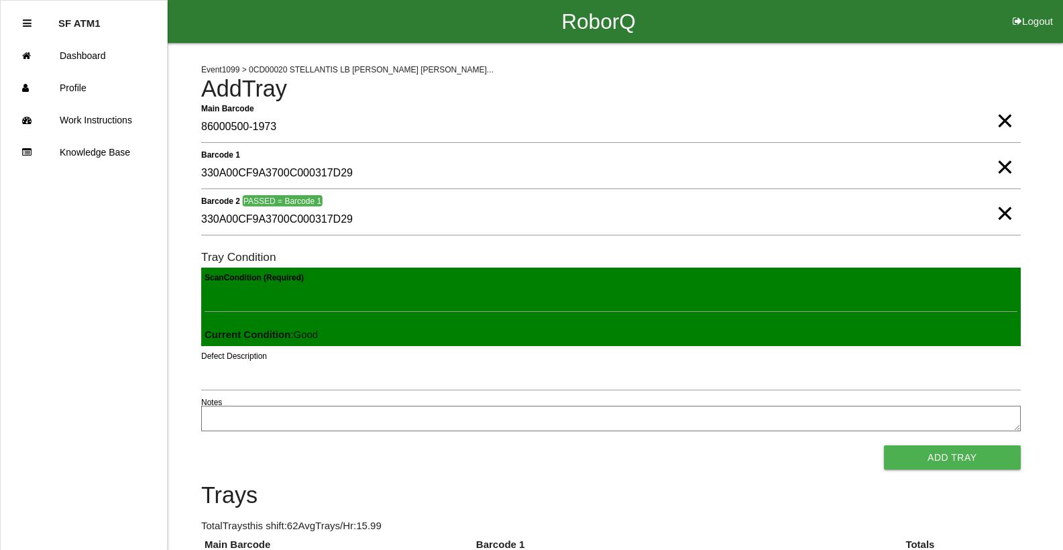
click at [884, 445] on button "Add Tray" at bounding box center [952, 457] width 137 height 24
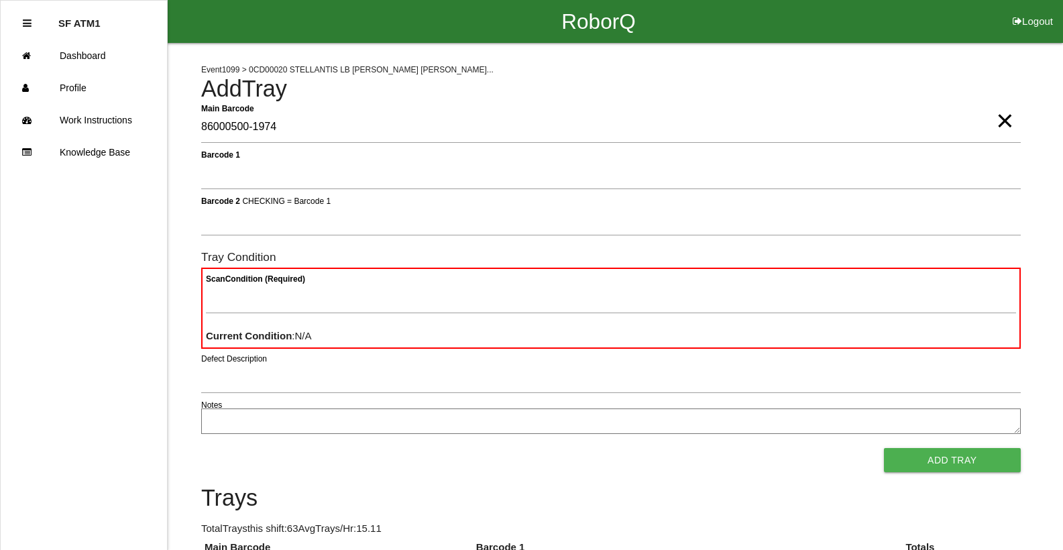
type Barcode "86000500-1974"
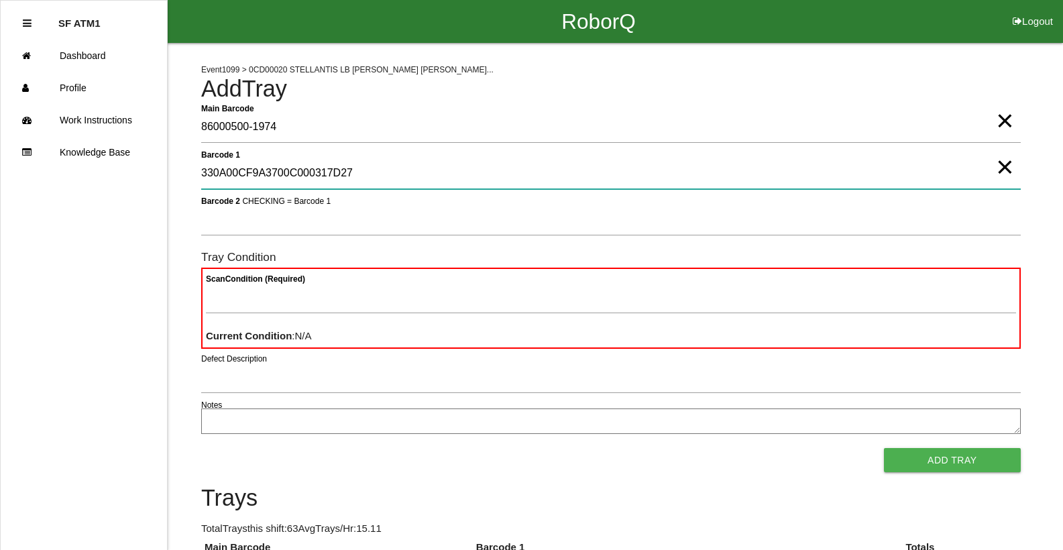
type 1 "330A00CF9A3700C000317D27"
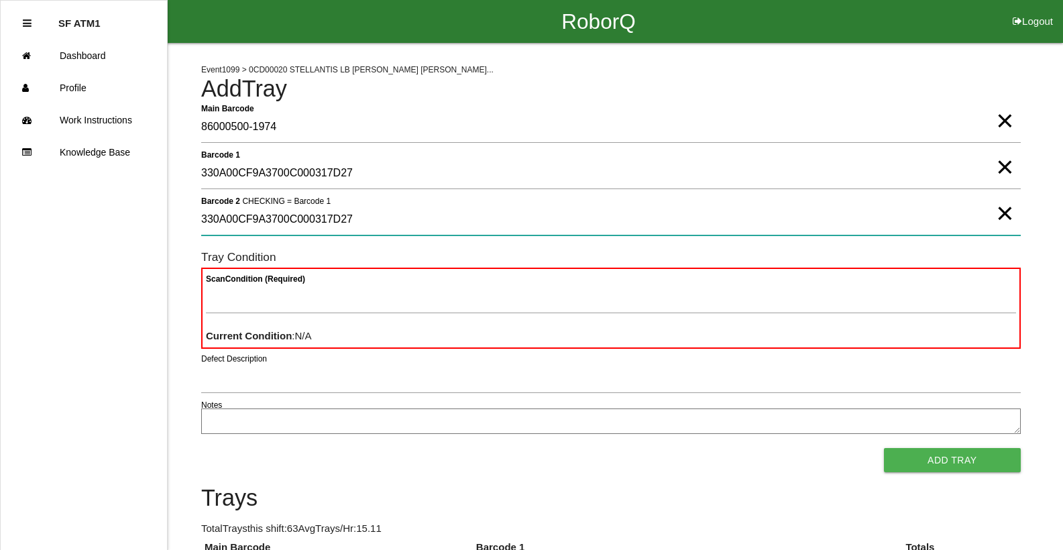
type 2 "330A00CF9A3700C000317D27"
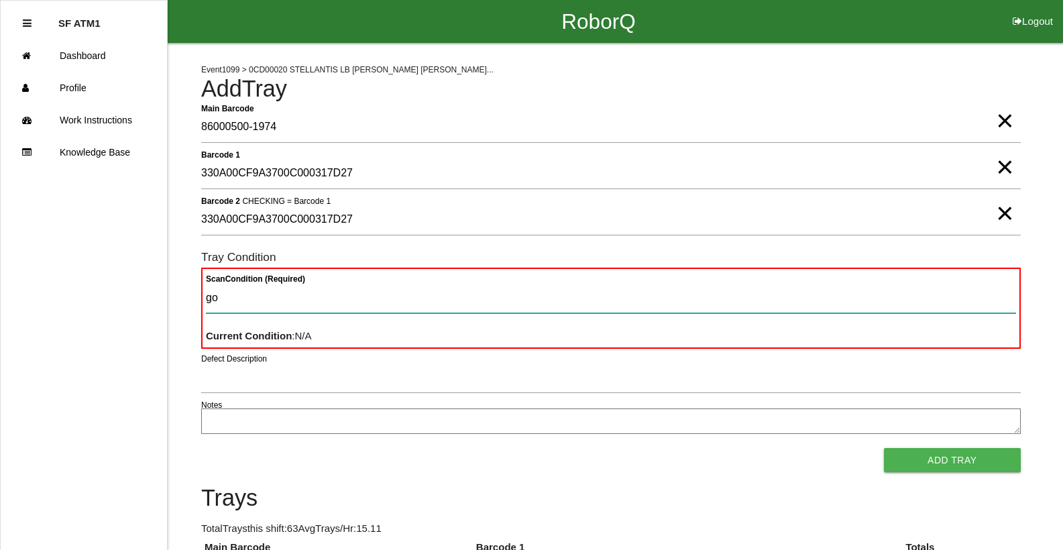
type Condition "goo"
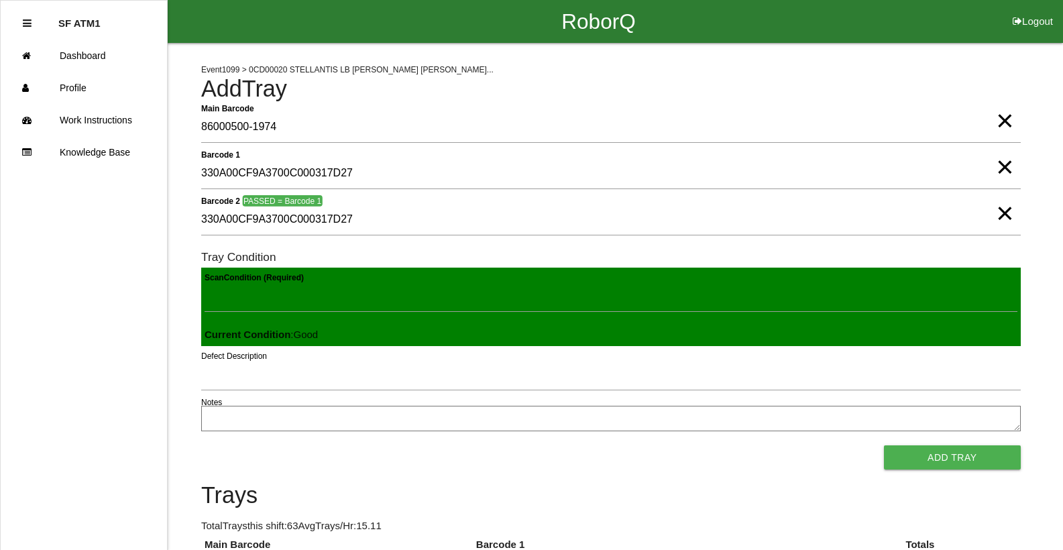
click button "Add Tray" at bounding box center [952, 457] width 137 height 24
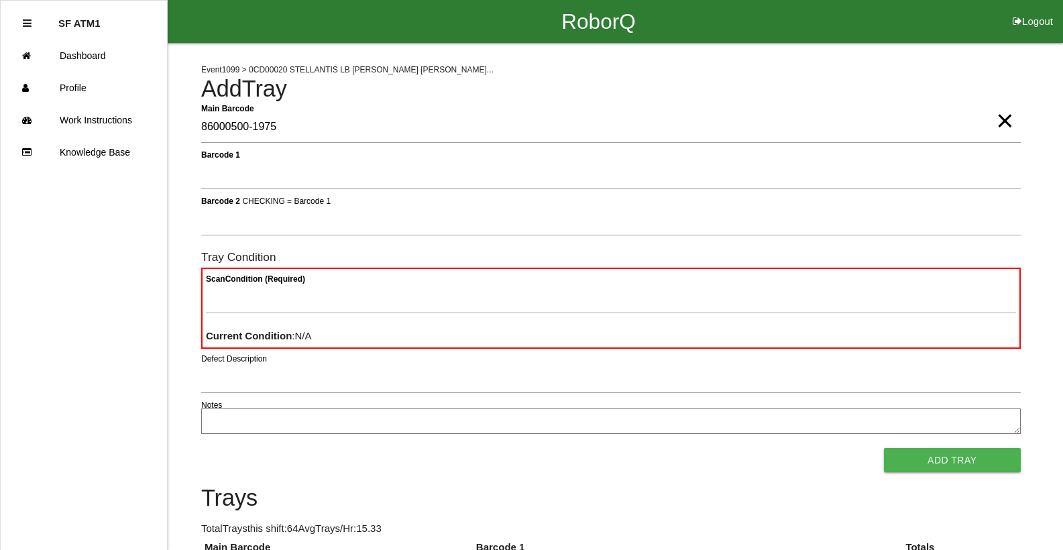
type Barcode "86000500-1975"
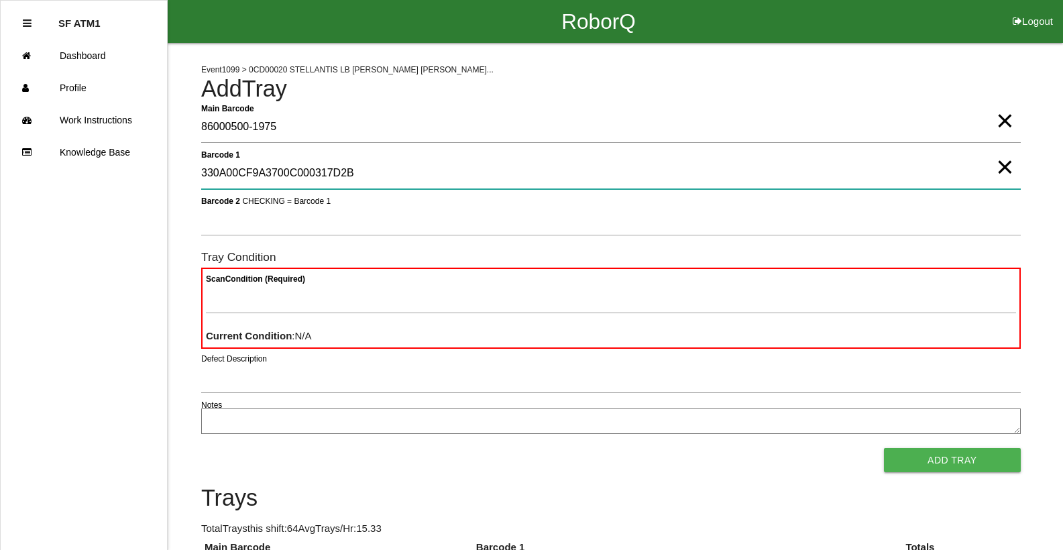
type 1 "330A00CF9A3700C000317D2B"
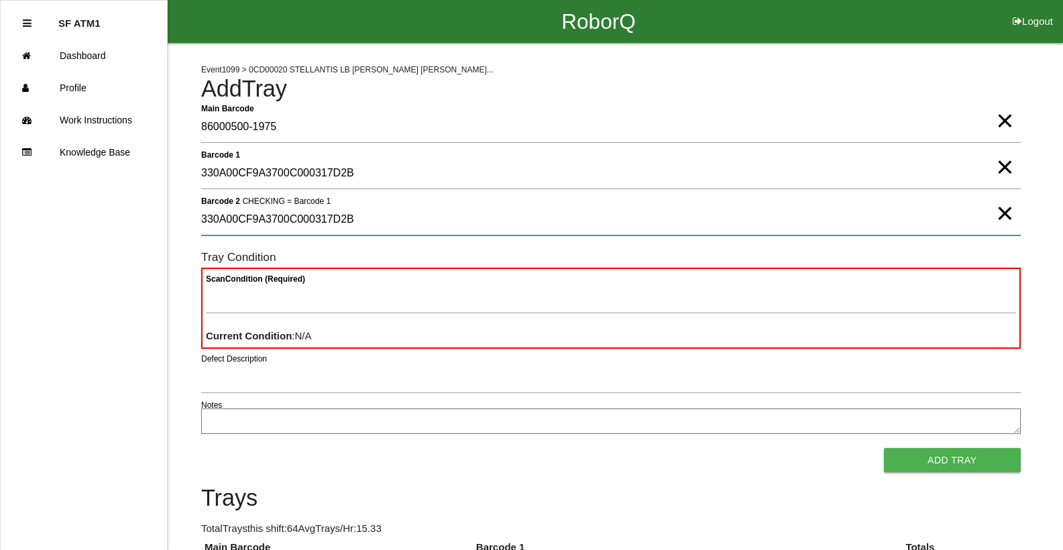
type 2 "330A00CF9A3700C000317D2B"
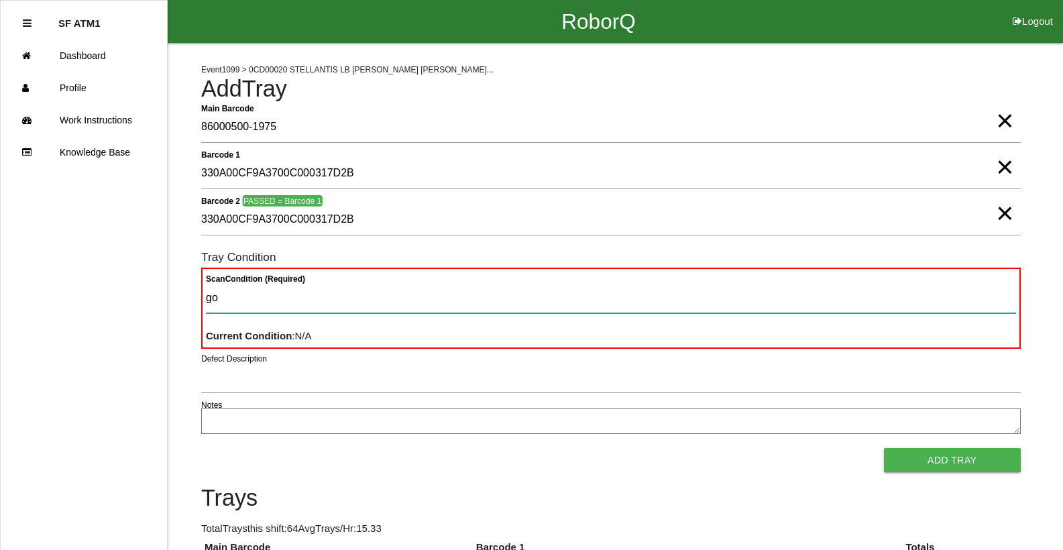
type Condition "goo"
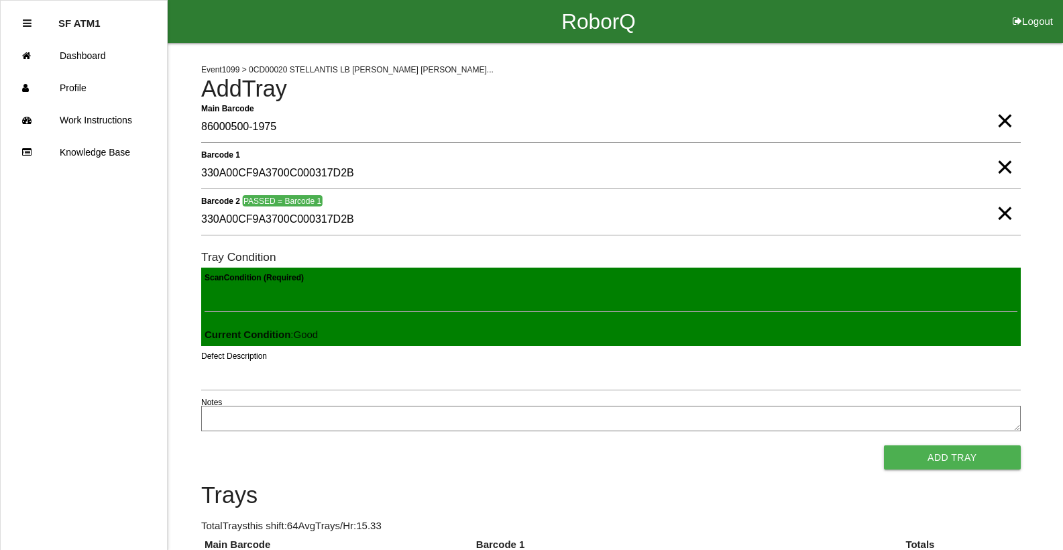
click at [884, 445] on button "Add Tray" at bounding box center [952, 457] width 137 height 24
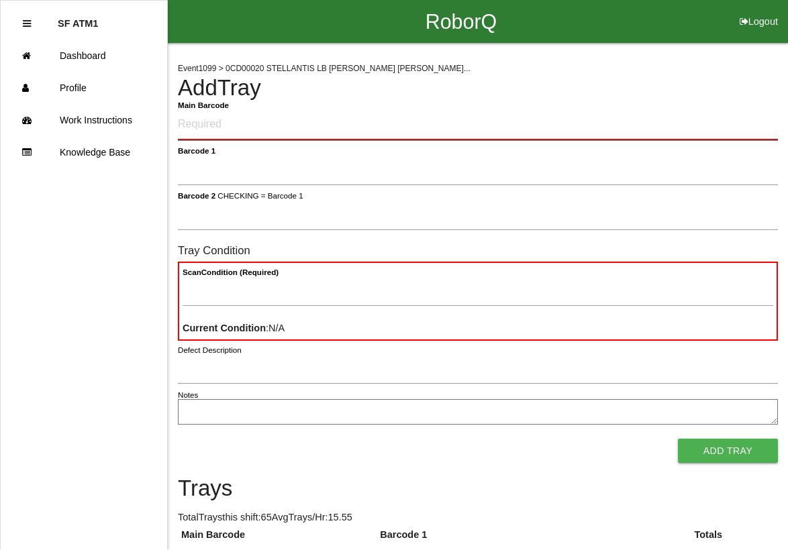
click at [594, 127] on Barcode "Main Barcode" at bounding box center [478, 124] width 600 height 31
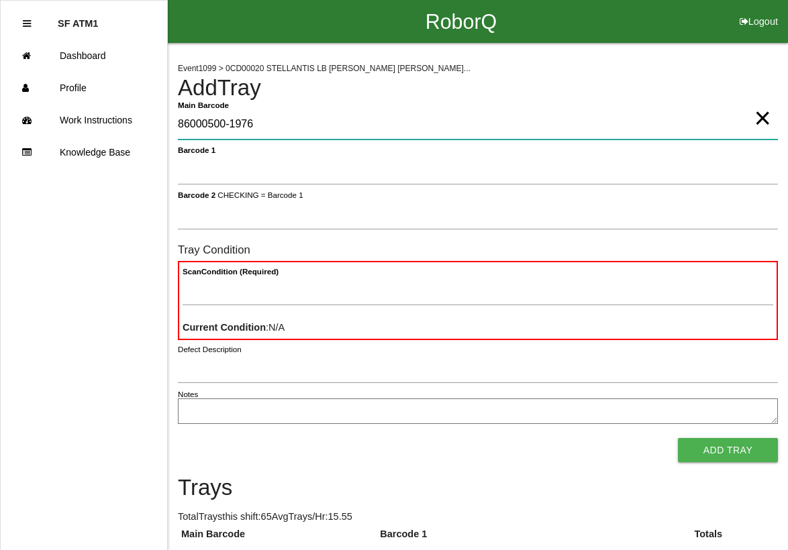
type Barcode "86000500-1976"
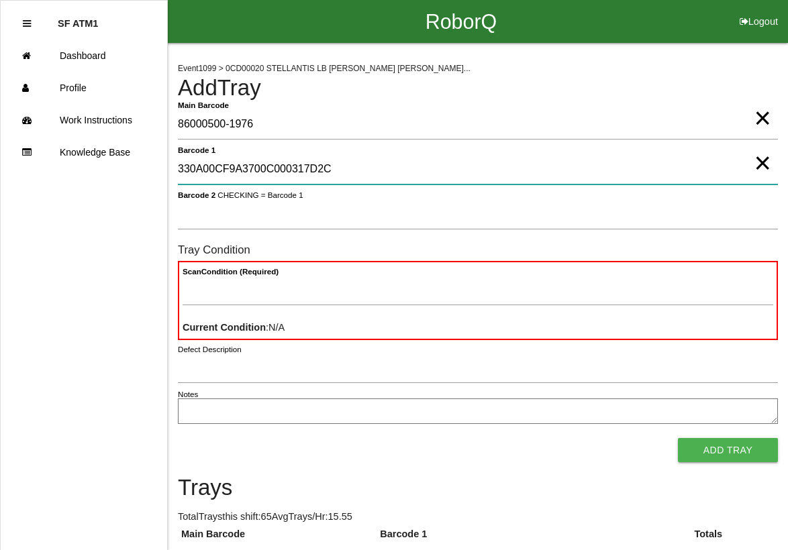
type 1 "330A00CF9A3700C000317D2C"
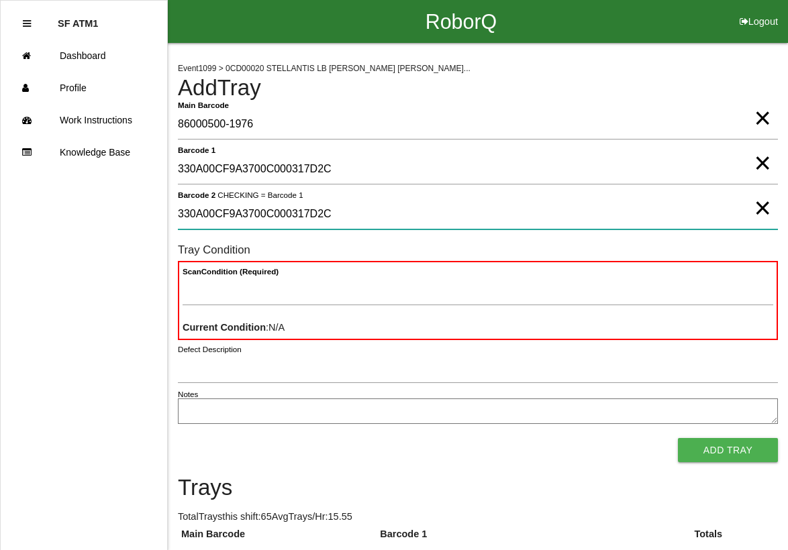
type 2 "330A00CF9A3700C000317D2C"
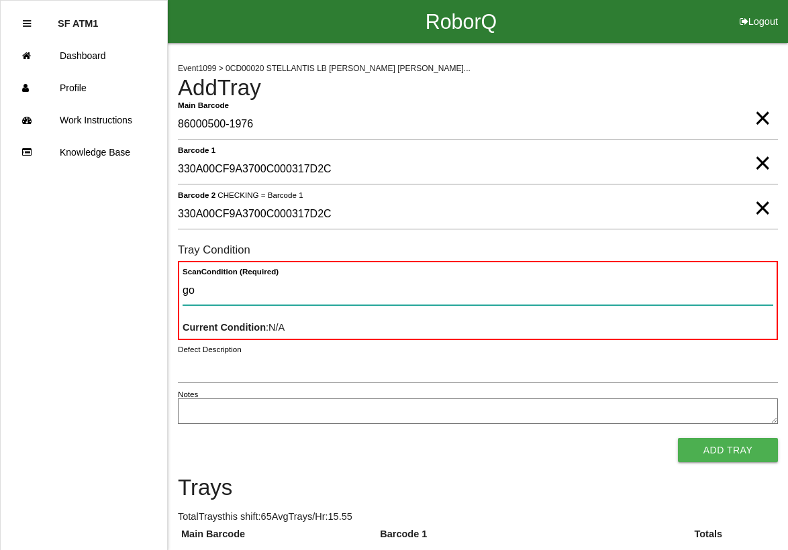
type Condition "goo"
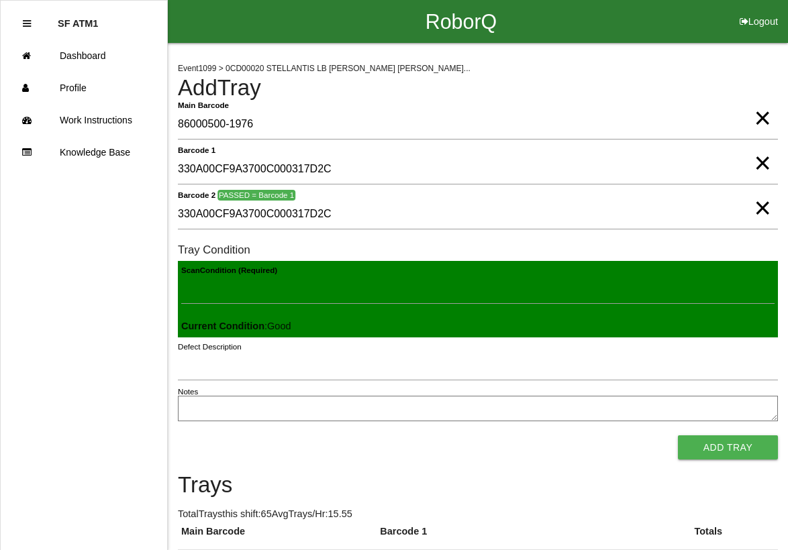
click at [678, 435] on button "Add Tray" at bounding box center [728, 447] width 100 height 24
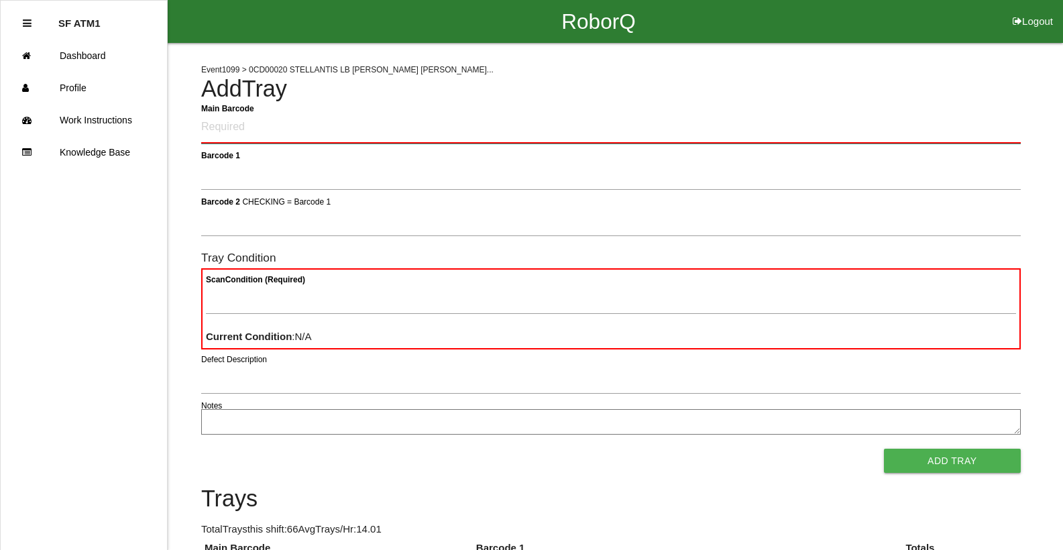
click at [468, 136] on Barcode "Main Barcode" at bounding box center [611, 128] width 820 height 32
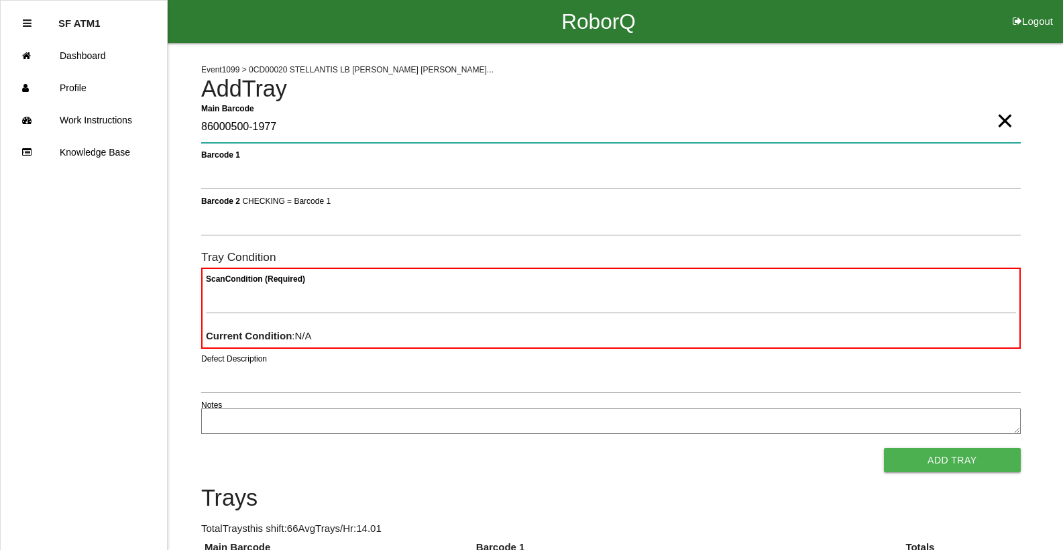
type Barcode "86000500-1977"
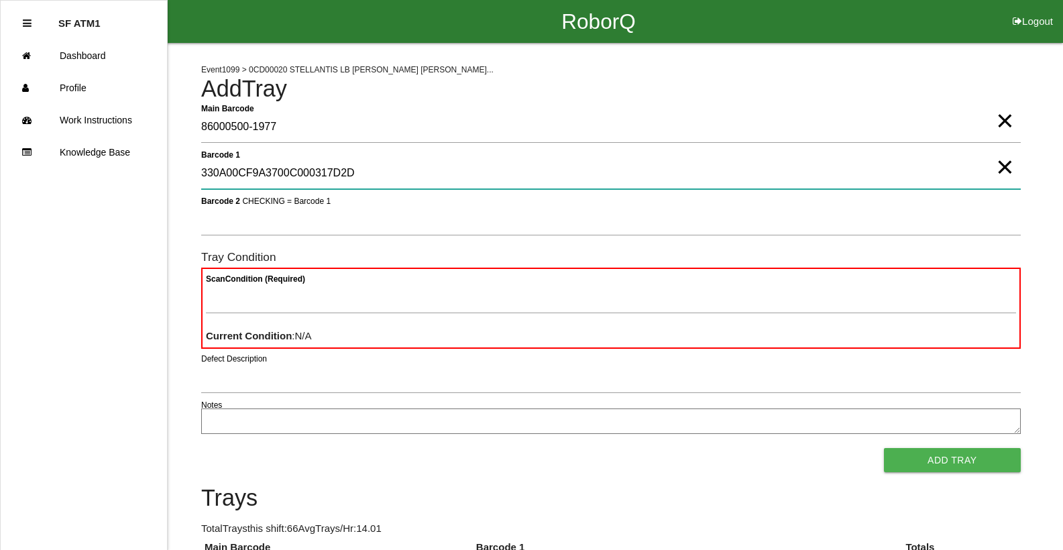
type 1 "330A00CF9A3700C000317D2D"
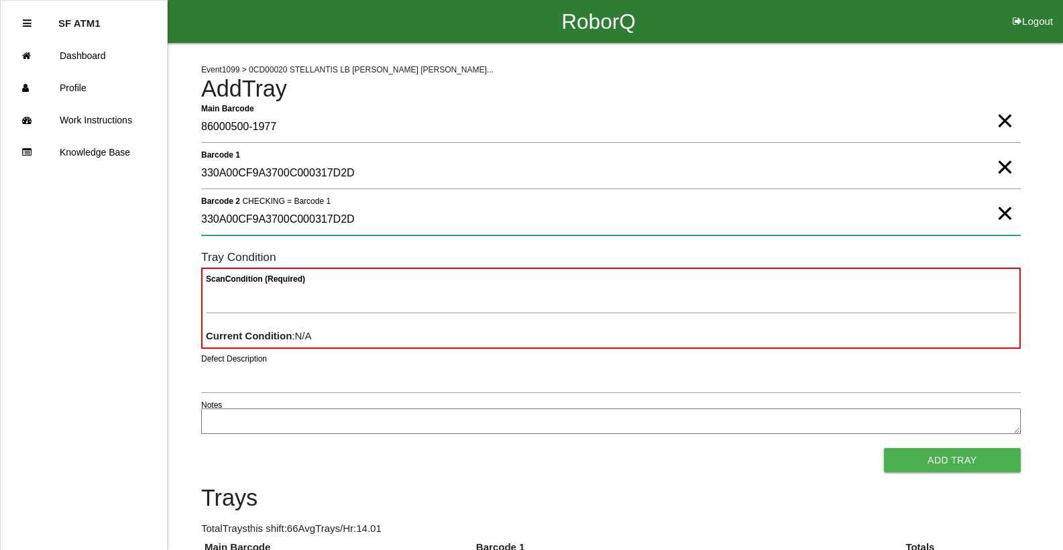
type 2 "330A00CF9A3700C000317D2D"
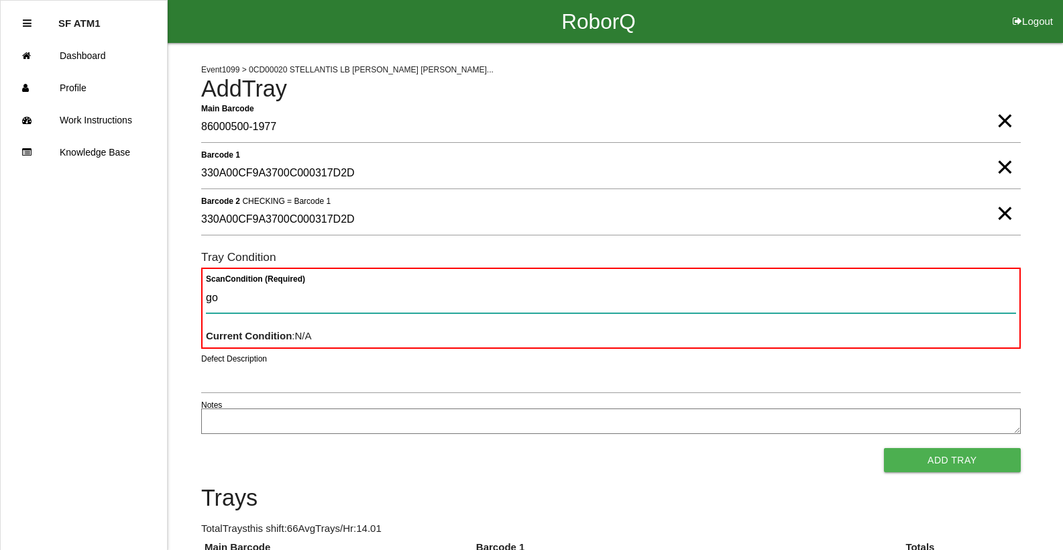
type Condition "goo"
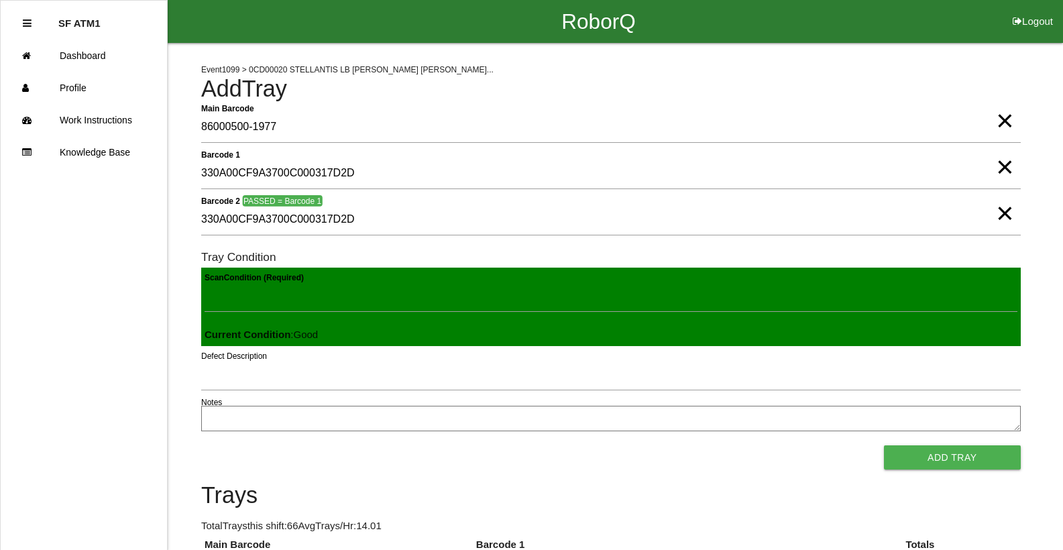
click at [884, 445] on button "Add Tray" at bounding box center [952, 457] width 137 height 24
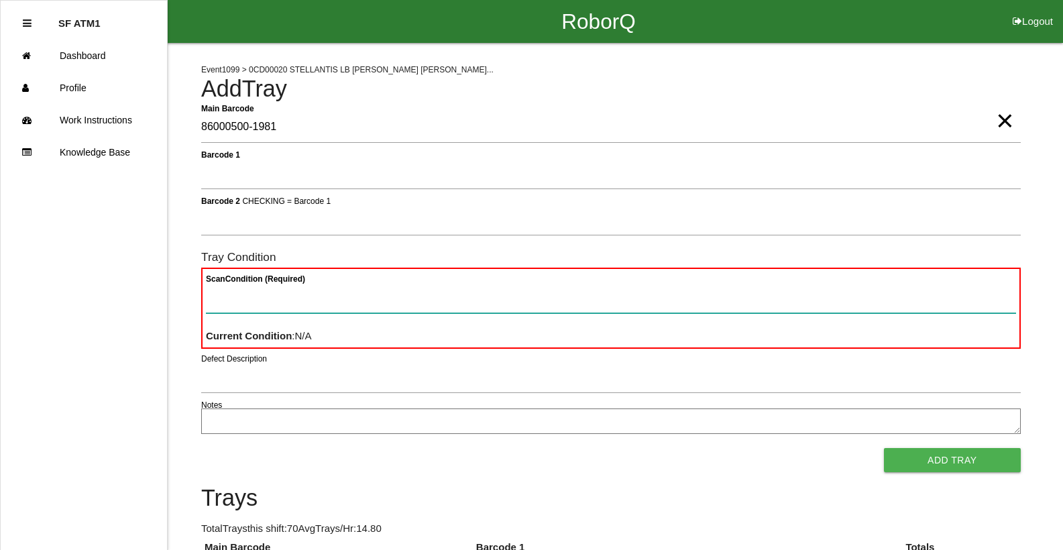
click at [297, 301] on Condition "Scan Condition (Required)" at bounding box center [611, 297] width 810 height 31
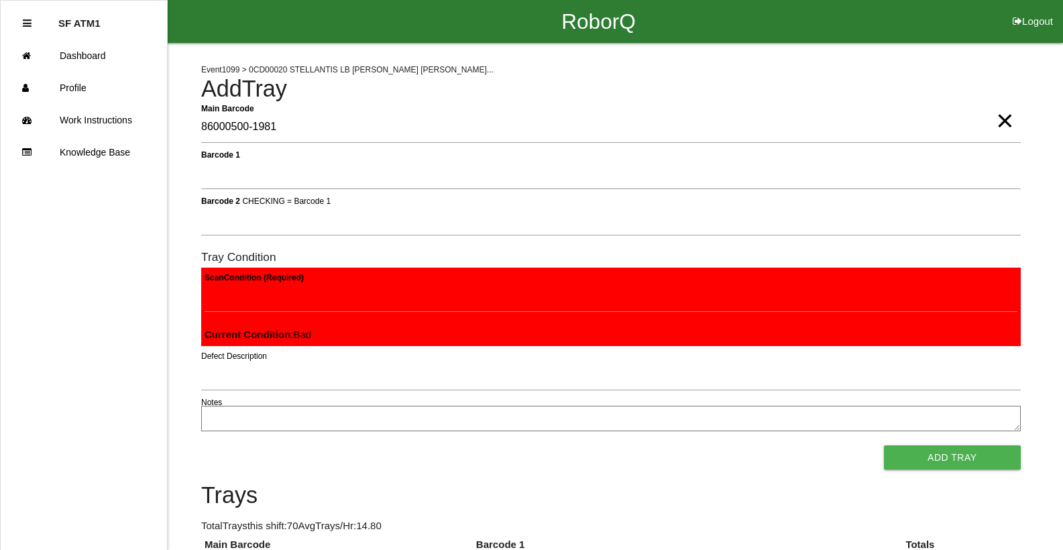
click at [884, 445] on button "Add Tray" at bounding box center [952, 457] width 137 height 24
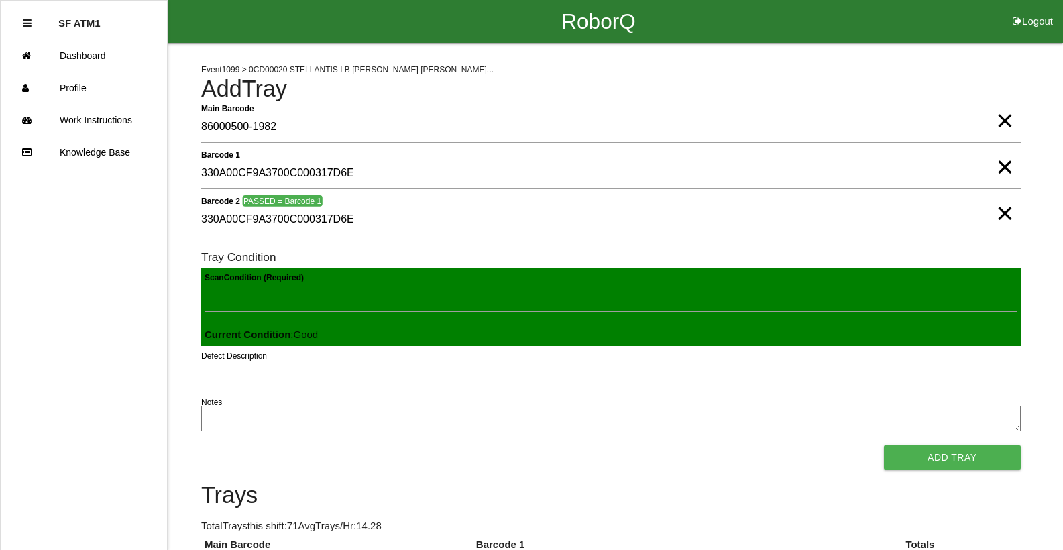
click at [884, 445] on button "Add Tray" at bounding box center [952, 457] width 137 height 24
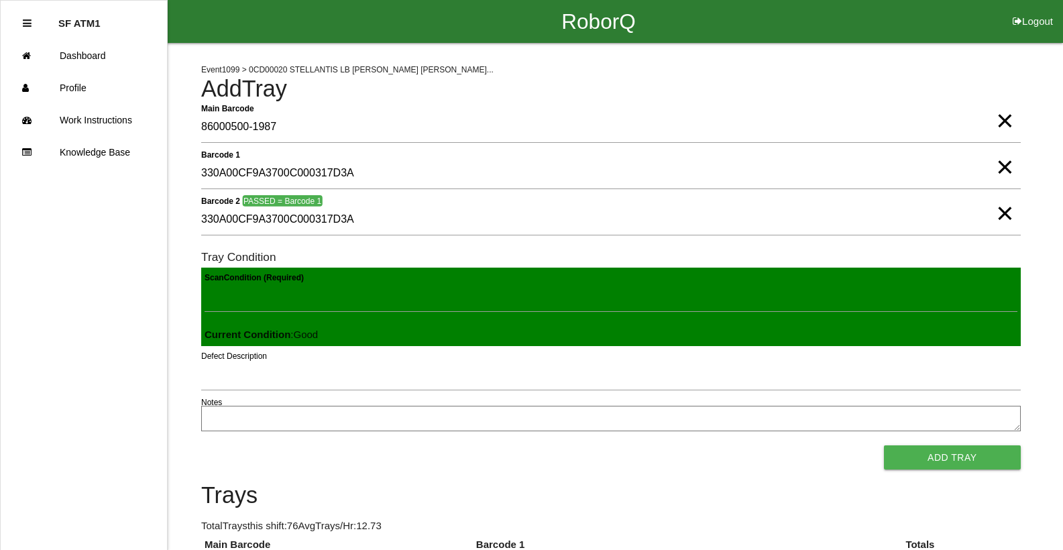
click at [884, 445] on button "Add Tray" at bounding box center [952, 457] width 137 height 24
